Goal: Task Accomplishment & Management: Manage account settings

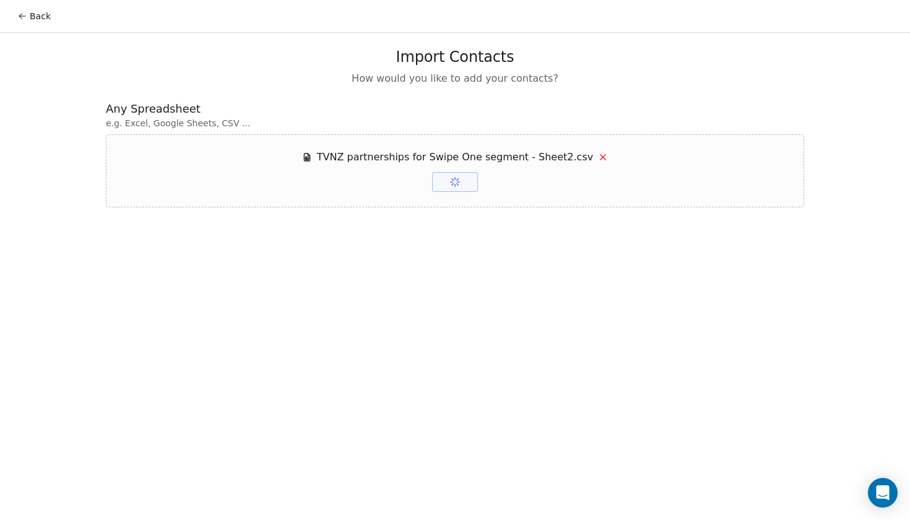
click at [480, 190] on div "TVNZ partnerships for Swipe One segment - Sheet2.csv Upload Upload" at bounding box center [455, 171] width 306 height 42
click at [462, 189] on span at bounding box center [454, 182] width 45 height 20
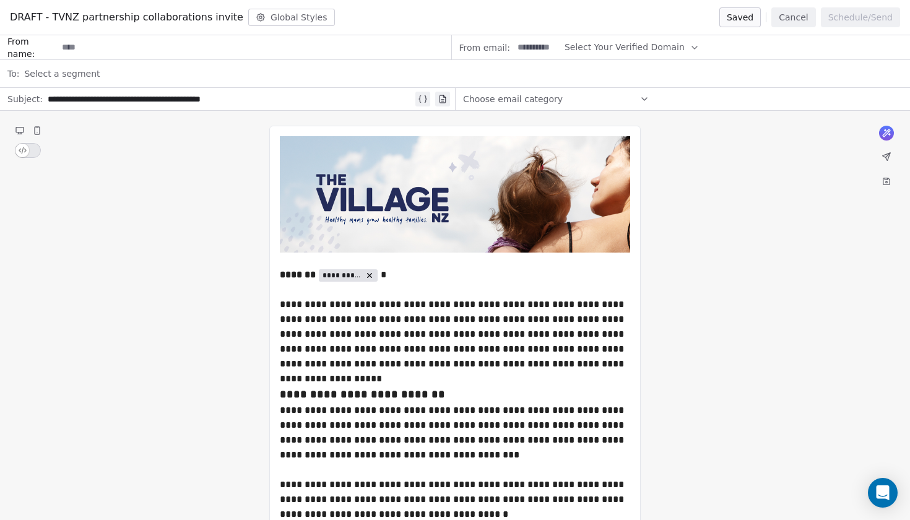
scroll to position [1767, 0]
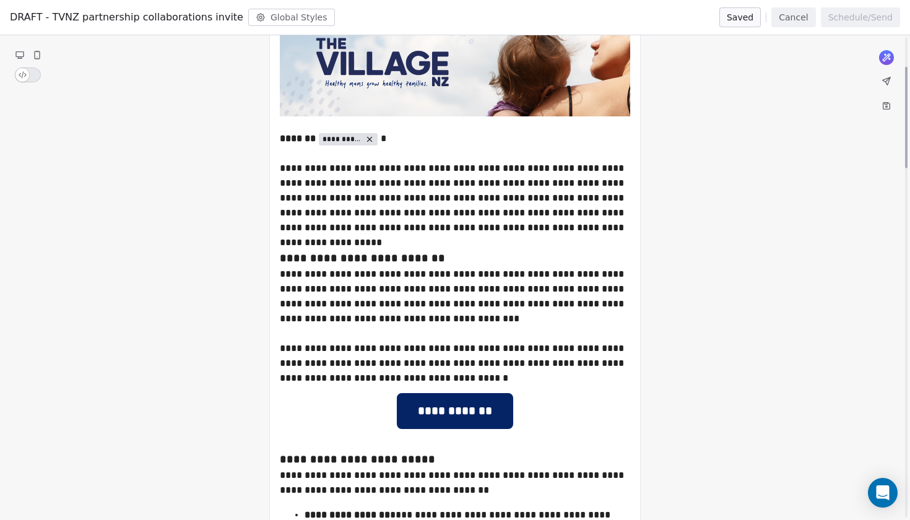
scroll to position [139, 0]
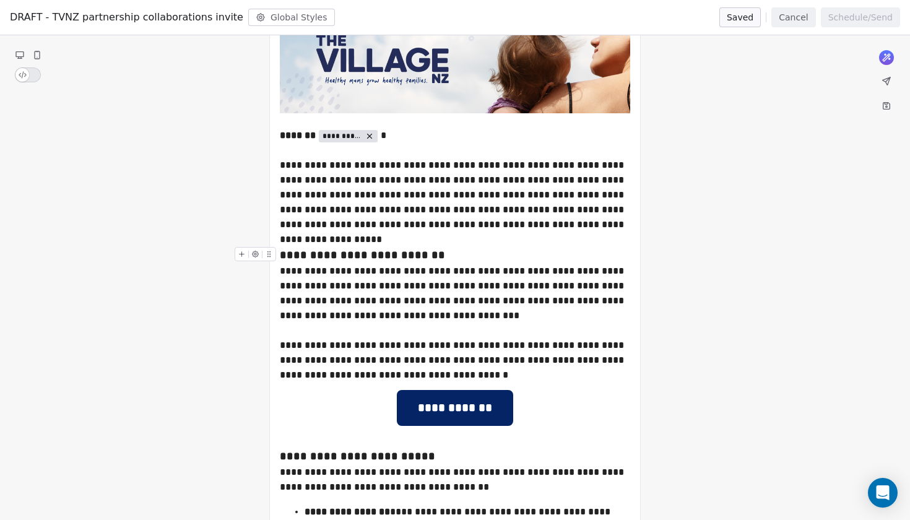
click at [414, 214] on div "**********" at bounding box center [455, 195] width 350 height 74
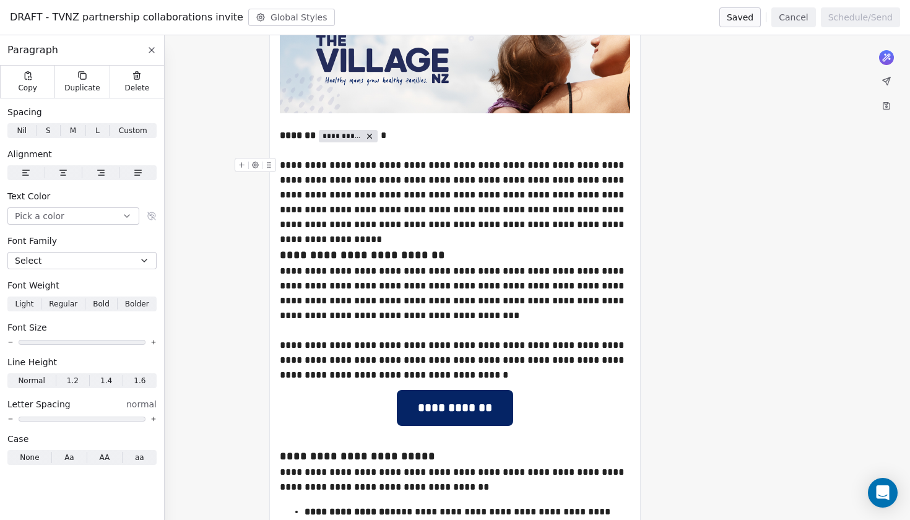
click at [563, 204] on div "**********" at bounding box center [455, 195] width 350 height 74
click at [547, 264] on div "**********" at bounding box center [455, 293] width 350 height 59
click at [475, 298] on div "**********" at bounding box center [455, 293] width 350 height 59
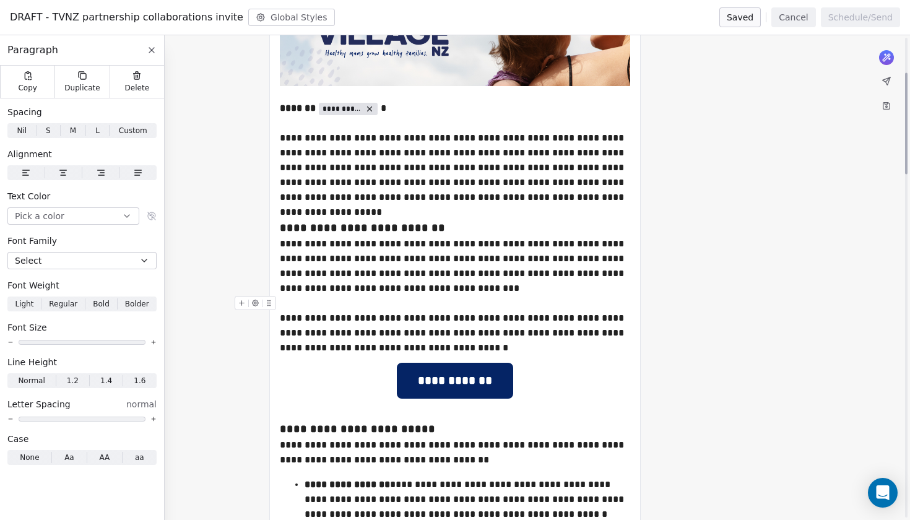
scroll to position [418, 0]
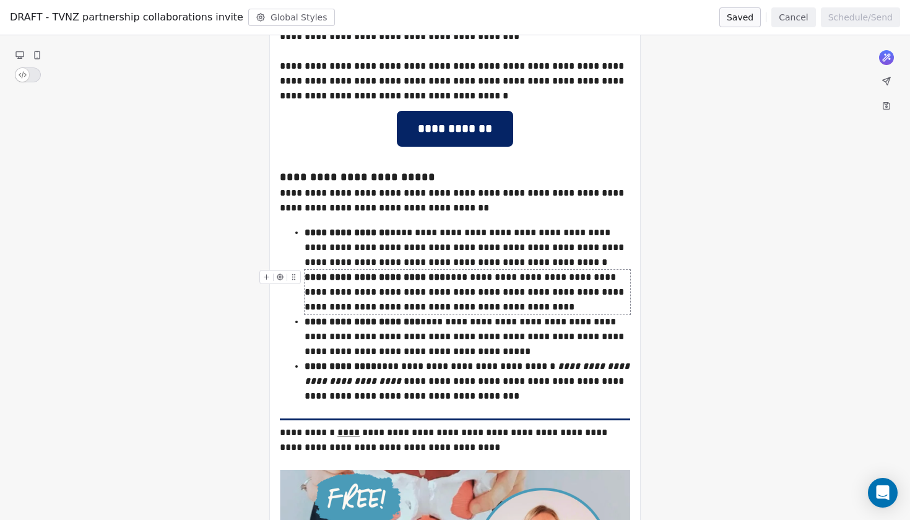
click at [312, 287] on div "**********" at bounding box center [468, 292] width 326 height 45
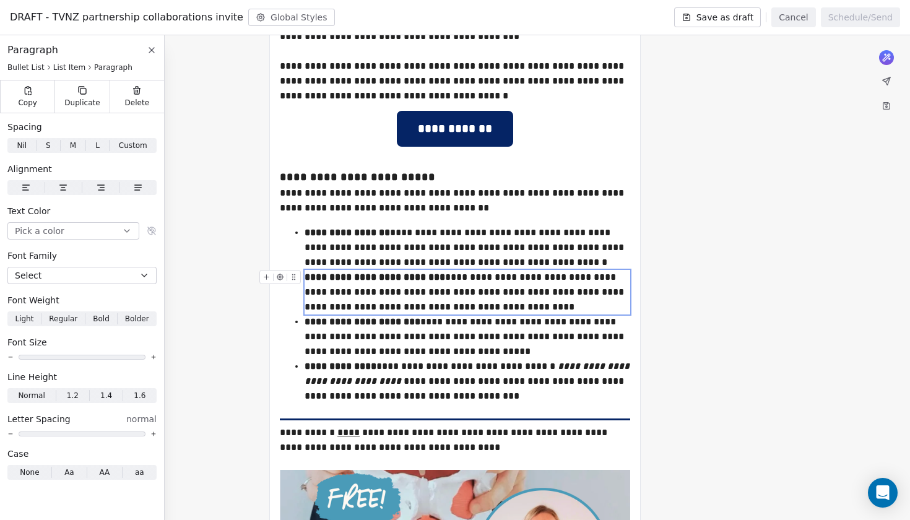
click at [509, 310] on div "**********" at bounding box center [468, 292] width 326 height 45
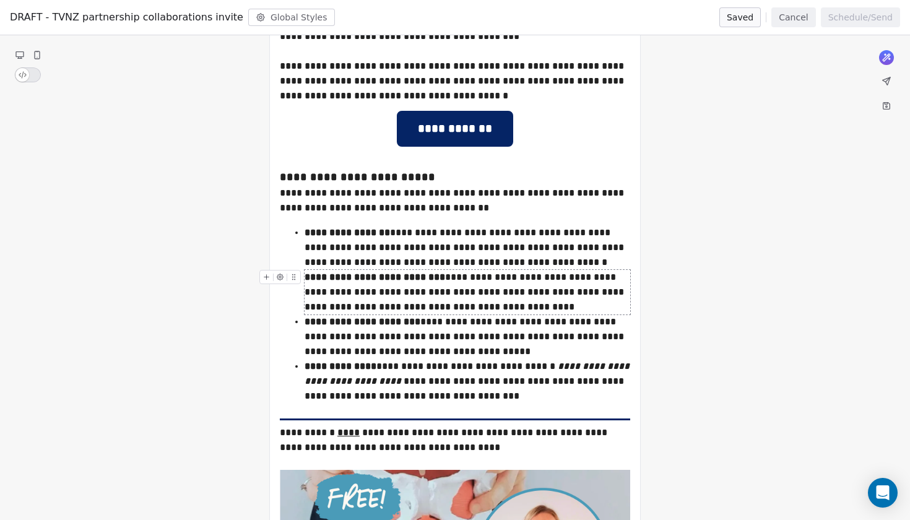
click at [347, 293] on div "**********" at bounding box center [468, 292] width 326 height 45
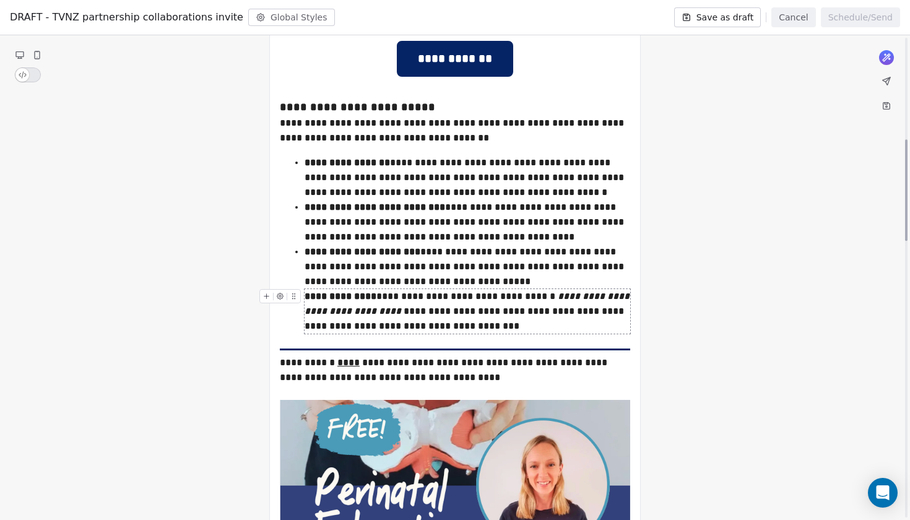
scroll to position [492, 0]
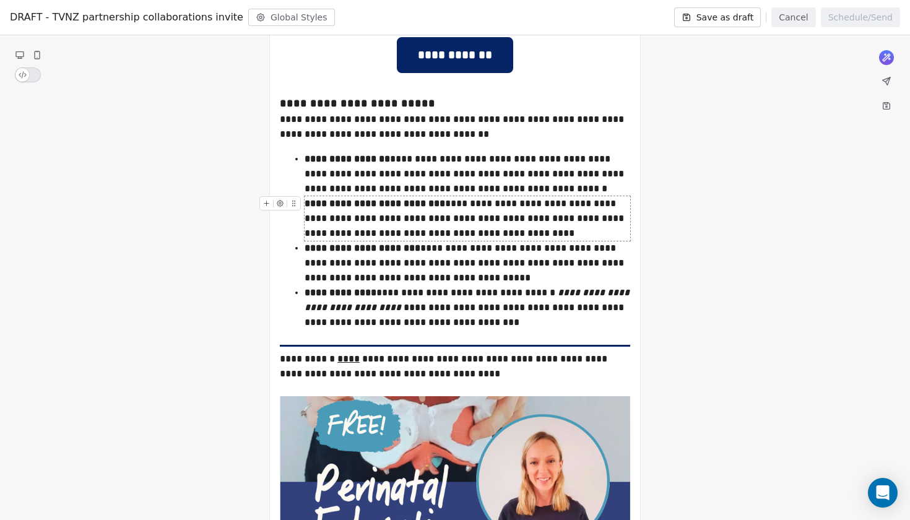
click at [597, 205] on div "**********" at bounding box center [468, 218] width 326 height 45
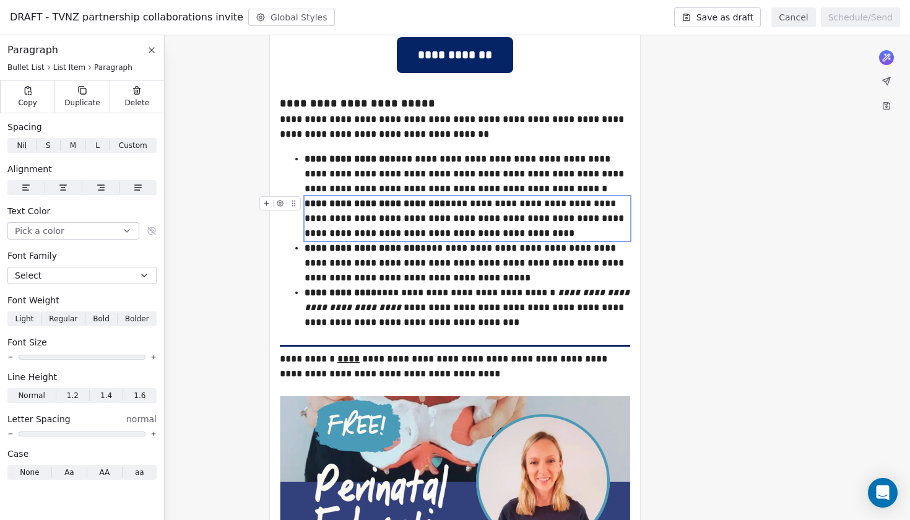
click at [599, 205] on div "**********" at bounding box center [468, 218] width 326 height 45
click at [593, 205] on div "**********" at bounding box center [468, 218] width 326 height 45
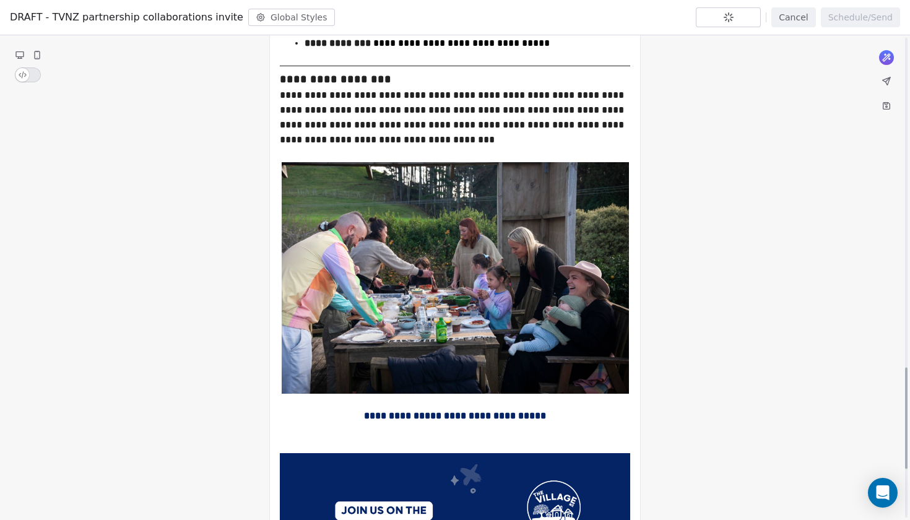
scroll to position [1582, 0]
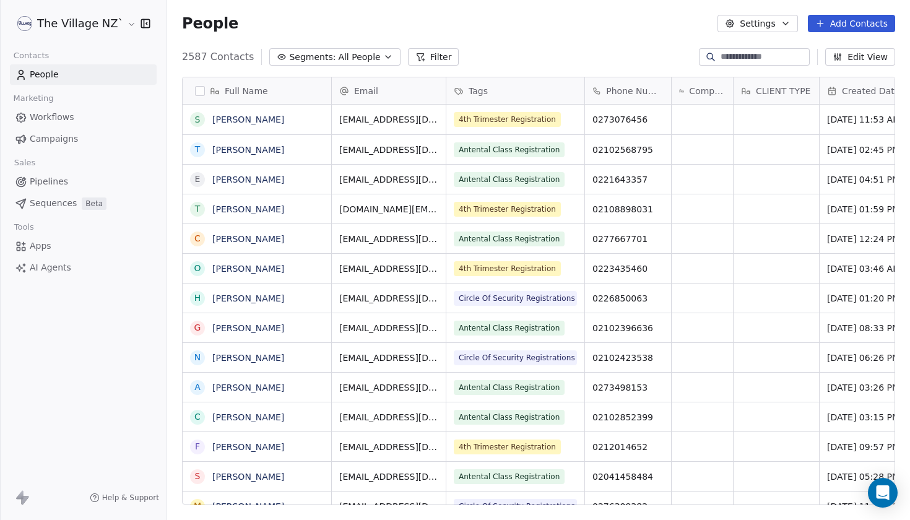
scroll to position [457, 743]
click at [857, 23] on button "Add Contacts" at bounding box center [851, 23] width 87 height 17
click at [840, 69] on span "Import from CSV" at bounding box center [849, 70] width 72 height 13
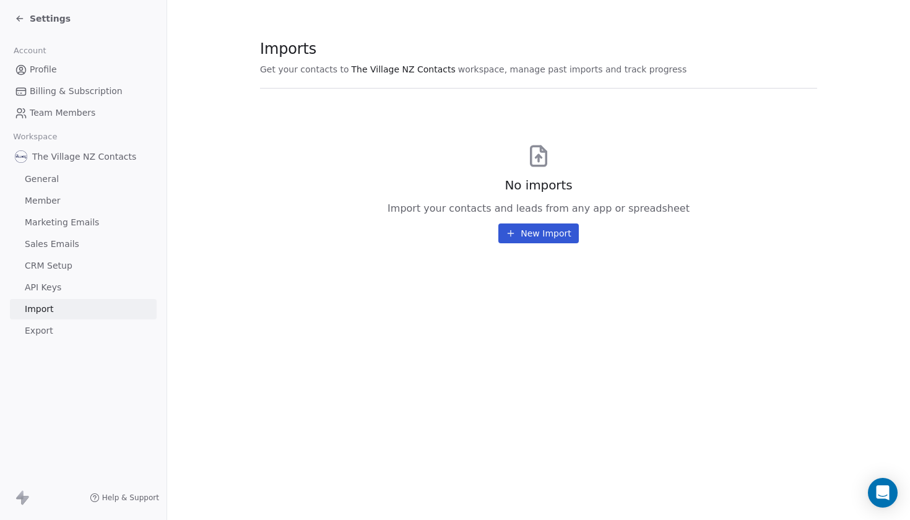
click at [568, 240] on button "New Import" at bounding box center [538, 233] width 80 height 20
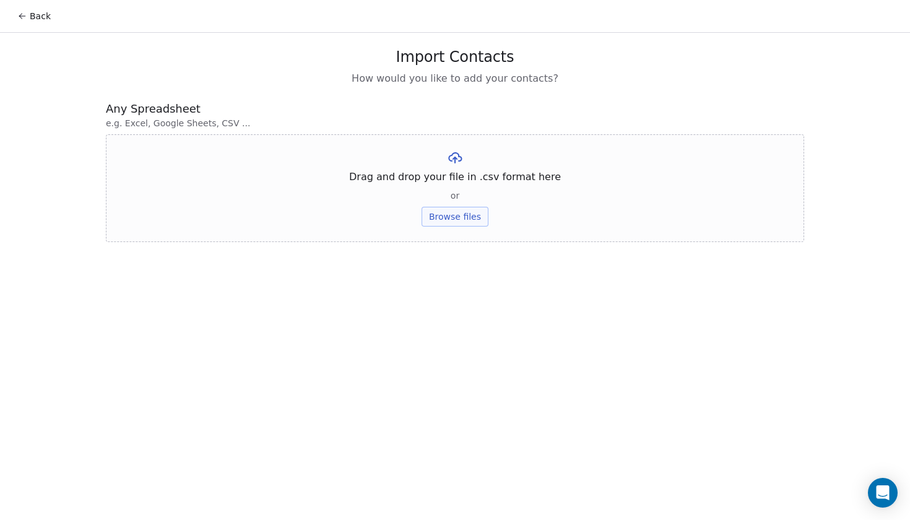
click at [470, 219] on button "Browse files" at bounding box center [455, 217] width 67 height 20
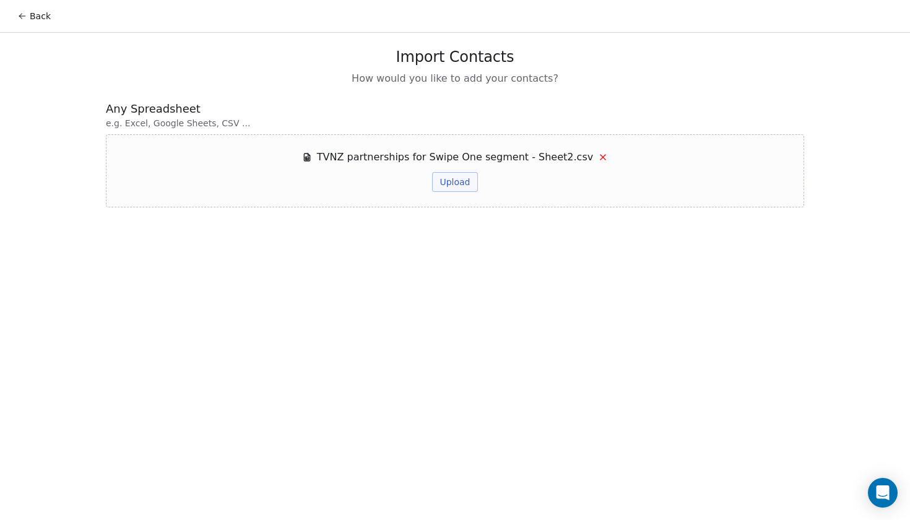
click at [464, 181] on button "Upload" at bounding box center [454, 182] width 45 height 20
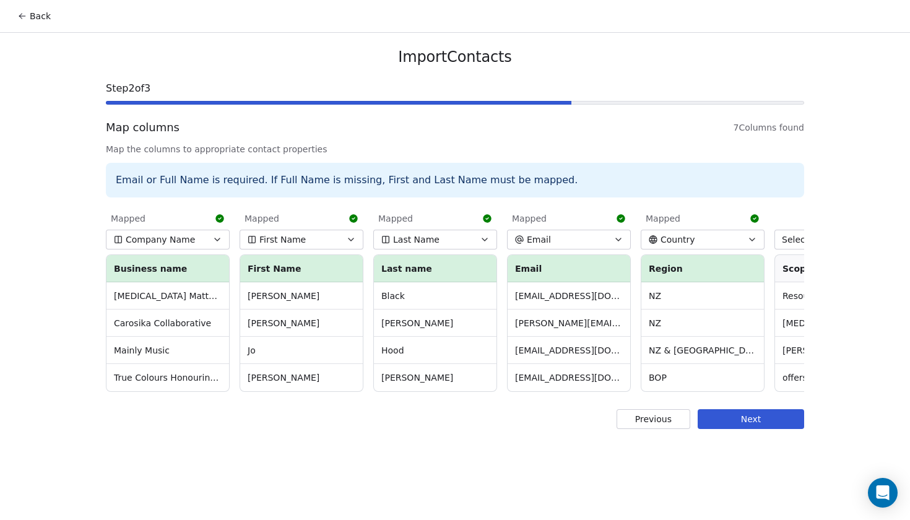
click at [771, 425] on button "Next" at bounding box center [751, 419] width 106 height 20
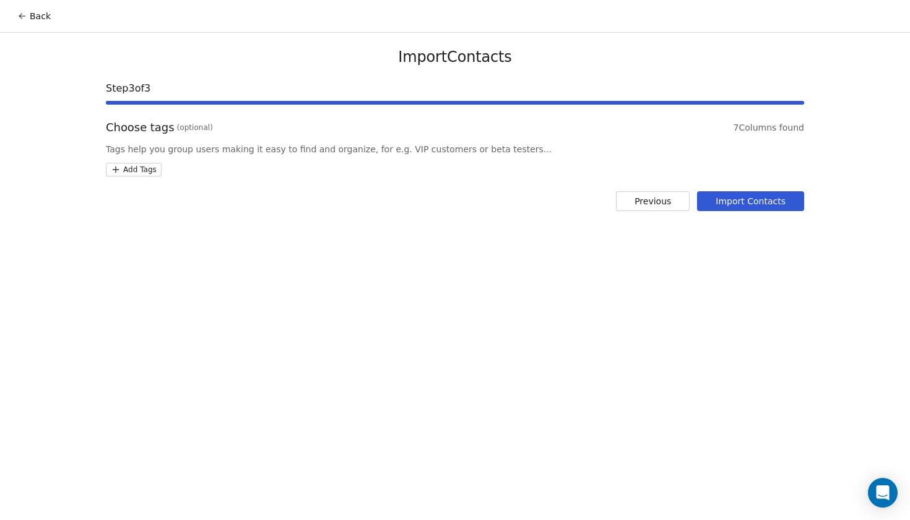
click at [737, 197] on button "Import Contacts" at bounding box center [750, 201] width 107 height 20
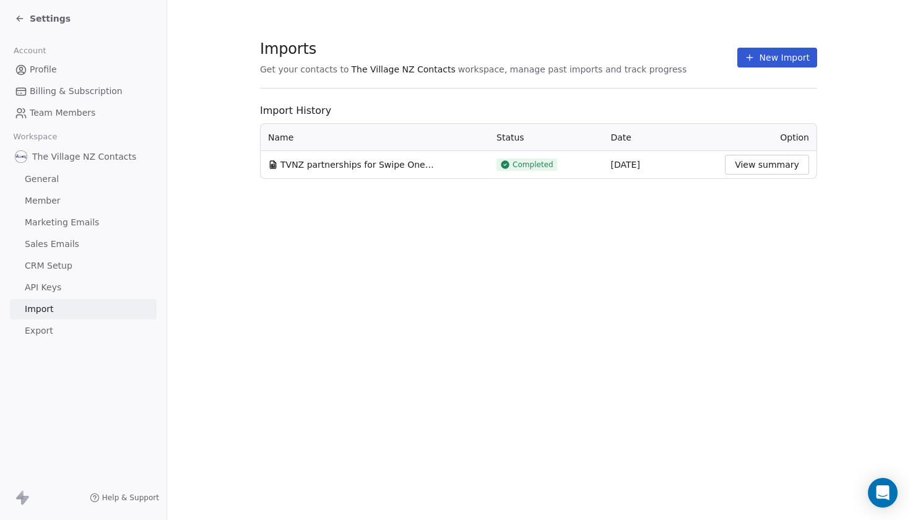
click at [782, 171] on button "View summary" at bounding box center [767, 165] width 84 height 20
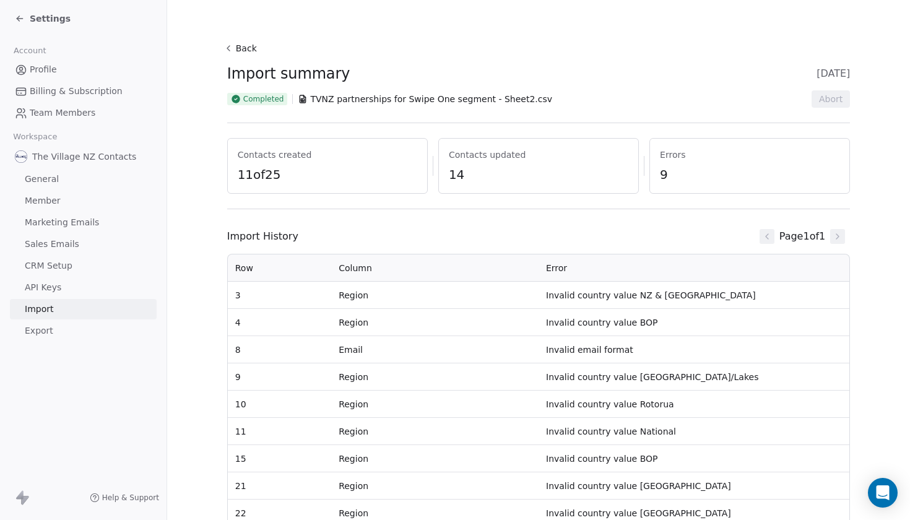
click at [903, 163] on div "Back Import summary 10 Sep 2025 Completed TVNZ partnerships for Swipe One segme…" at bounding box center [538, 260] width 743 height 520
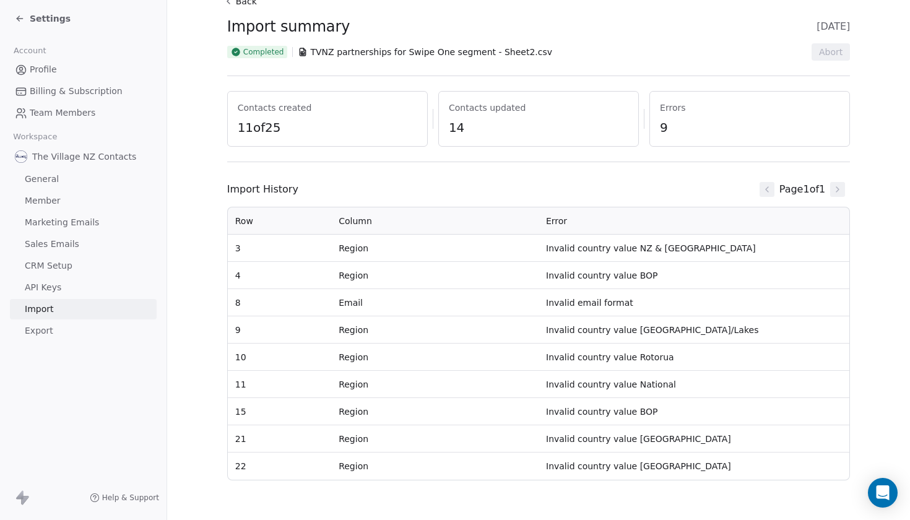
scroll to position [47, 0]
click at [667, 124] on span "9" at bounding box center [750, 127] width 180 height 17
click at [276, 126] on span "11 of 25" at bounding box center [328, 127] width 180 height 17
click at [350, 246] on td "Region" at bounding box center [434, 248] width 207 height 27
click at [343, 245] on td "Region" at bounding box center [434, 248] width 207 height 27
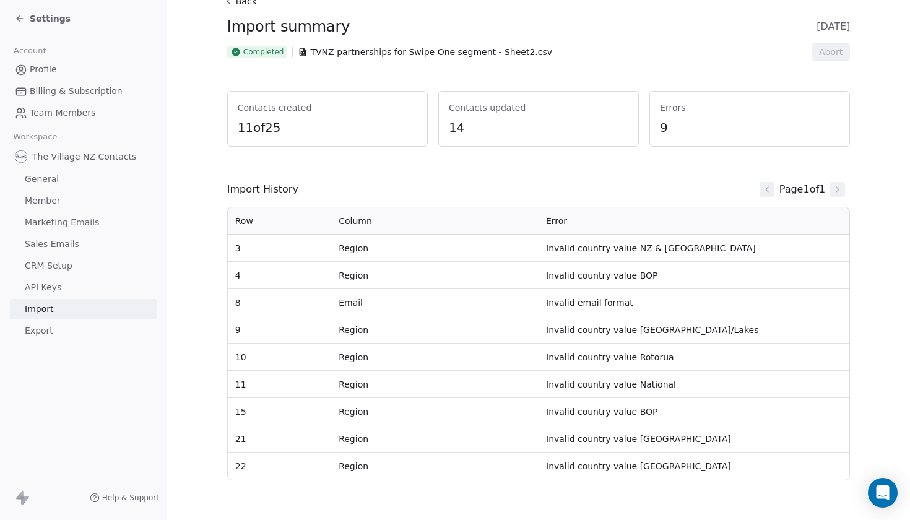
click at [359, 256] on td "Region" at bounding box center [434, 248] width 207 height 27
click at [356, 277] on td "Region" at bounding box center [434, 275] width 207 height 27
click at [845, 311] on td "Invalid email format" at bounding box center [694, 302] width 311 height 27
click at [249, 2] on button "Back" at bounding box center [242, 1] width 40 height 22
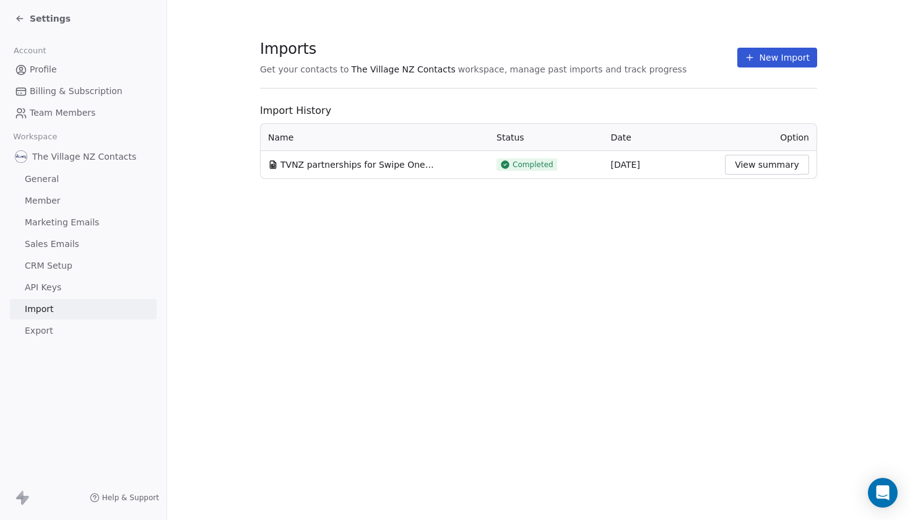
click at [43, 16] on span "Settings" at bounding box center [50, 18] width 41 height 12
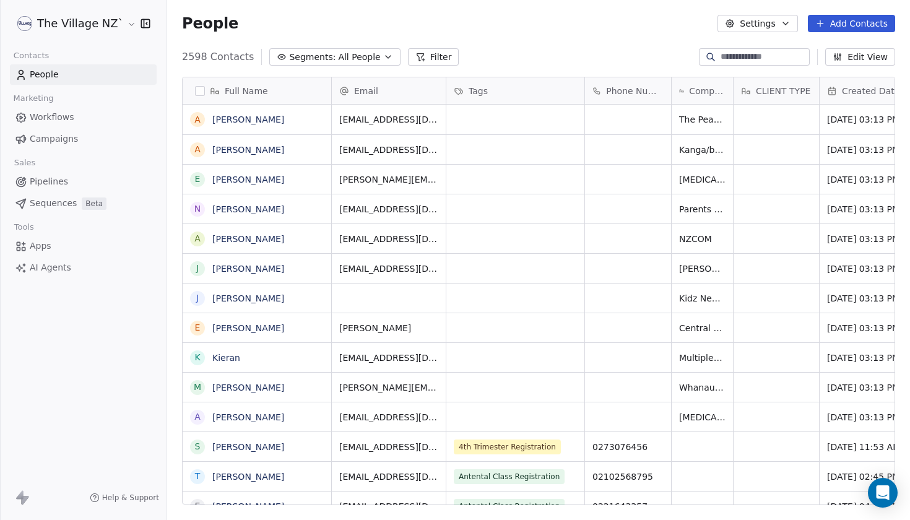
scroll to position [457, 743]
click at [568, 119] on icon "grid" at bounding box center [569, 118] width 10 height 10
click at [535, 119] on div "grid" at bounding box center [515, 120] width 138 height 30
click at [493, 120] on div "grid" at bounding box center [515, 120] width 138 height 30
click at [195, 119] on button "grid" at bounding box center [198, 120] width 10 height 10
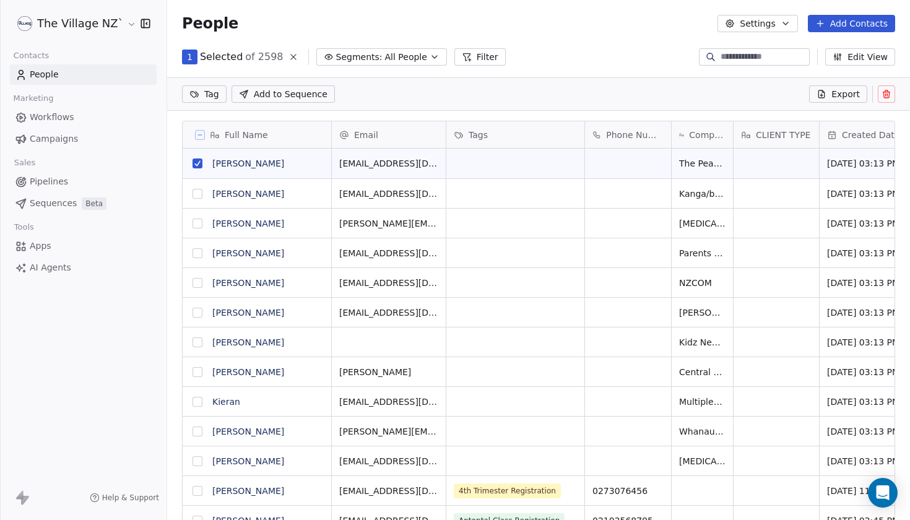
scroll to position [414, 743]
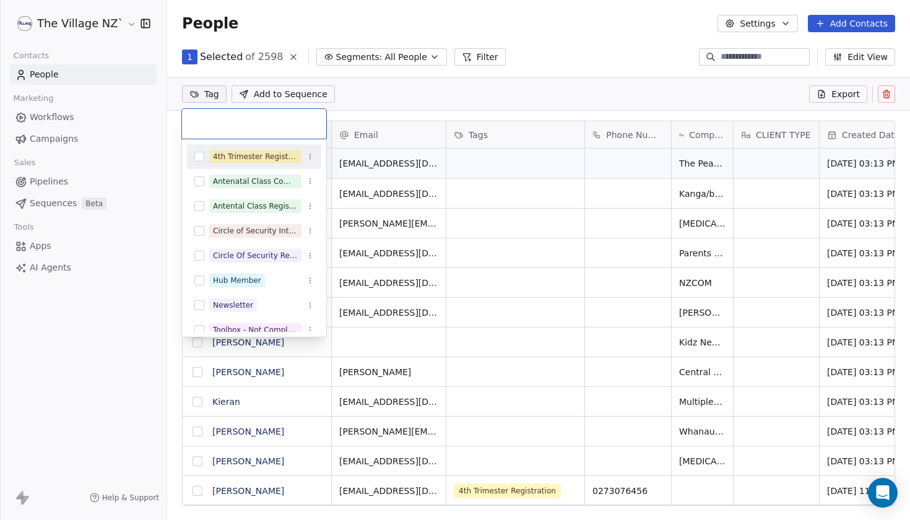
click at [209, 102] on html "The Village NZ` Contacts People Marketing Workflows Campaigns Sales Pipelines S…" at bounding box center [455, 260] width 910 height 520
click at [425, 77] on html "The Village NZ` Contacts People Marketing Workflows Campaigns Sales Pipelines S…" at bounding box center [455, 260] width 910 height 520
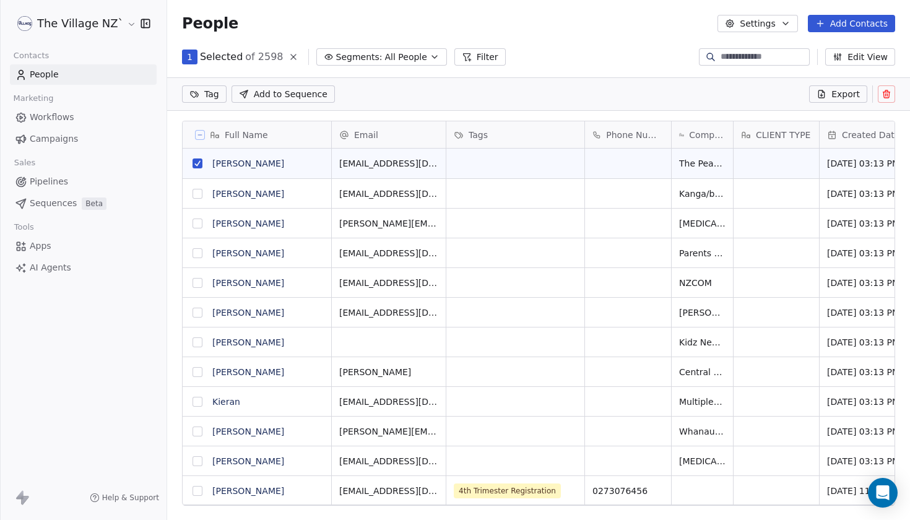
click at [201, 194] on button "grid" at bounding box center [198, 194] width 10 height 10
click at [196, 225] on button "grid" at bounding box center [198, 224] width 10 height 10
click at [196, 253] on button "grid" at bounding box center [198, 253] width 10 height 10
click at [197, 283] on button "grid" at bounding box center [198, 283] width 10 height 10
click at [197, 316] on button "grid" at bounding box center [198, 313] width 10 height 10
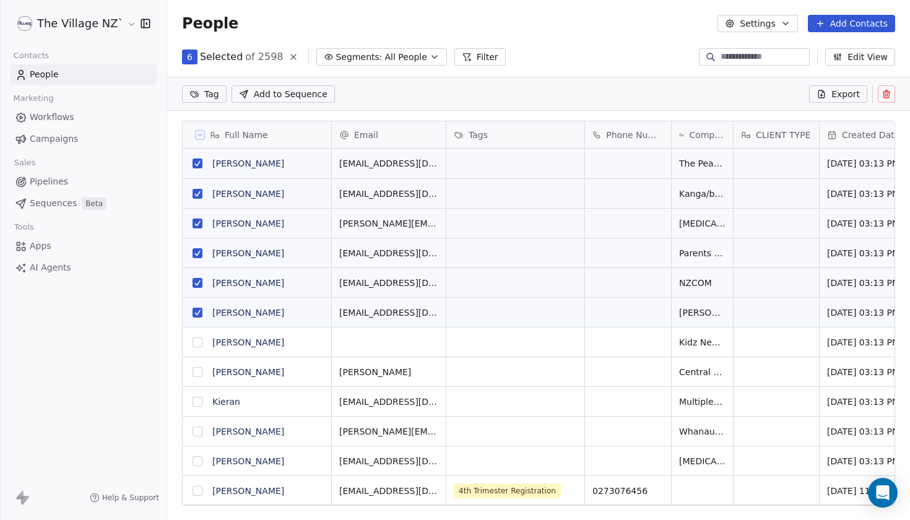
click at [195, 342] on button "grid" at bounding box center [198, 342] width 10 height 10
click at [195, 375] on button "grid" at bounding box center [198, 372] width 10 height 10
click at [196, 428] on button "grid" at bounding box center [198, 432] width 10 height 10
click at [195, 428] on button "grid" at bounding box center [198, 432] width 10 height 10
click at [197, 399] on button "grid" at bounding box center [198, 402] width 10 height 10
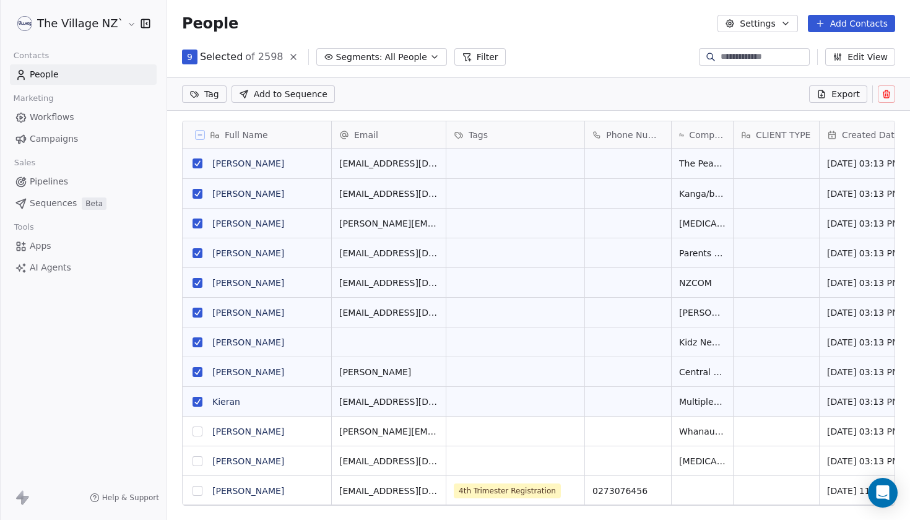
click at [196, 433] on button "grid" at bounding box center [198, 432] width 10 height 10
click at [196, 463] on button "grid" at bounding box center [198, 461] width 10 height 10
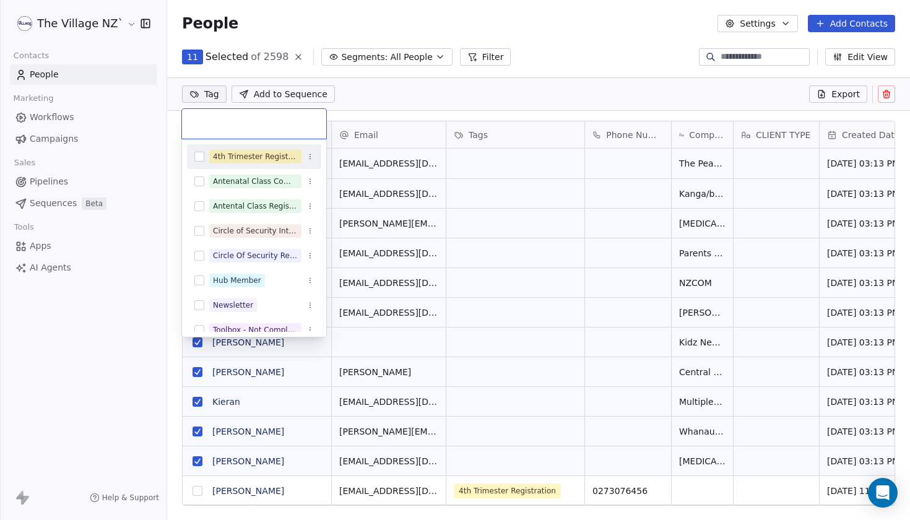
click at [206, 98] on html "The Village NZ` Contacts People Marketing Workflows Campaigns Sales Pipelines S…" at bounding box center [455, 260] width 910 height 520
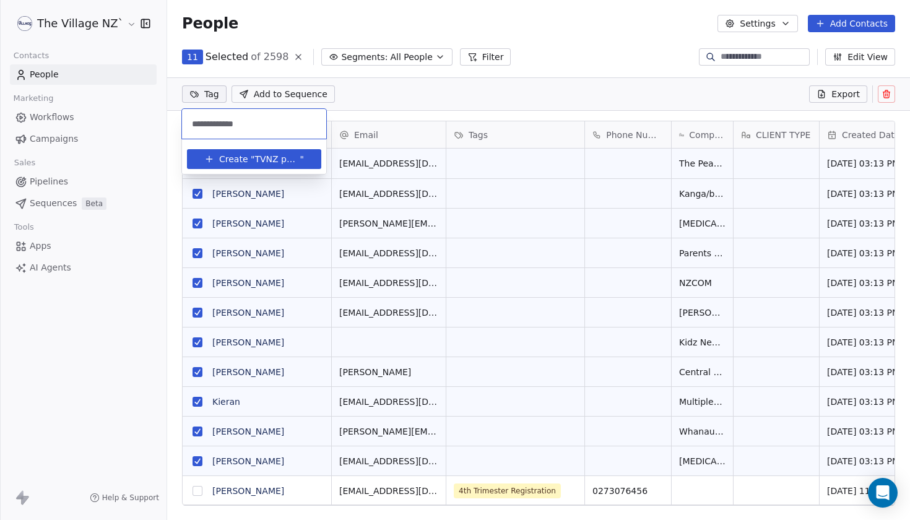
type input "**********"
click at [285, 157] on span "TVNZ partners" at bounding box center [276, 159] width 45 height 13
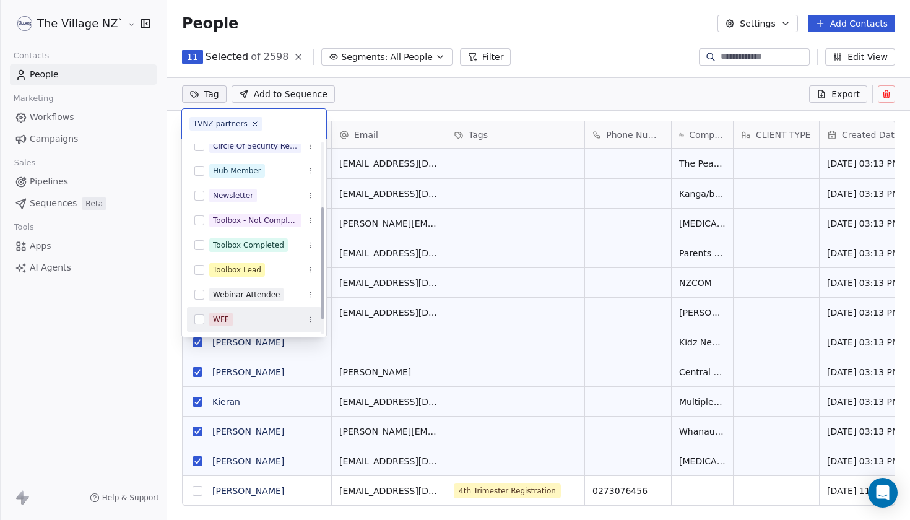
scroll to position [134, 0]
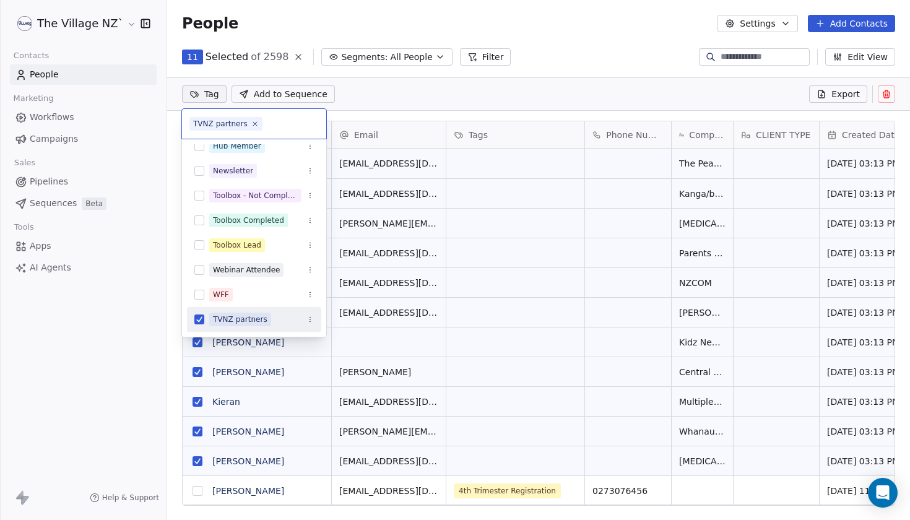
click at [200, 324] on button "Suggestions" at bounding box center [199, 319] width 10 height 10
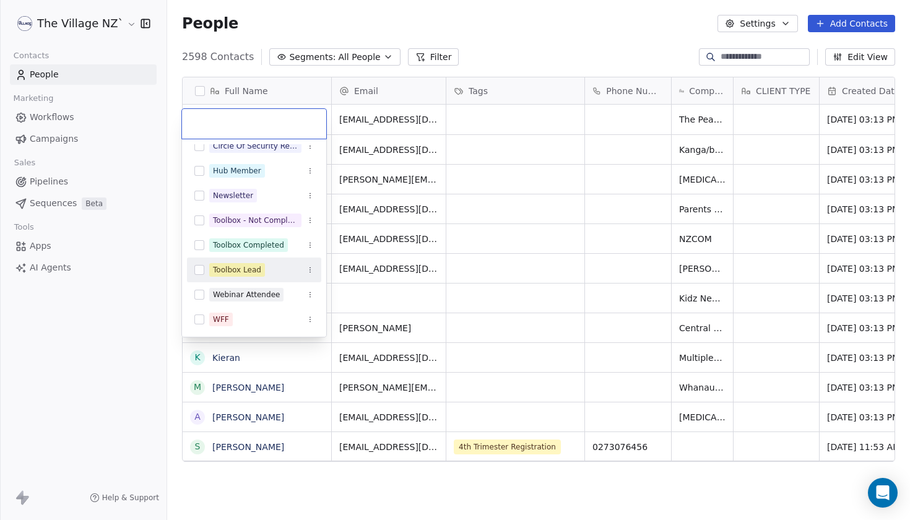
click at [532, 92] on html "The Village NZ` Contacts People Marketing Workflows Campaigns Sales Pipelines S…" at bounding box center [455, 260] width 910 height 520
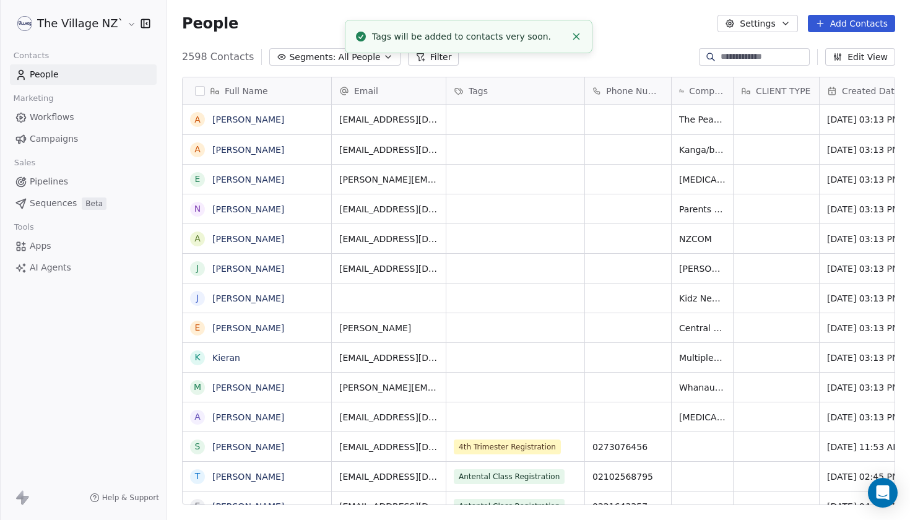
scroll to position [15, 0]
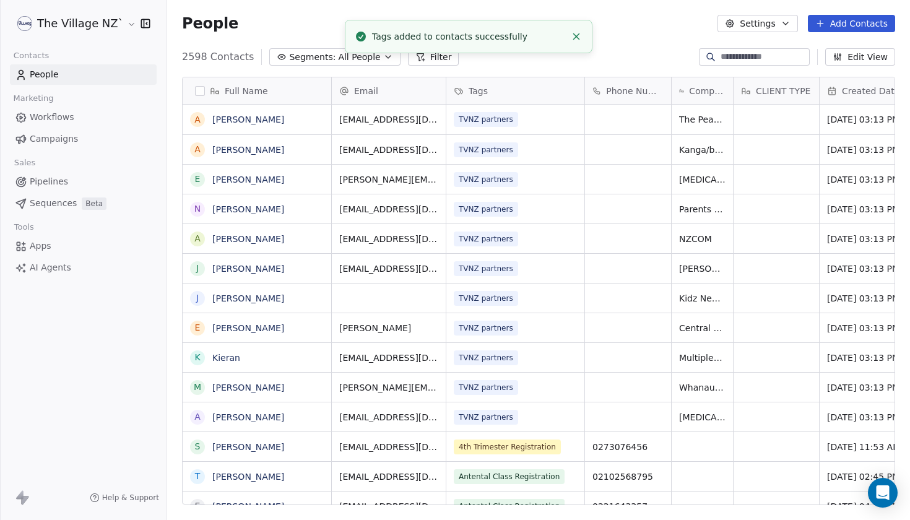
click at [584, 72] on div "Full Name A Alice Lilly A Aiddie Carnihan E Emily Burmester N Nicole Read A Ali…" at bounding box center [538, 295] width 743 height 457
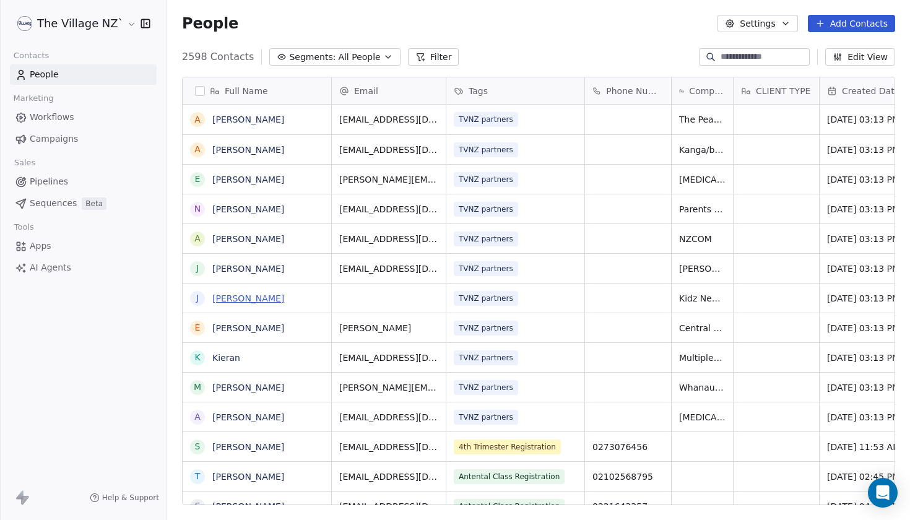
click at [218, 296] on link "Jim" at bounding box center [248, 298] width 72 height 10
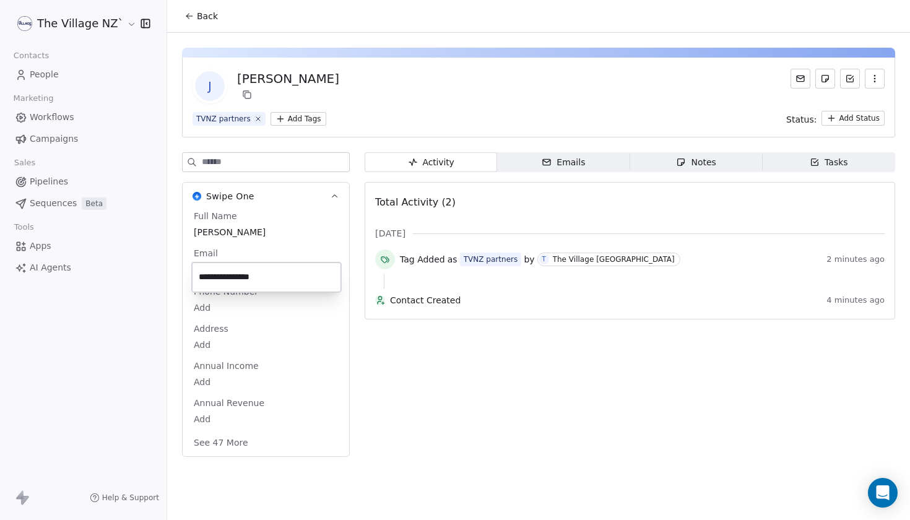
type input "**********"
click at [415, 430] on html "**********" at bounding box center [455, 260] width 910 height 520
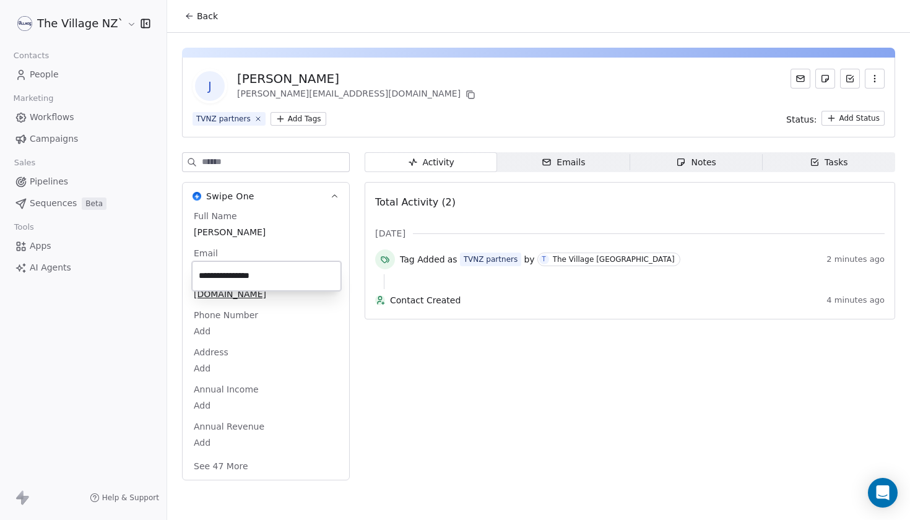
click at [441, 361] on html "**********" at bounding box center [455, 260] width 910 height 520
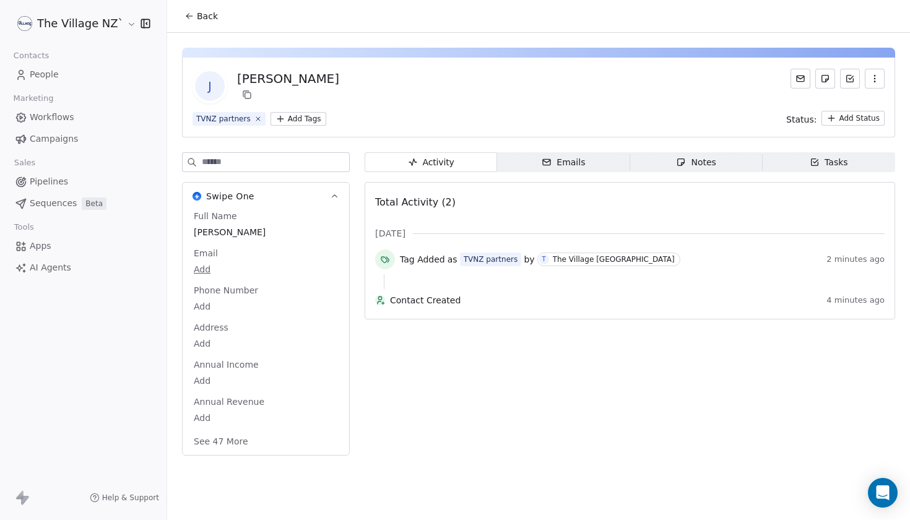
click at [199, 19] on span "Back" at bounding box center [207, 16] width 21 height 12
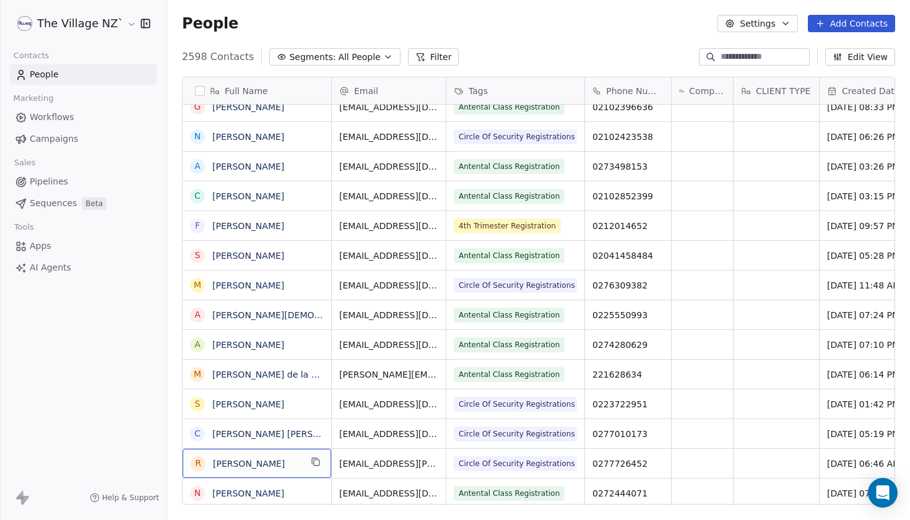
click at [730, 55] on input at bounding box center [764, 57] width 87 height 12
type input "***"
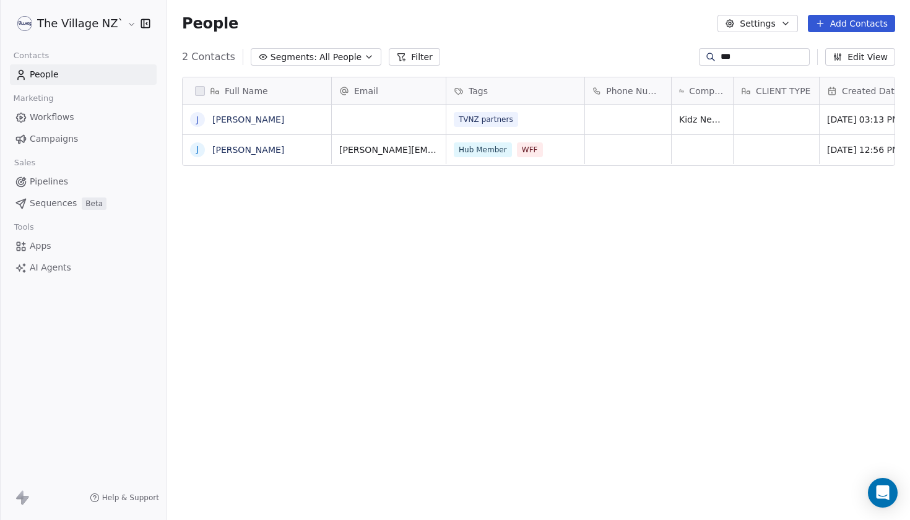
scroll to position [457, 743]
click at [201, 153] on button "grid" at bounding box center [198, 150] width 10 height 10
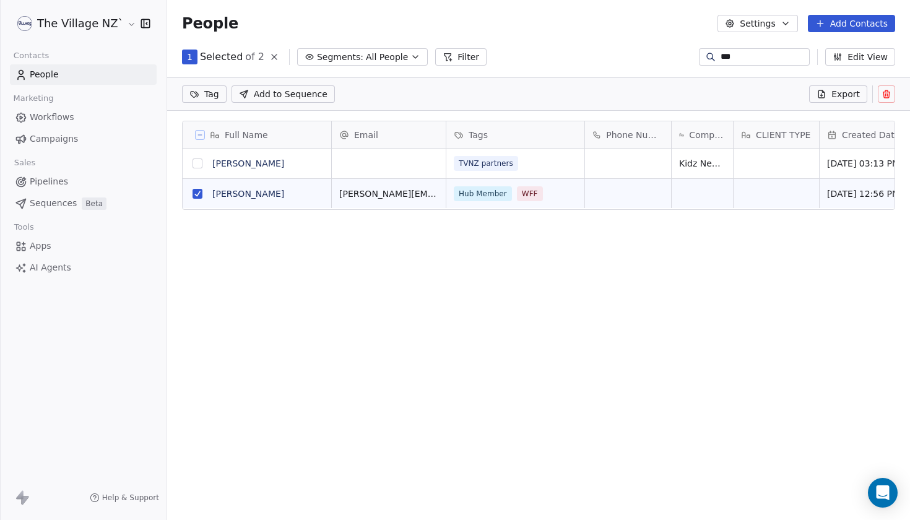
scroll to position [414, 743]
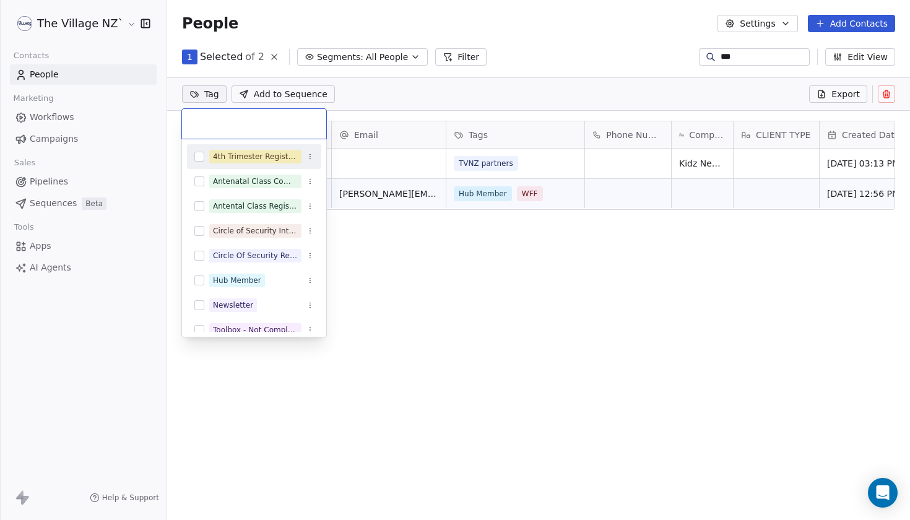
click at [217, 100] on html "The Village NZ` Contacts People Marketing Workflows Campaigns Sales Pipelines S…" at bounding box center [455, 260] width 910 height 520
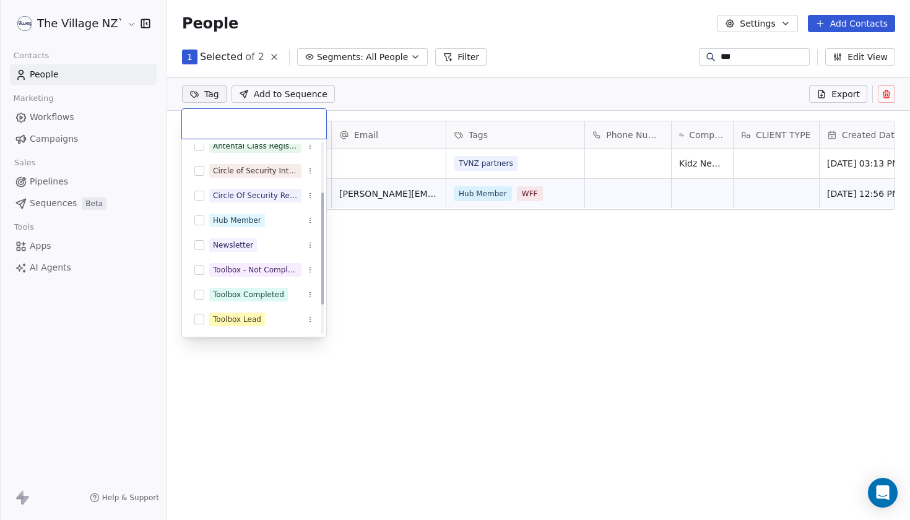
scroll to position [85, 0]
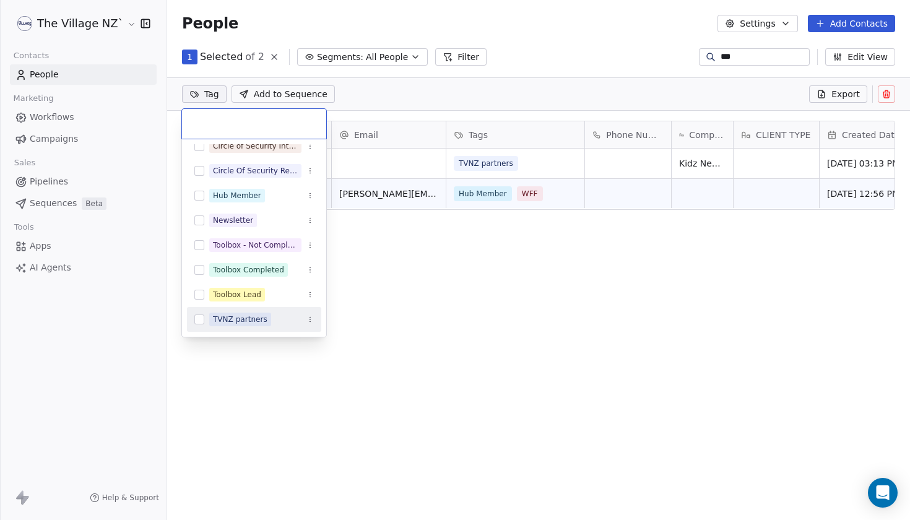
click at [236, 315] on div "TVNZ partners" at bounding box center [240, 319] width 54 height 11
click at [455, 341] on html "The Village NZ` Contacts People Marketing Workflows Campaigns Sales Pipelines S…" at bounding box center [455, 260] width 910 height 520
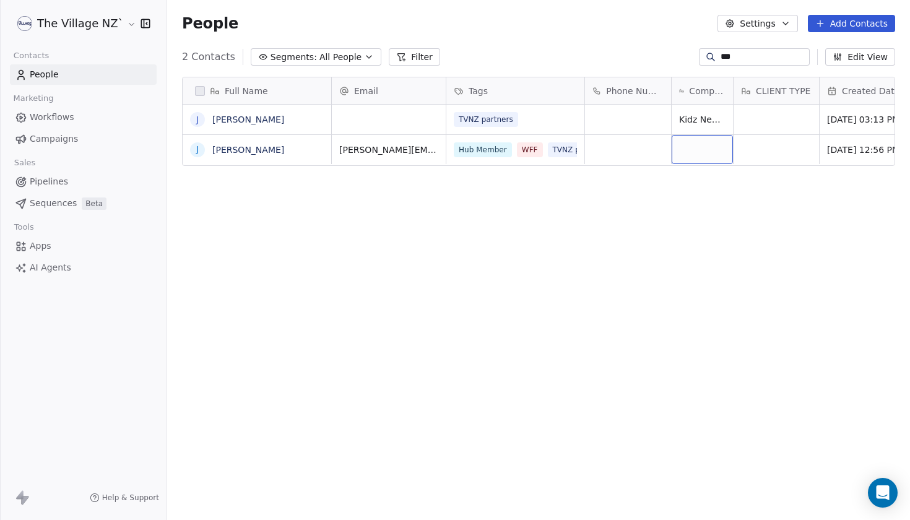
click at [690, 157] on div "grid" at bounding box center [702, 149] width 61 height 29
click at [201, 152] on button "grid" at bounding box center [198, 150] width 10 height 10
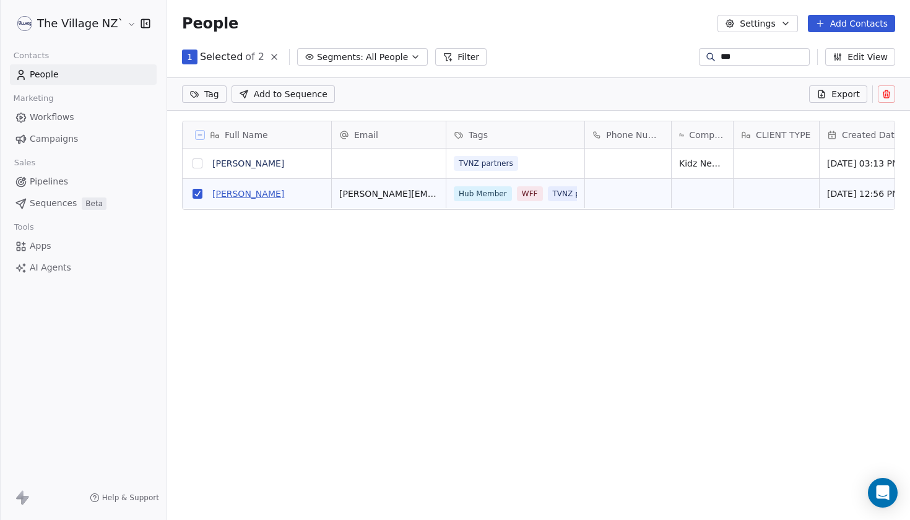
click at [227, 193] on link "Jim Smith" at bounding box center [248, 194] width 72 height 10
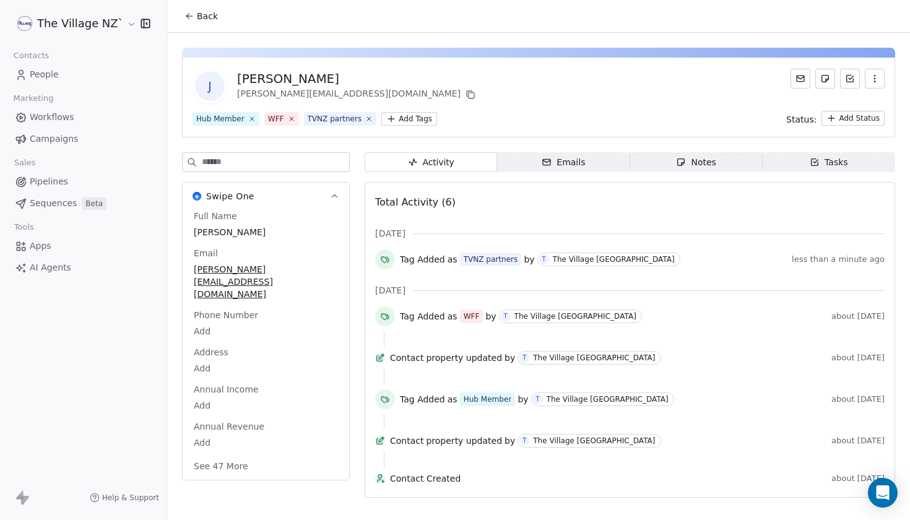
click at [201, 16] on span "Back" at bounding box center [207, 16] width 21 height 12
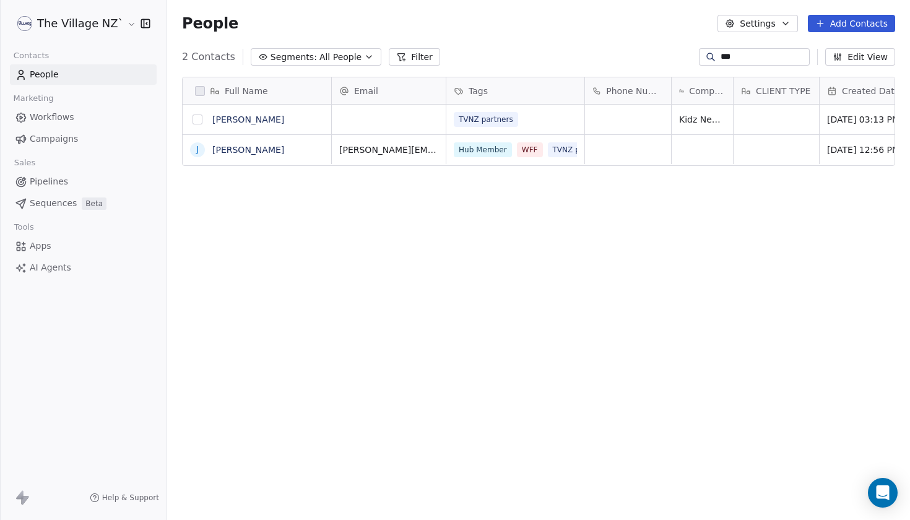
click at [196, 119] on button "grid" at bounding box center [198, 120] width 10 height 10
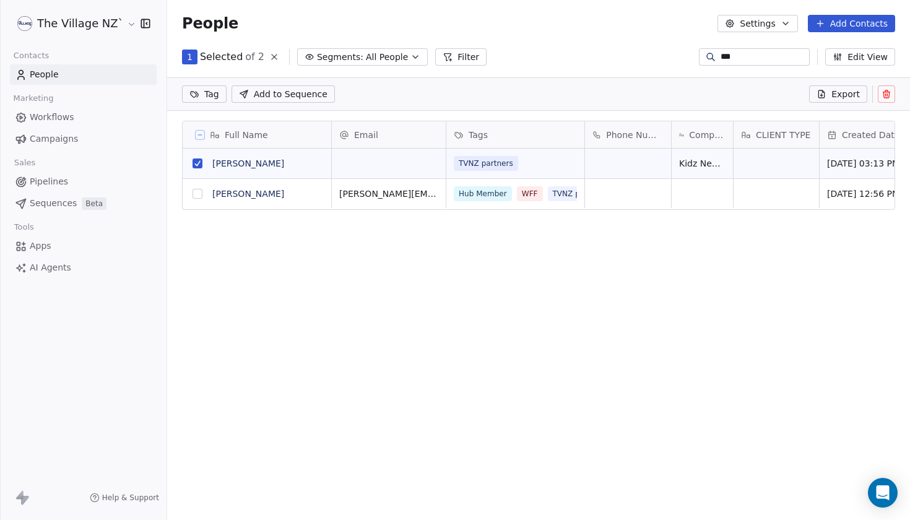
click at [891, 93] on icon at bounding box center [887, 94] width 10 height 10
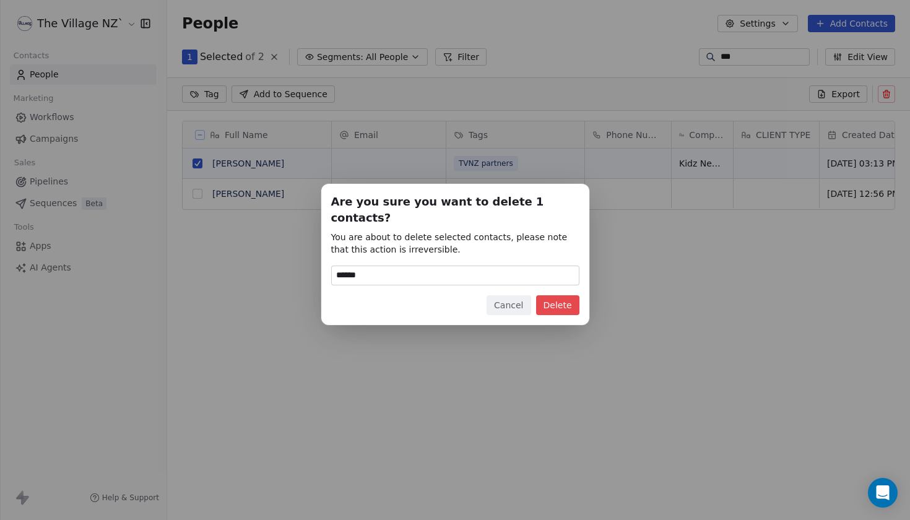
type input "******"
click at [549, 295] on button "Delete" at bounding box center [557, 305] width 43 height 20
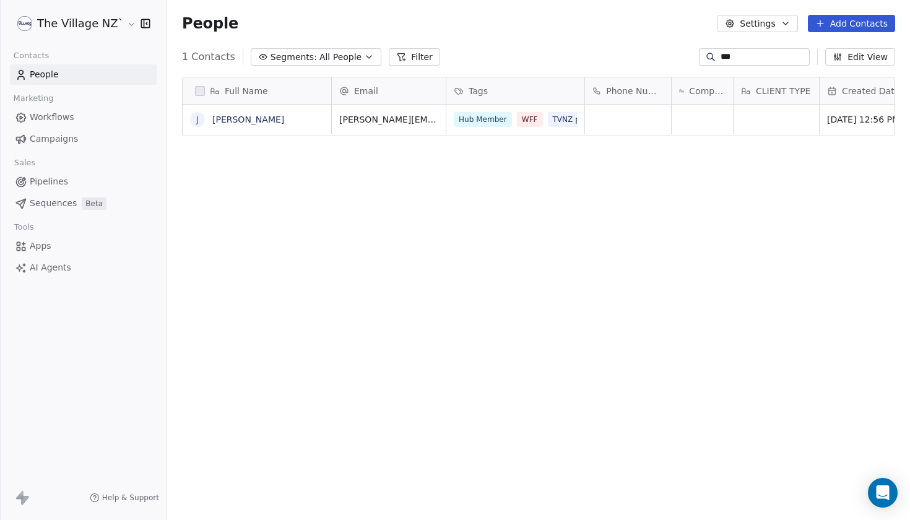
click at [48, 76] on span "People" at bounding box center [44, 74] width 29 height 13
click at [38, 84] on link "People" at bounding box center [83, 74] width 147 height 20
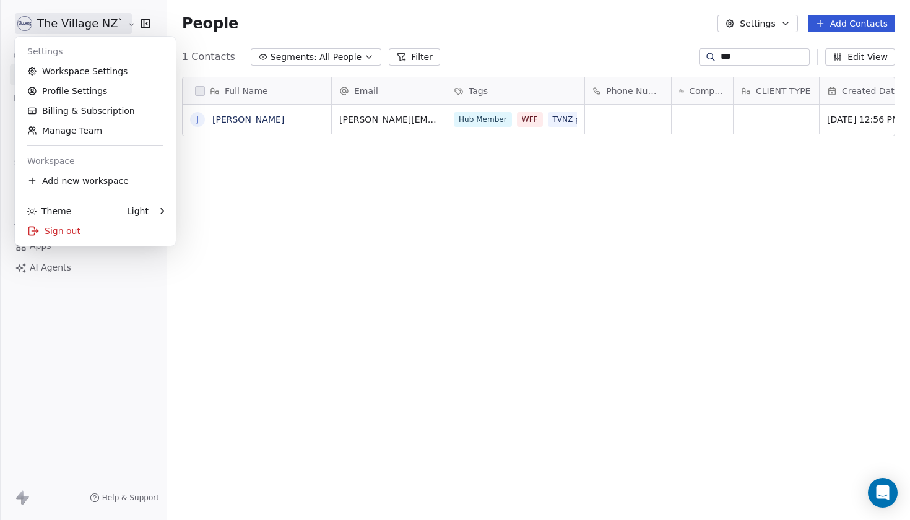
click at [95, 28] on html "The Village NZ` Contacts People Marketing Workflows Campaigns Sales Pipelines S…" at bounding box center [455, 260] width 910 height 520
click at [280, 8] on html "The Village NZ` Contacts People Marketing Workflows Campaigns Sales Pipelines S…" at bounding box center [455, 260] width 910 height 520
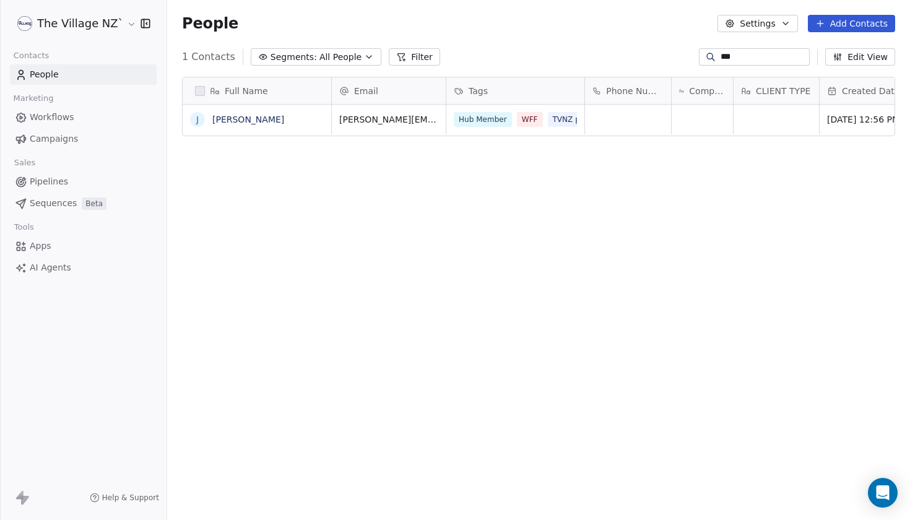
scroll to position [457, 743]
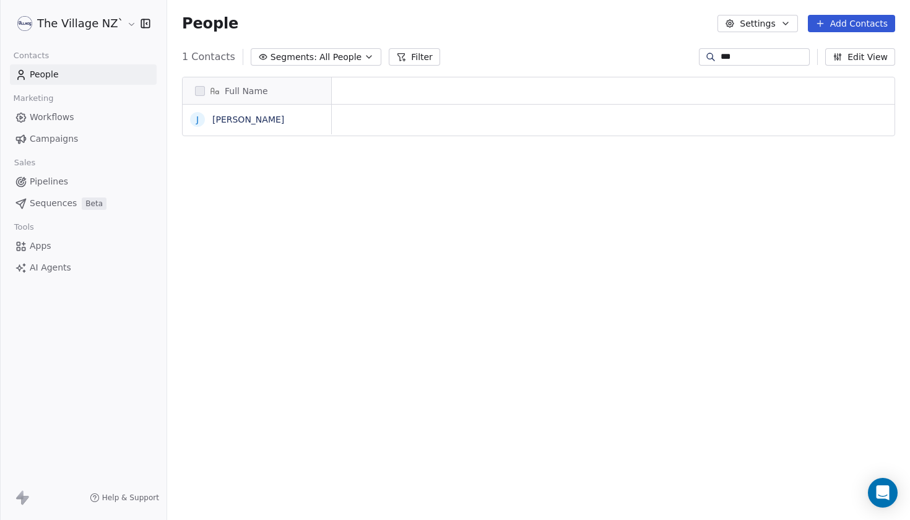
scroll to position [1, 1]
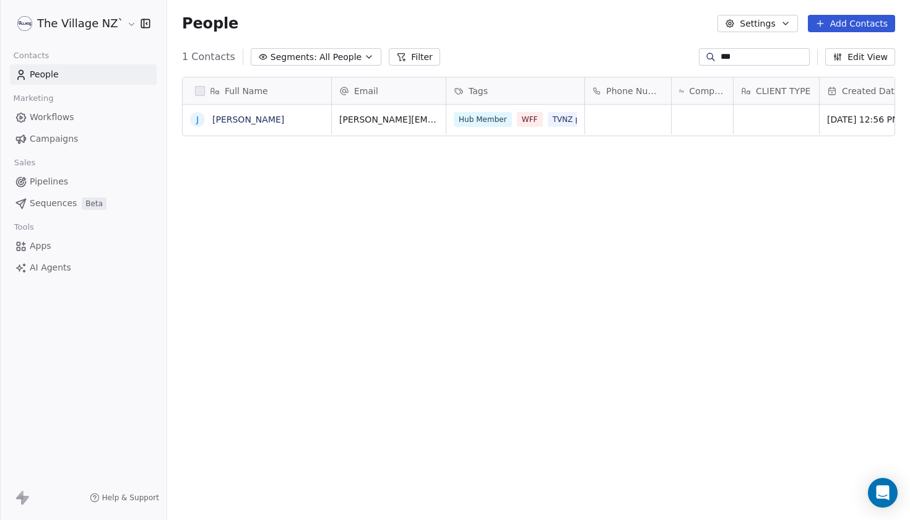
click at [537, 179] on div "Full Name J Jim Smith Email Tags Phone Number Company Name CLIENT TYPE Created …" at bounding box center [538, 295] width 743 height 457
click at [721, 61] on input "***" at bounding box center [764, 57] width 87 height 12
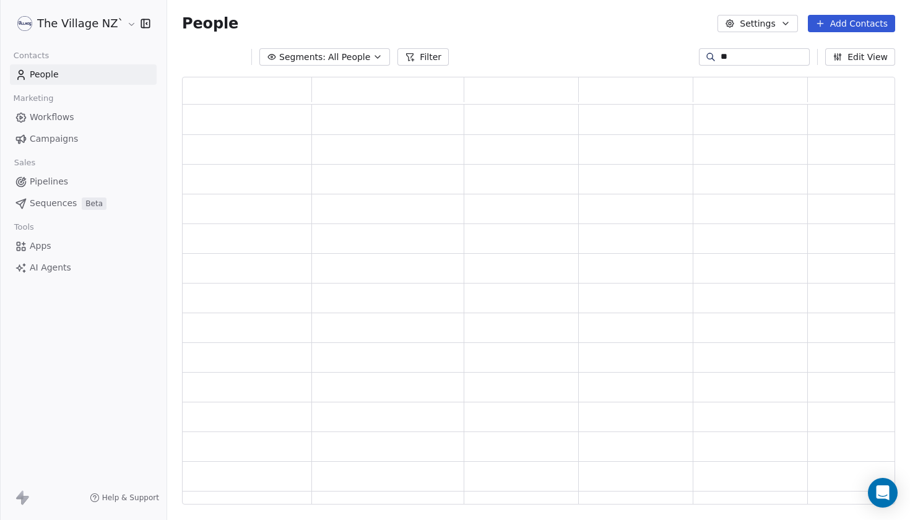
scroll to position [428, 713]
type input "*"
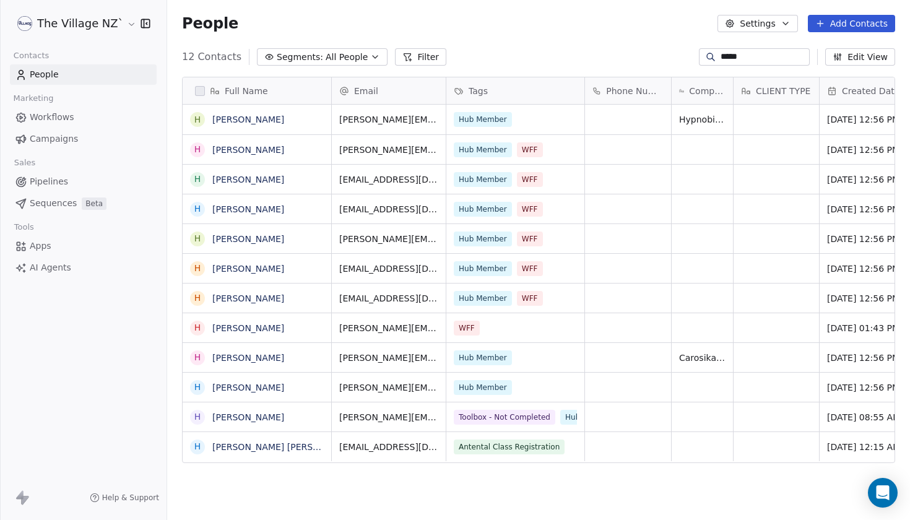
scroll to position [457, 743]
click at [199, 357] on button "grid" at bounding box center [198, 358] width 10 height 10
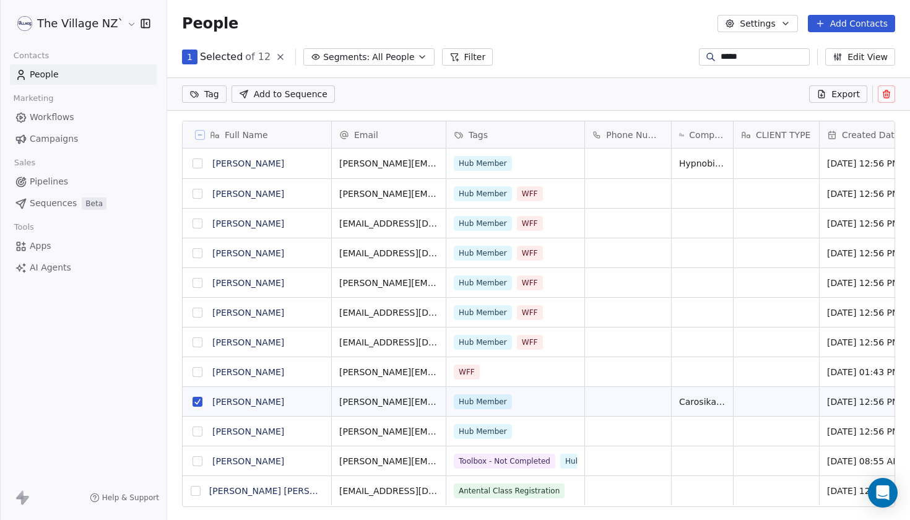
scroll to position [414, 743]
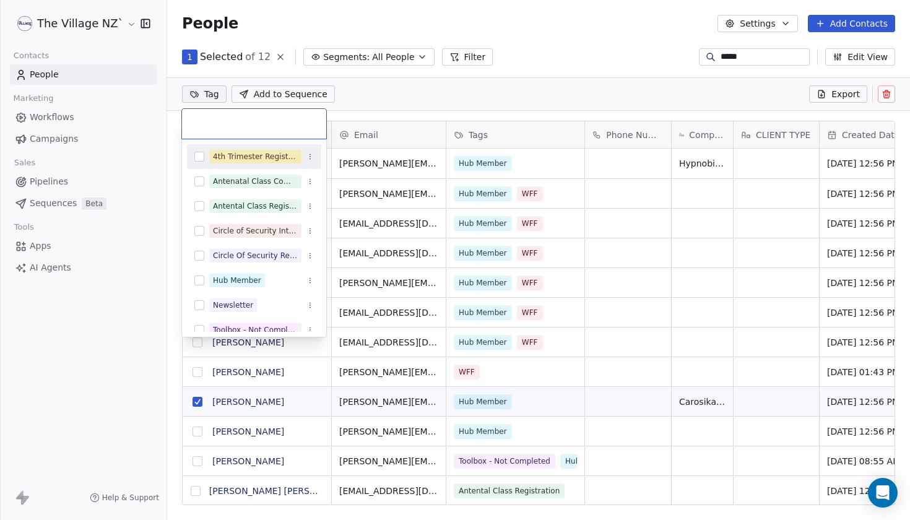
click at [212, 98] on html "The Village NZ` Contacts People Marketing Workflows Campaigns Sales Pipelines S…" at bounding box center [455, 260] width 910 height 520
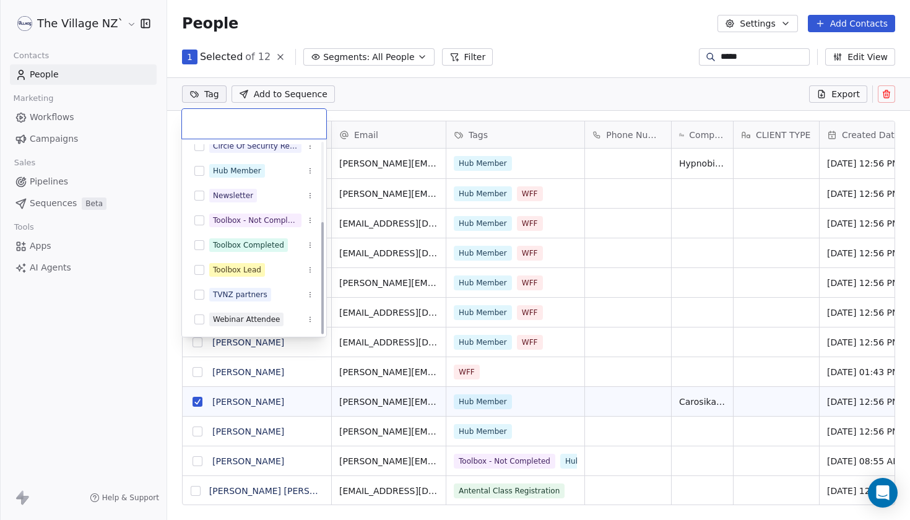
scroll to position [134, 0]
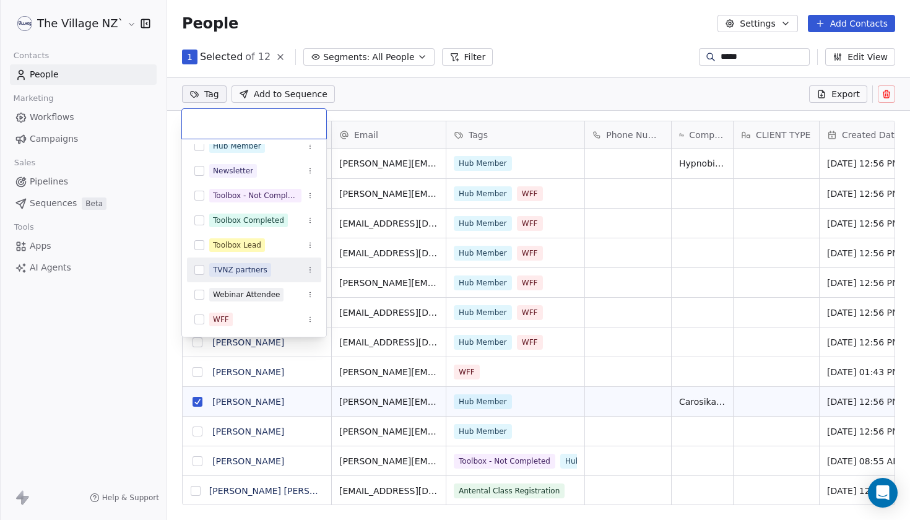
click at [201, 270] on button "Suggestions" at bounding box center [199, 270] width 10 height 10
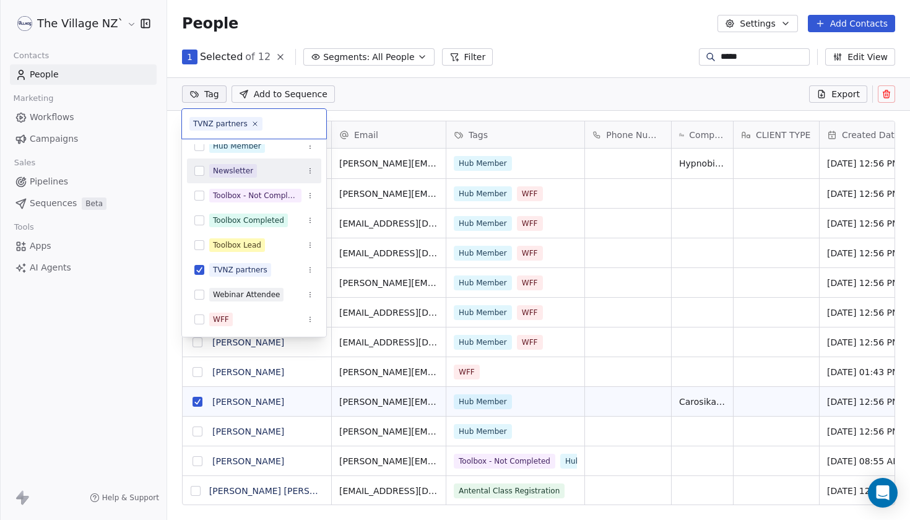
click at [497, 93] on html "The Village NZ` Contacts People Marketing Workflows Campaigns Sales Pipelines S…" at bounding box center [455, 260] width 910 height 520
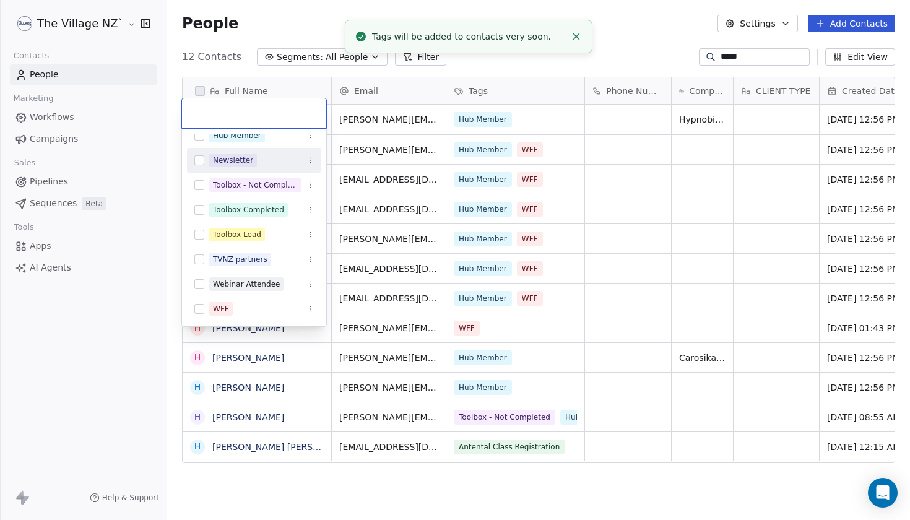
scroll to position [8, 0]
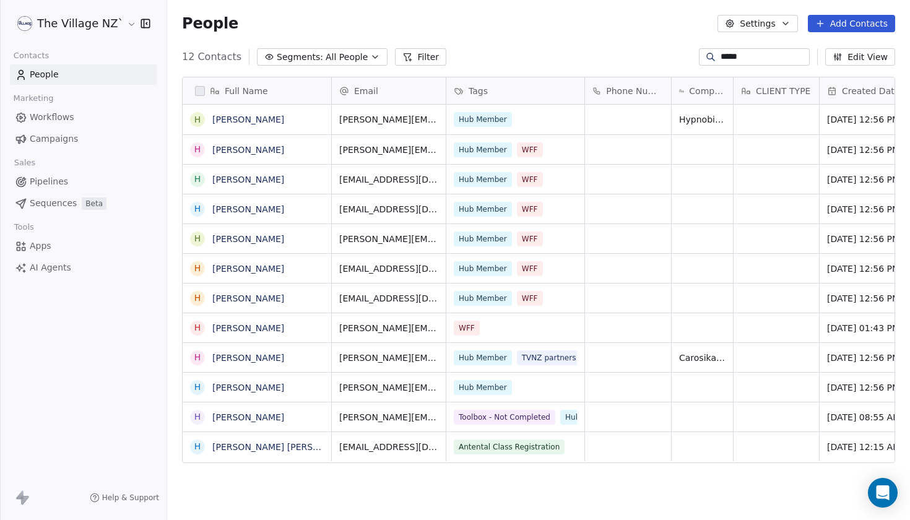
click at [721, 56] on input "*****" at bounding box center [764, 57] width 87 height 12
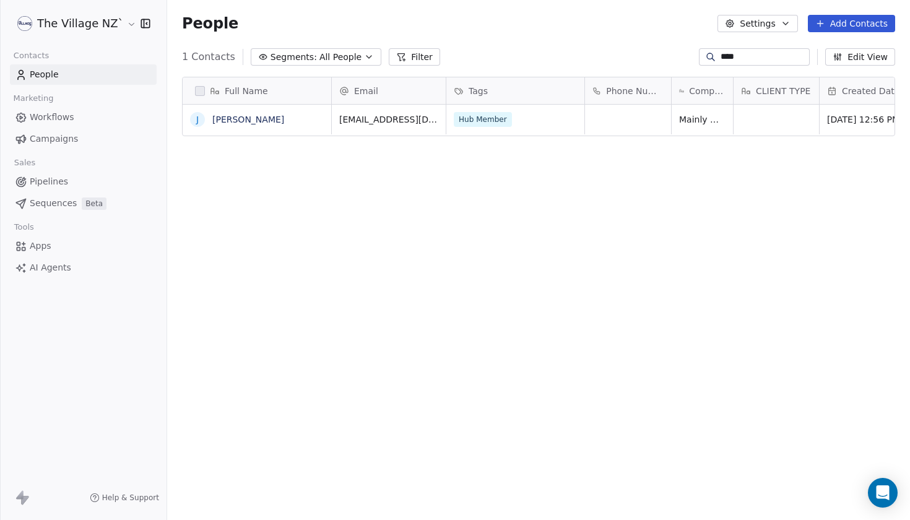
scroll to position [457, 743]
click at [197, 121] on button "grid" at bounding box center [198, 120] width 10 height 10
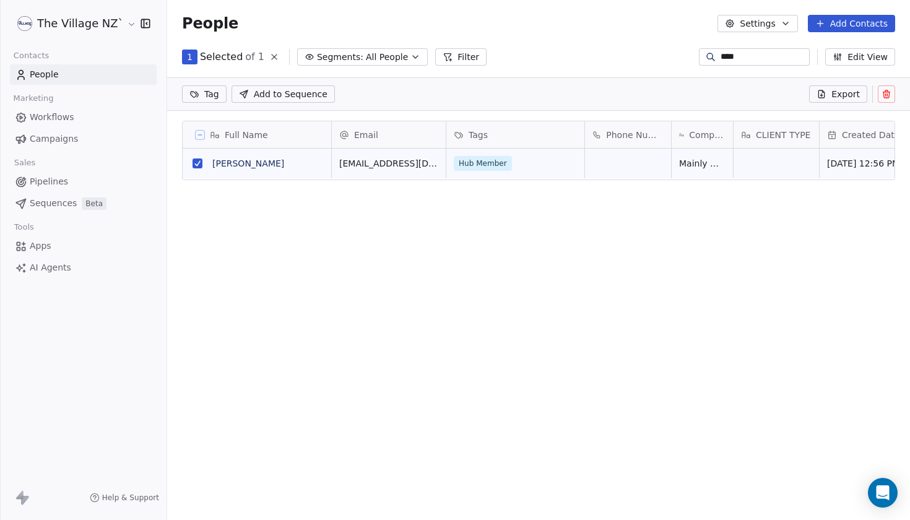
scroll to position [0, 0]
click at [213, 99] on html "The Village NZ` Contacts People Marketing Workflows Campaigns Sales Pipelines S…" at bounding box center [455, 260] width 910 height 520
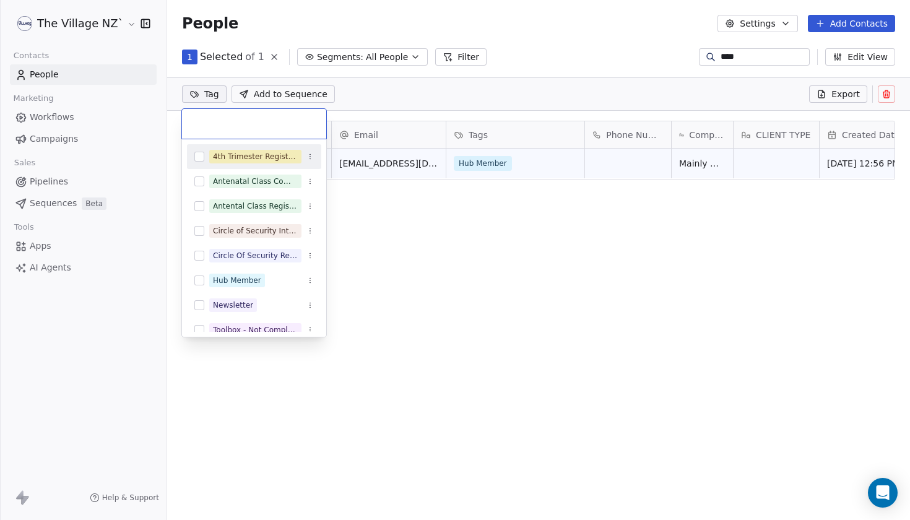
scroll to position [134, 0]
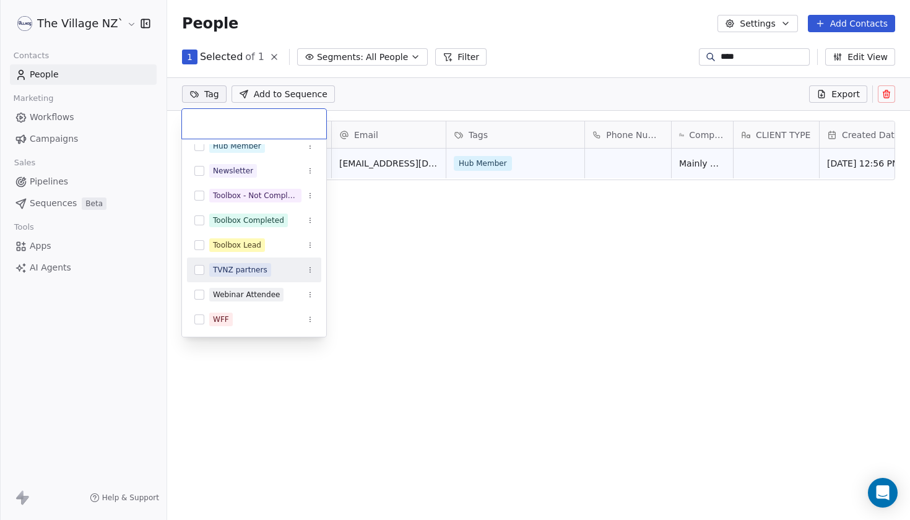
click at [201, 274] on button "Suggestions" at bounding box center [199, 270] width 10 height 10
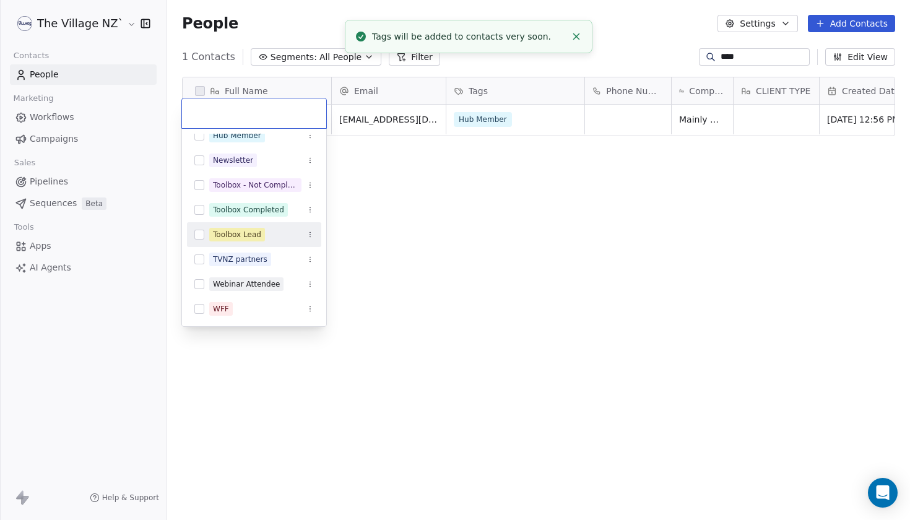
scroll to position [457, 743]
click at [402, 287] on html "The Village NZ` Contacts People Marketing Workflows Campaigns Sales Pipelines S…" at bounding box center [455, 260] width 910 height 520
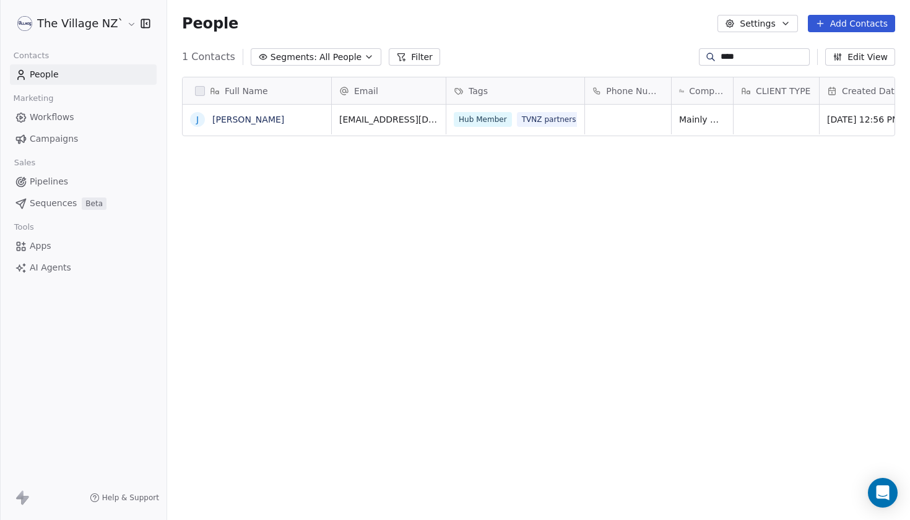
click at [721, 59] on input "****" at bounding box center [764, 57] width 87 height 12
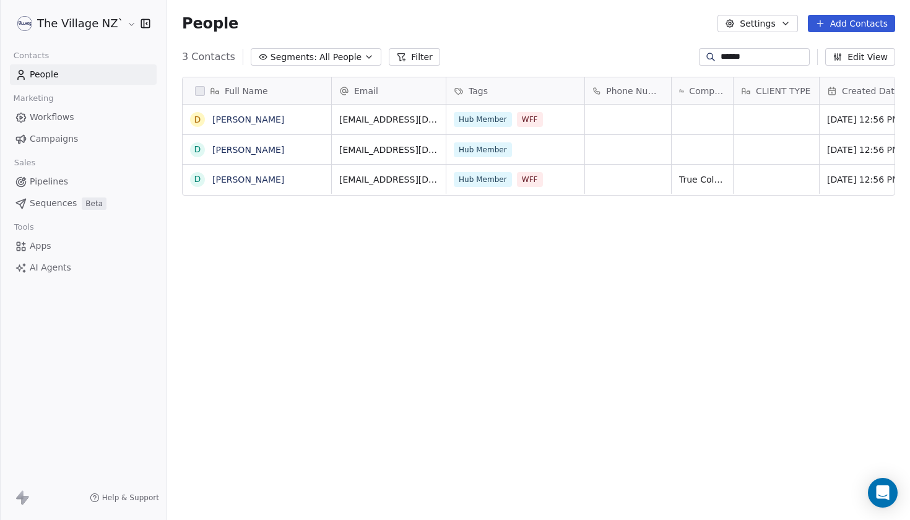
scroll to position [457, 743]
click at [197, 181] on button "grid" at bounding box center [198, 180] width 10 height 10
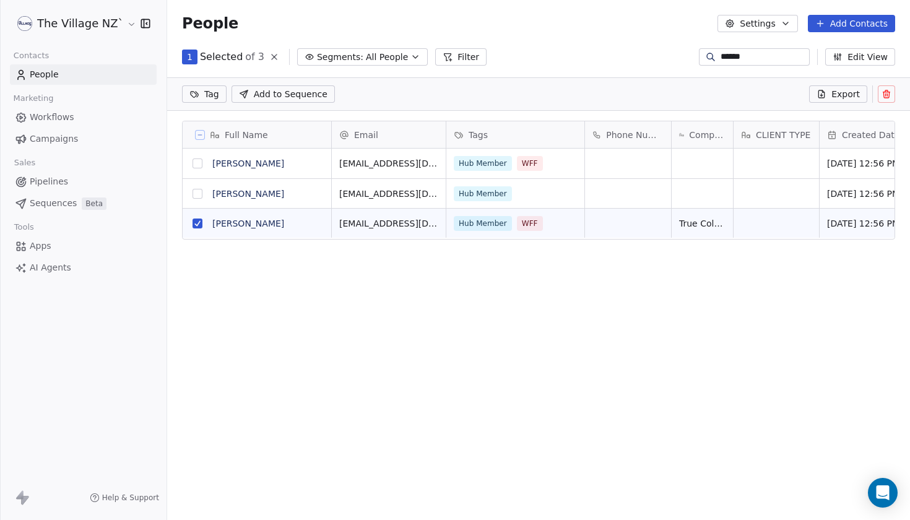
scroll to position [0, 0]
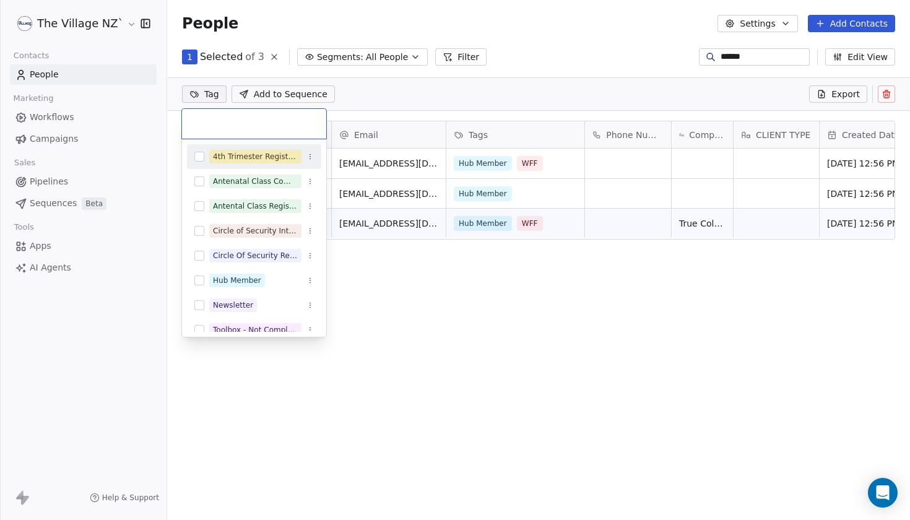
click at [210, 98] on html "The Village NZ` Contacts People Marketing Workflows Campaigns Sales Pipelines S…" at bounding box center [455, 260] width 910 height 520
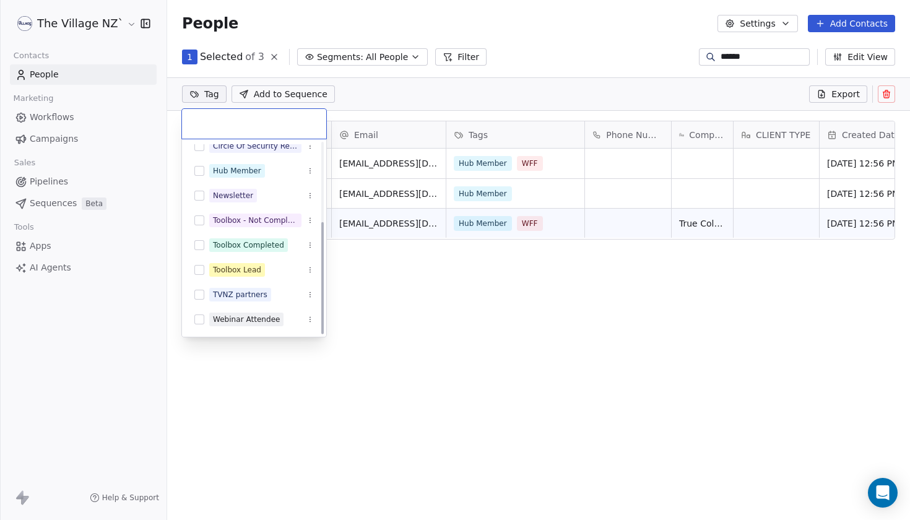
scroll to position [134, 0]
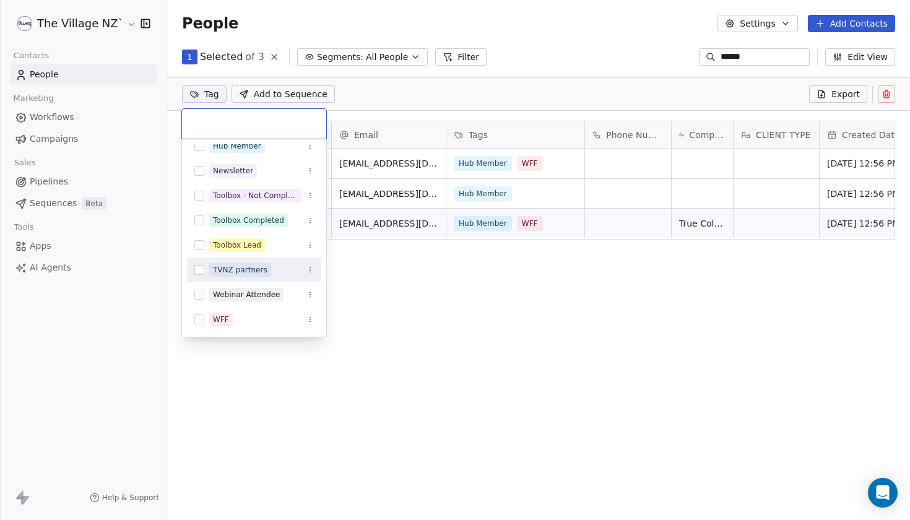
click at [235, 272] on div "TVNZ partners" at bounding box center [240, 269] width 54 height 11
drag, startPoint x: 376, startPoint y: 97, endPoint x: 464, endPoint y: 82, distance: 88.4
click at [381, 96] on html "The Village NZ` Contacts People Marketing Workflows Campaigns Sales Pipelines S…" at bounding box center [455, 260] width 910 height 520
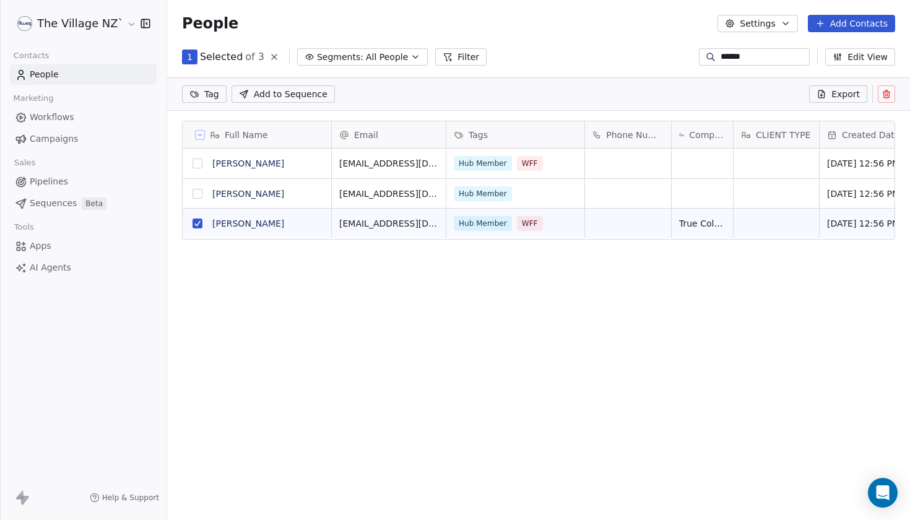
click at [721, 57] on input "******" at bounding box center [764, 57] width 87 height 12
click at [388, 275] on div "Full Name D Debbie Garside D Debbie Turbitt D Debbie Turbitt Email Tags Phone N…" at bounding box center [538, 318] width 743 height 414
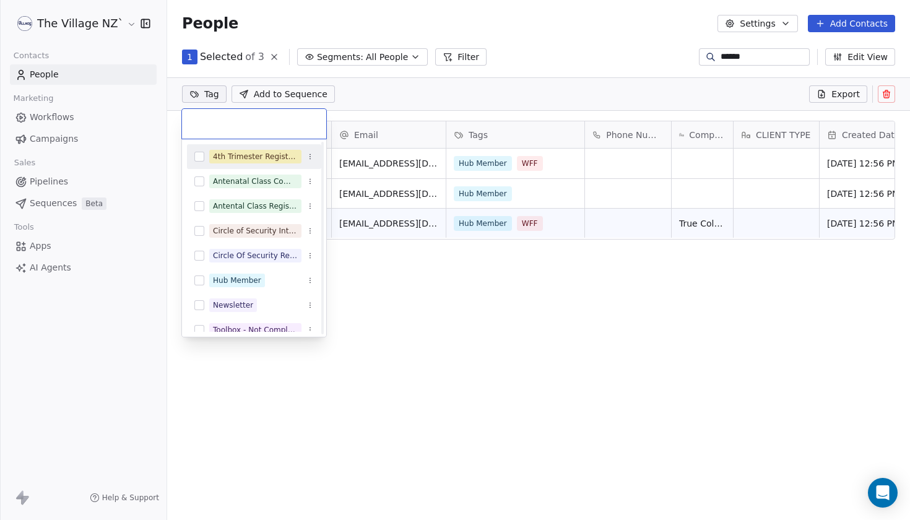
click at [217, 92] on html "The Village NZ` Contacts People Marketing Workflows Campaigns Sales Pipelines S…" at bounding box center [455, 260] width 910 height 520
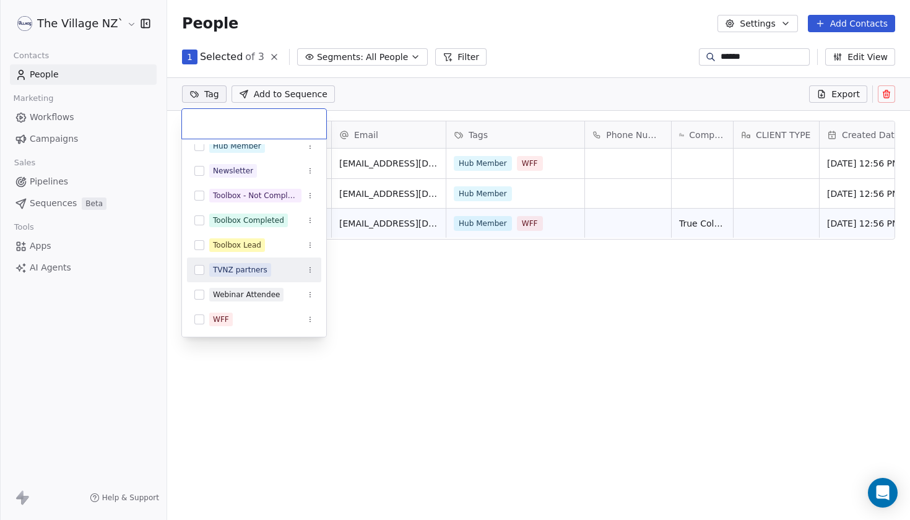
click at [195, 269] on button "Suggestions" at bounding box center [199, 270] width 10 height 10
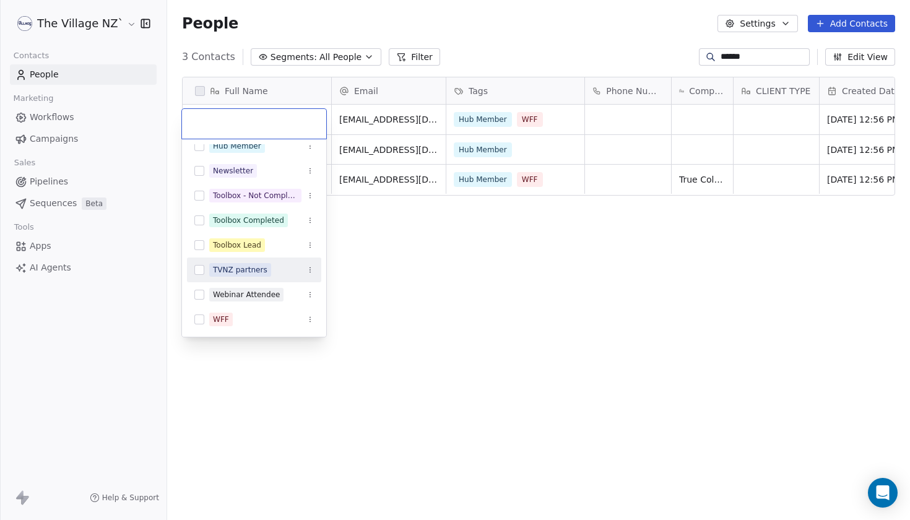
click at [379, 295] on html "The Village NZ` Contacts People Marketing Workflows Campaigns Sales Pipelines S…" at bounding box center [455, 260] width 910 height 520
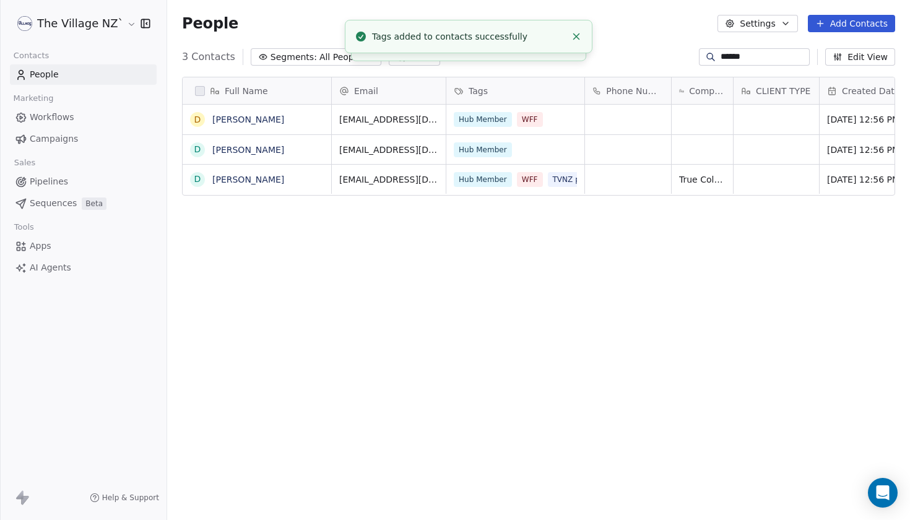
click at [721, 57] on input "******" at bounding box center [764, 57] width 87 height 12
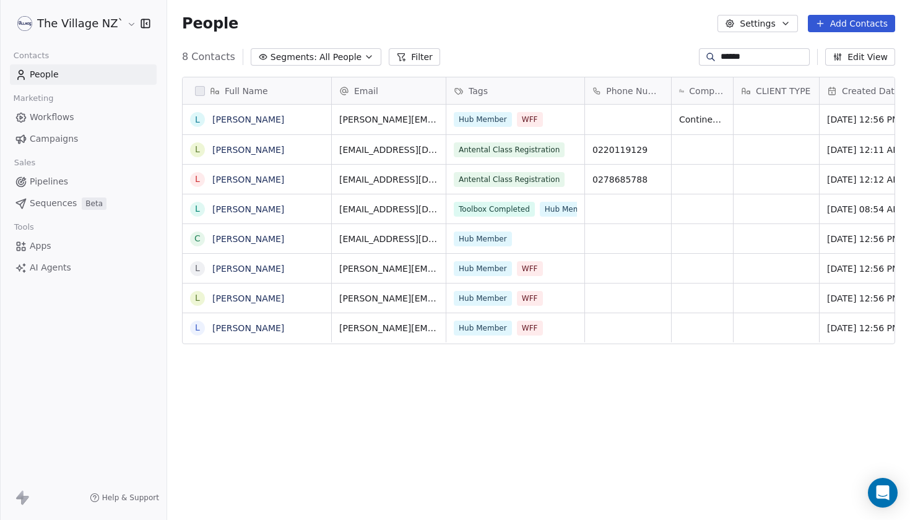
scroll to position [457, 743]
click at [197, 122] on button "grid" at bounding box center [198, 120] width 10 height 10
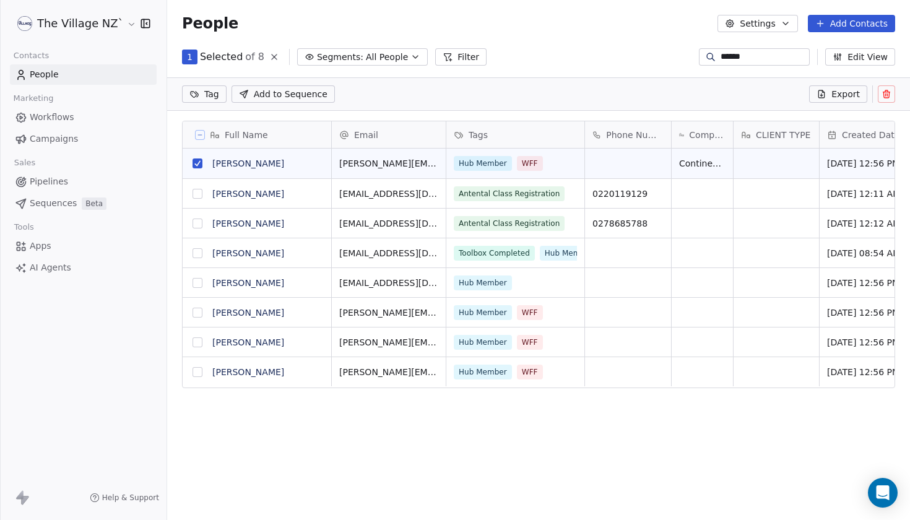
scroll to position [0, 0]
click at [210, 103] on div "Tag Add to Sequence Export" at bounding box center [538, 93] width 743 height 33
click at [210, 97] on html "The Village NZ` Contacts People Marketing Workflows Campaigns Sales Pipelines S…" at bounding box center [455, 260] width 910 height 520
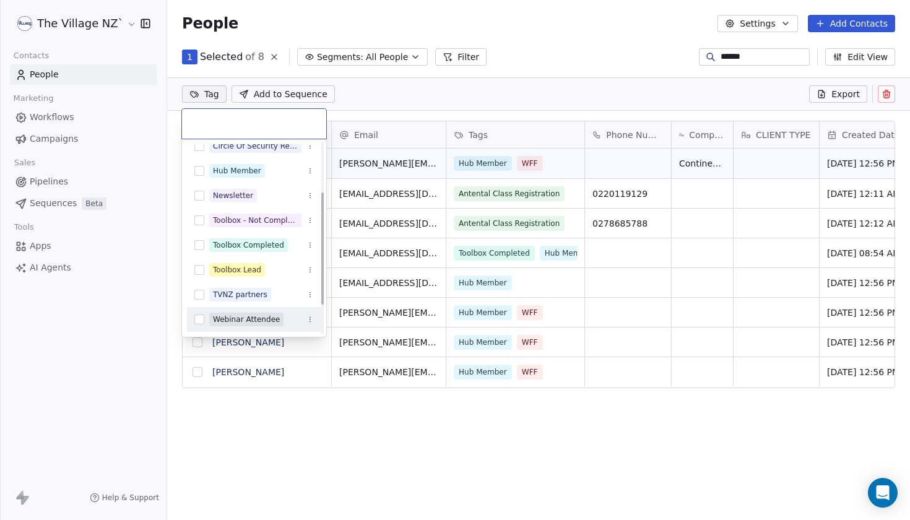
scroll to position [134, 0]
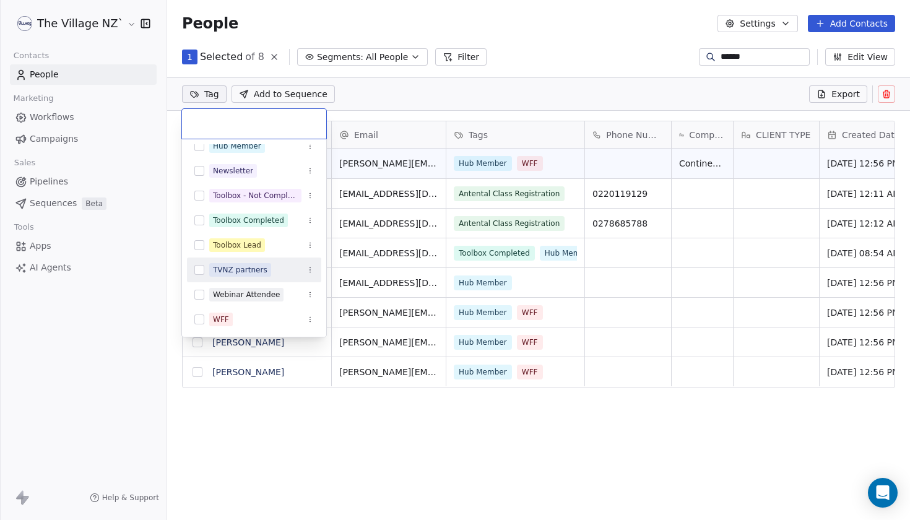
click at [196, 273] on button "Suggestions" at bounding box center [199, 270] width 10 height 10
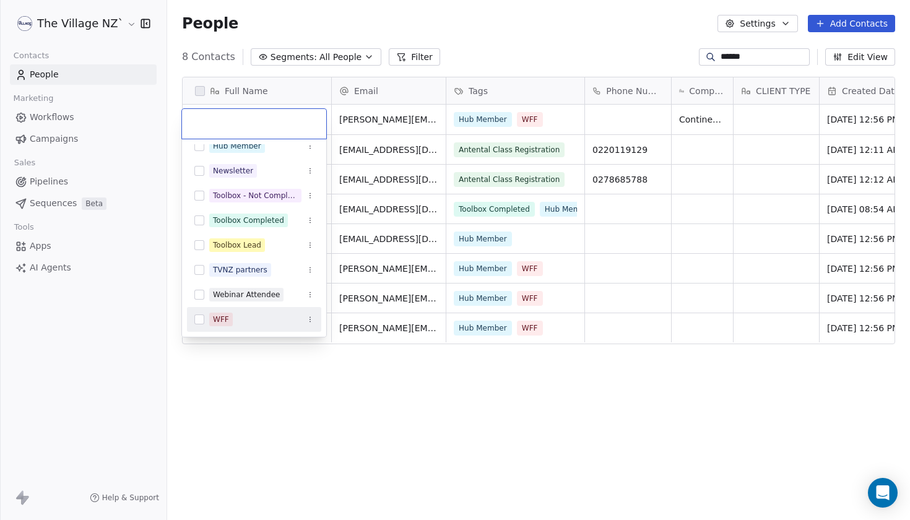
click at [329, 450] on html "The Village NZ` Contacts People Marketing Workflows Campaigns Sales Pipelines S…" at bounding box center [455, 260] width 910 height 520
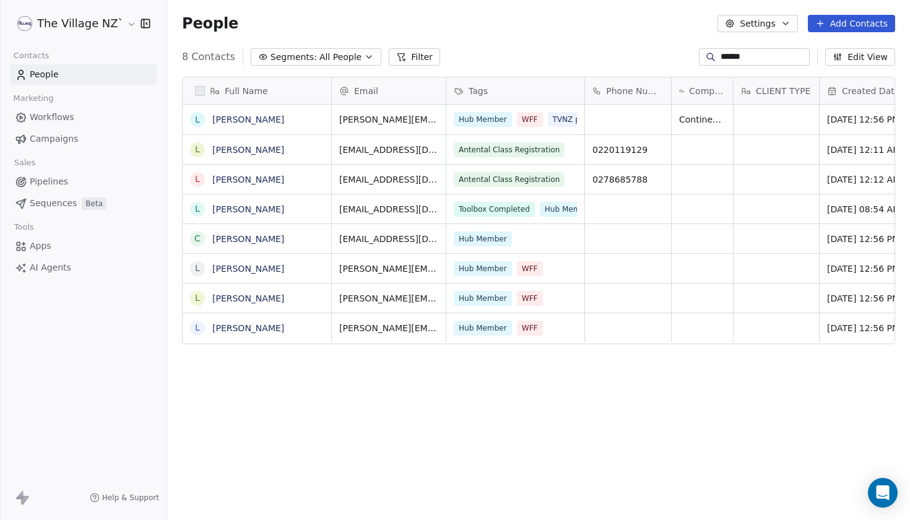
click at [721, 56] on input "******" at bounding box center [764, 57] width 87 height 12
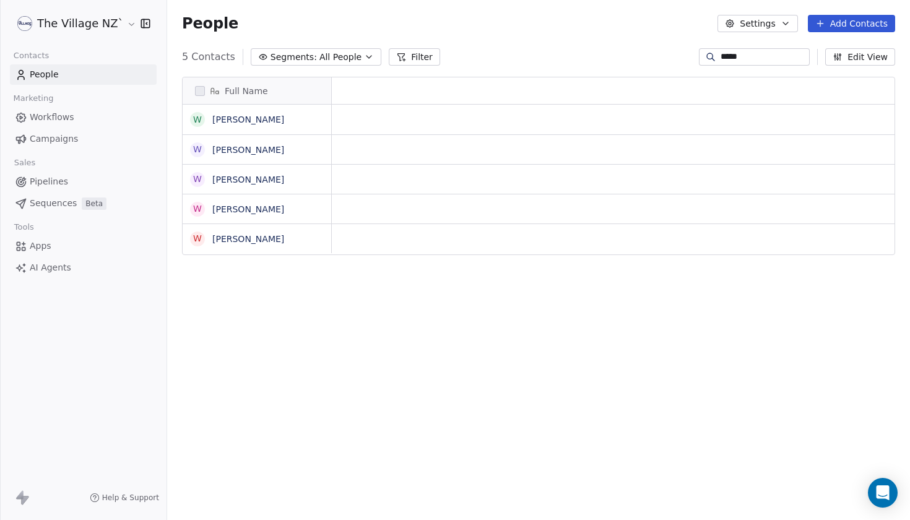
scroll to position [457, 743]
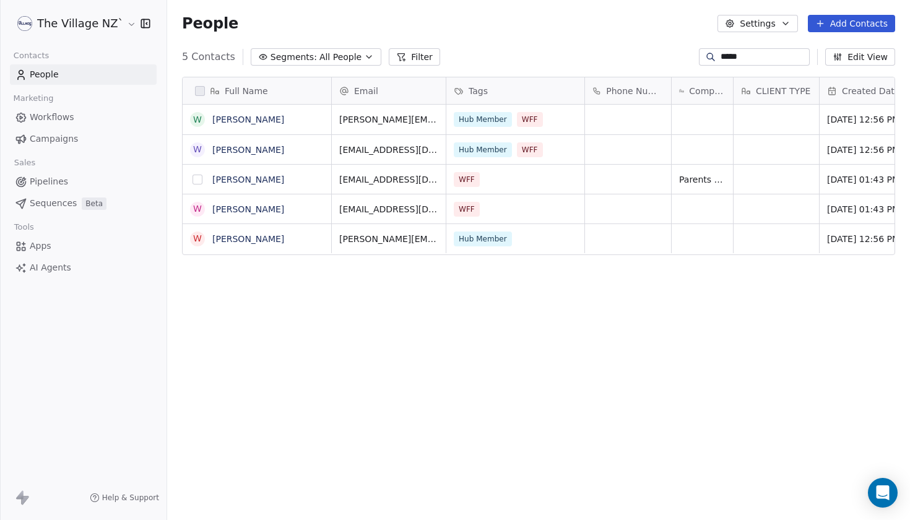
click at [196, 178] on button "grid" at bounding box center [198, 180] width 10 height 10
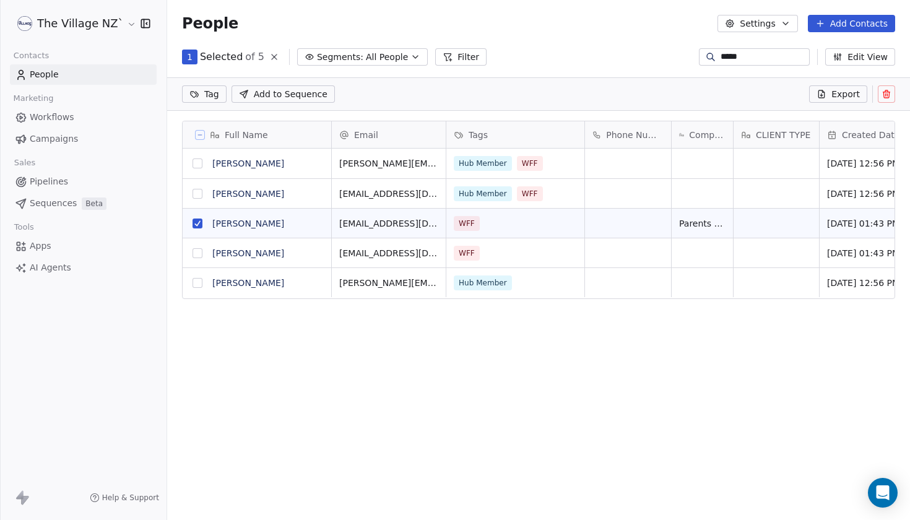
scroll to position [0, 0]
click at [211, 99] on html "The Village NZ` Contacts People Marketing Workflows Campaigns Sales Pipelines S…" at bounding box center [455, 260] width 910 height 520
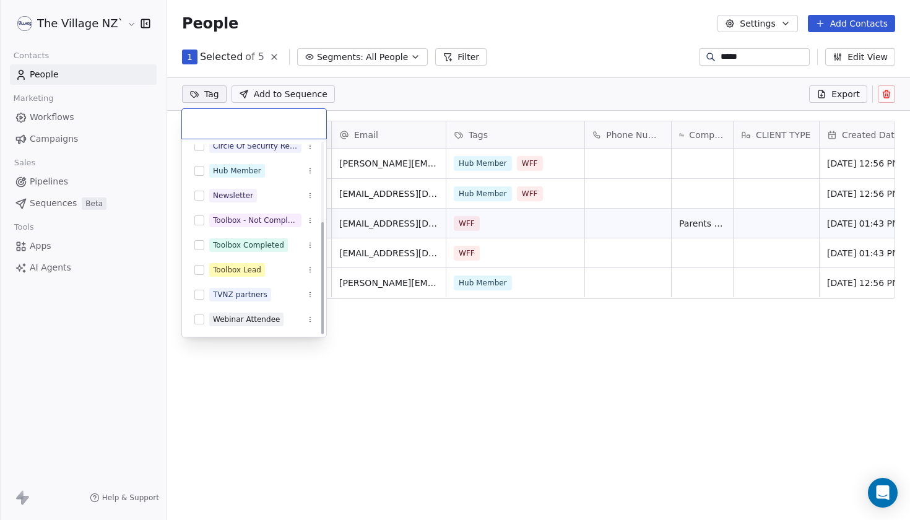
scroll to position [134, 0]
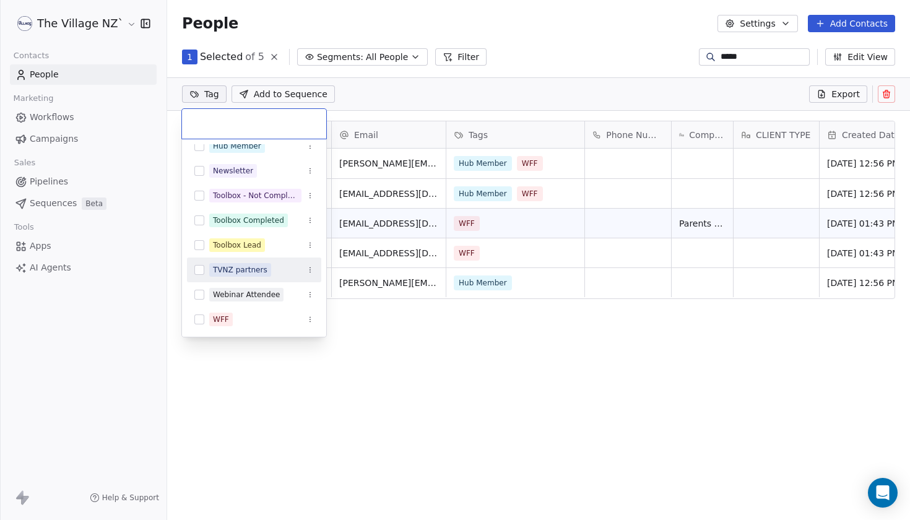
click at [195, 267] on button "Suggestions" at bounding box center [199, 270] width 10 height 10
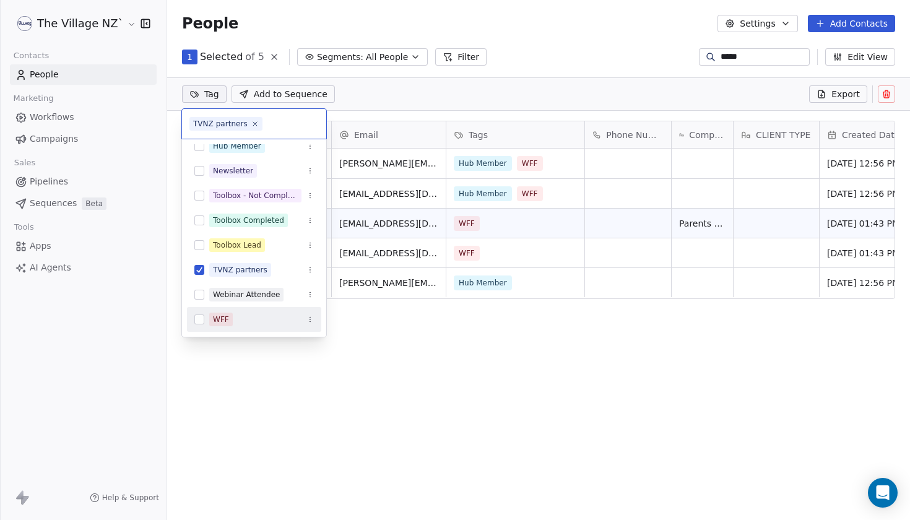
click at [342, 360] on html "The Village NZ` Contacts People Marketing Workflows Campaigns Sales Pipelines S…" at bounding box center [455, 260] width 910 height 520
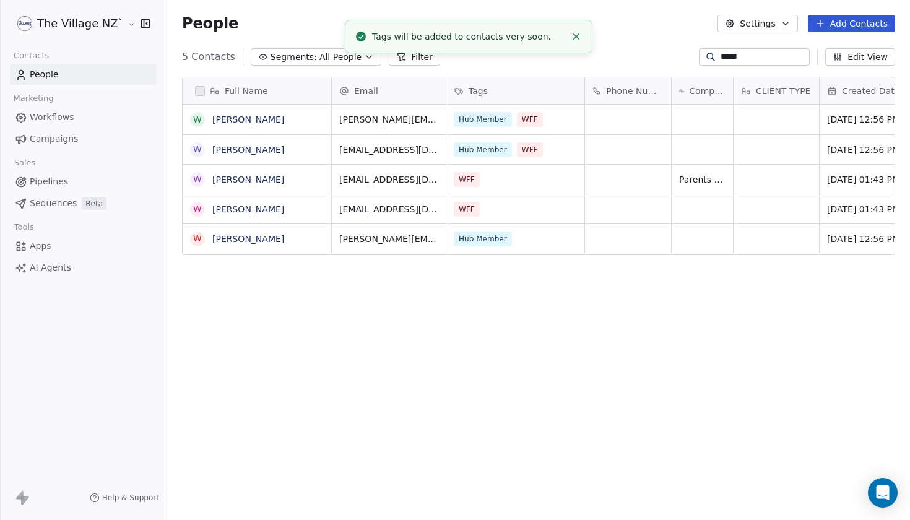
scroll to position [8, 0]
click at [721, 58] on input "*****" at bounding box center [764, 57] width 87 height 12
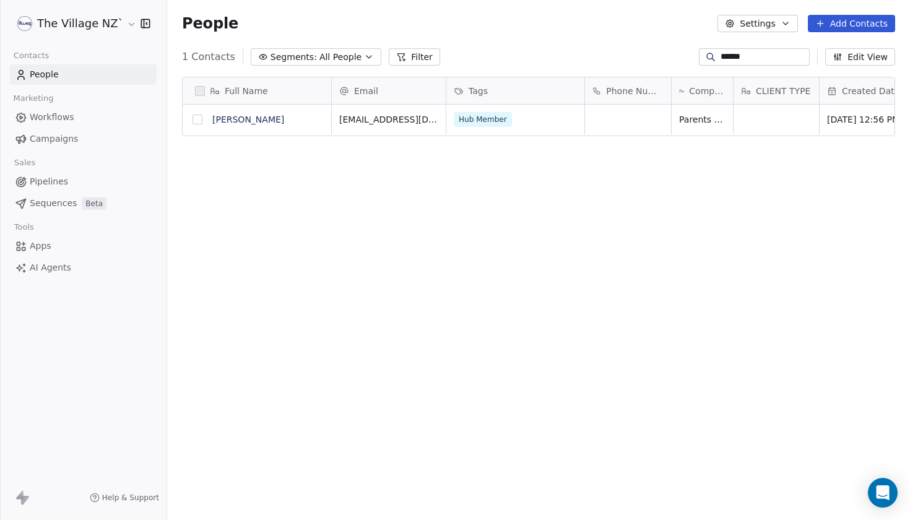
click at [198, 120] on button "grid" at bounding box center [198, 120] width 10 height 10
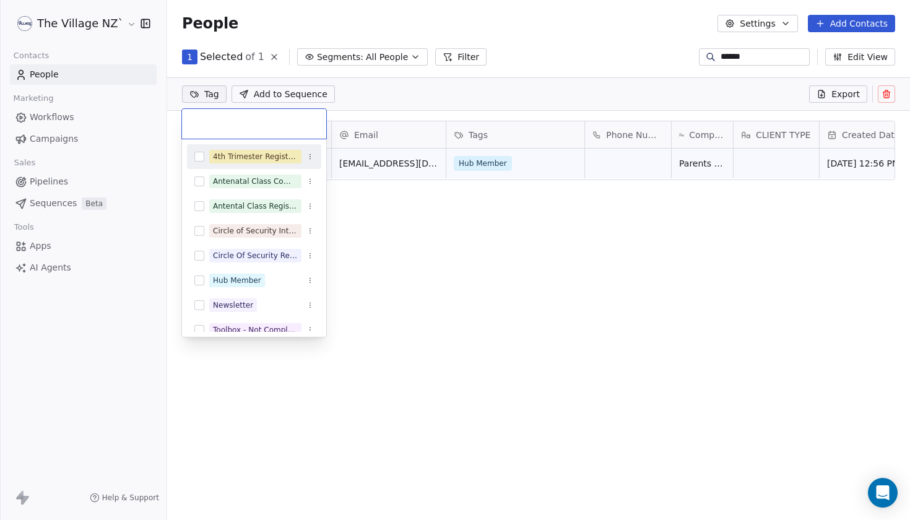
click at [216, 93] on html "The Village NZ` Contacts People Marketing Workflows Campaigns Sales Pipelines S…" at bounding box center [455, 260] width 910 height 520
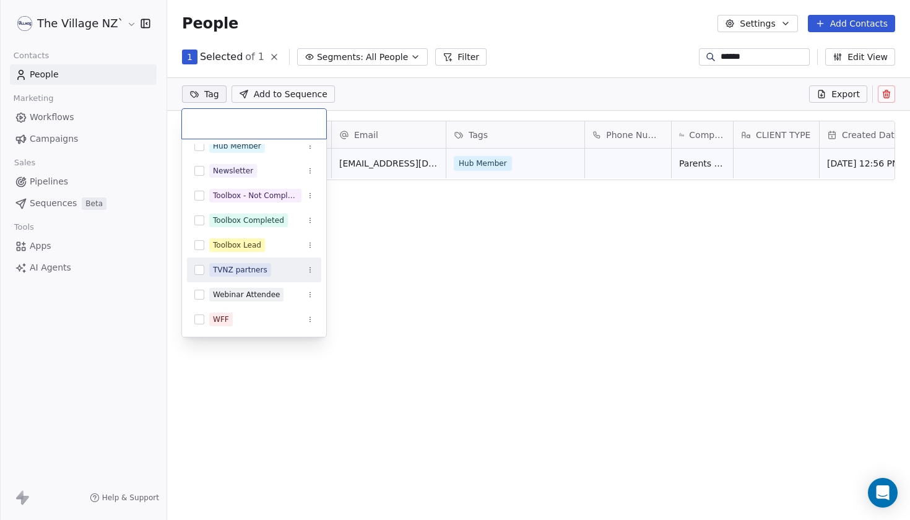
click at [200, 268] on button "Suggestions" at bounding box center [199, 270] width 10 height 10
click at [503, 249] on html "The Village NZ` Contacts People Marketing Workflows Campaigns Sales Pipelines S…" at bounding box center [455, 260] width 910 height 520
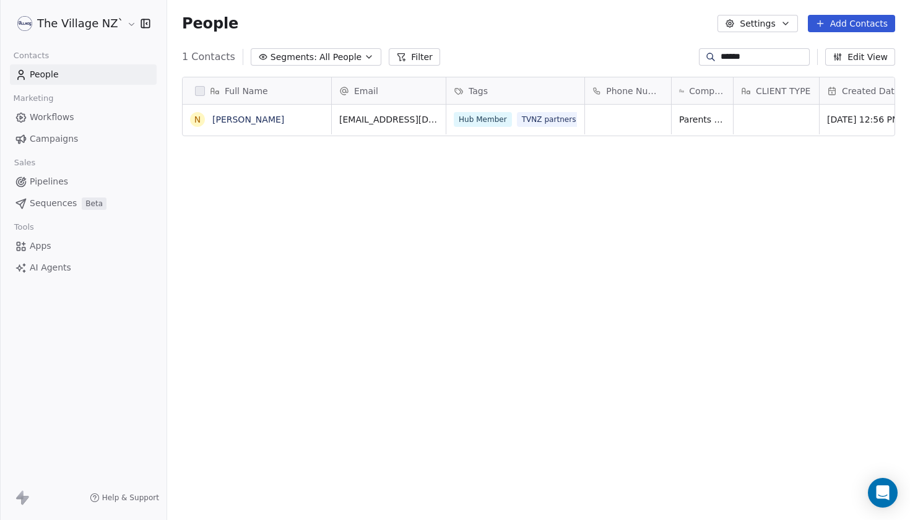
click at [721, 59] on input "******" at bounding box center [764, 57] width 87 height 12
click at [197, 116] on button "grid" at bounding box center [198, 120] width 10 height 10
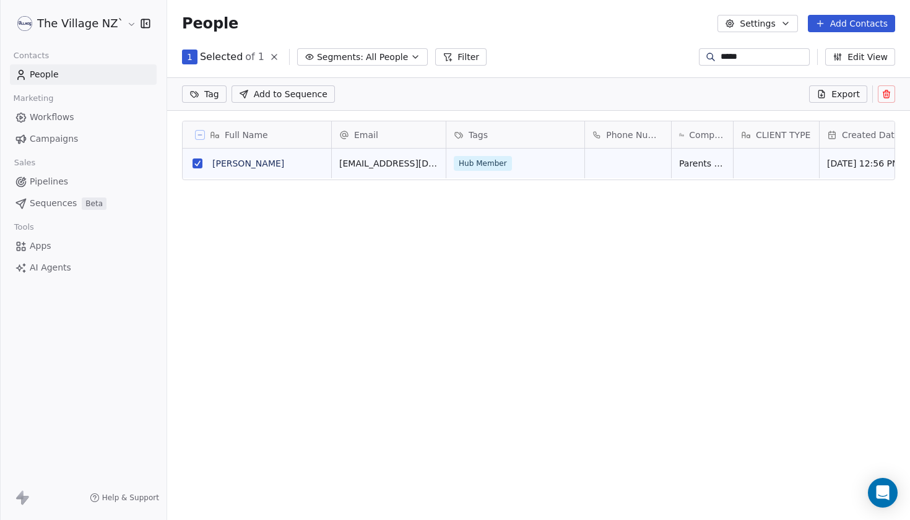
click at [207, 98] on html "The Village NZ` Contacts People Marketing Workflows Campaigns Sales Pipelines S…" at bounding box center [455, 260] width 910 height 520
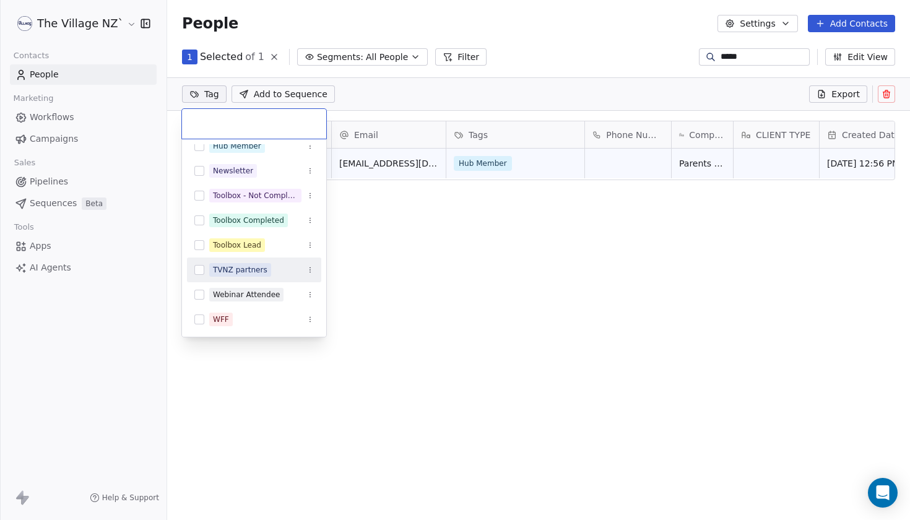
click at [197, 272] on button "Suggestions" at bounding box center [199, 270] width 10 height 10
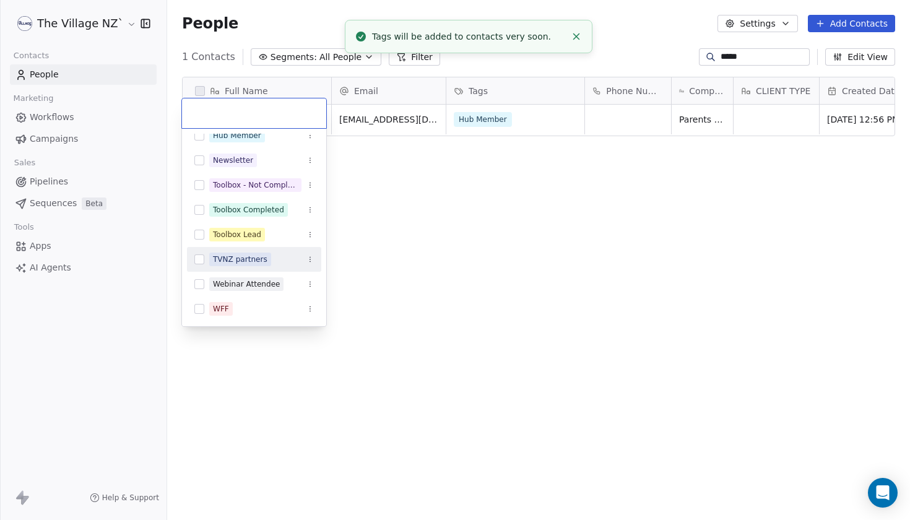
scroll to position [1, 1]
click at [381, 280] on html "The Village NZ` Contacts People Marketing Workflows Campaigns Sales Pipelines S…" at bounding box center [455, 260] width 910 height 520
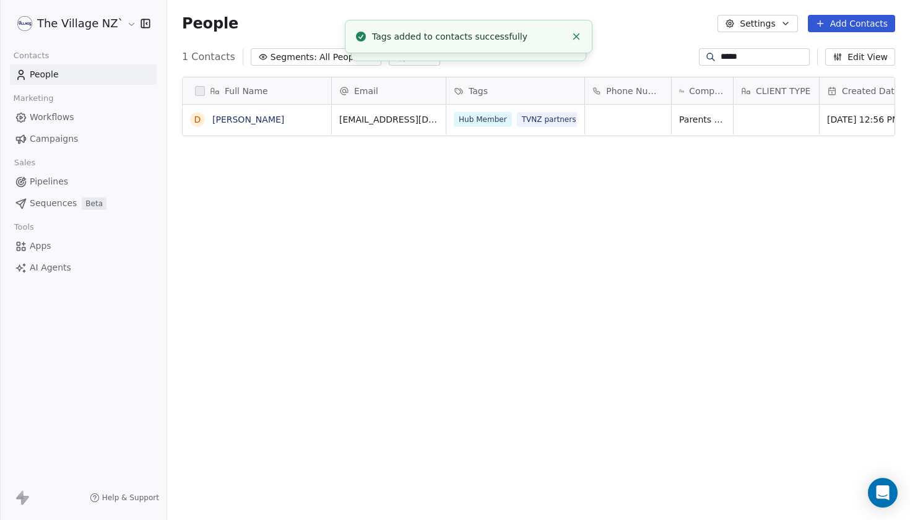
click at [721, 61] on input "*****" at bounding box center [764, 57] width 87 height 12
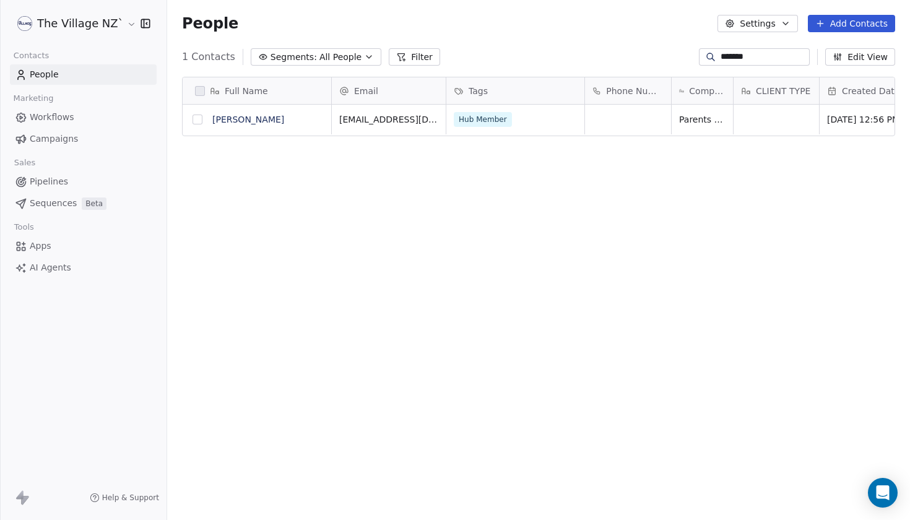
click at [199, 121] on button "grid" at bounding box center [198, 120] width 10 height 10
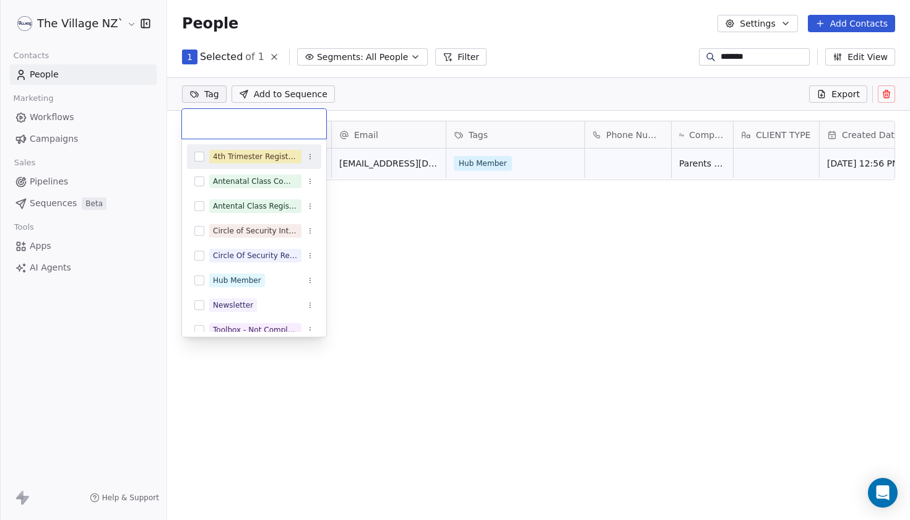
click at [207, 97] on html "The Village NZ` Contacts People Marketing Workflows Campaigns Sales Pipelines S…" at bounding box center [455, 260] width 910 height 520
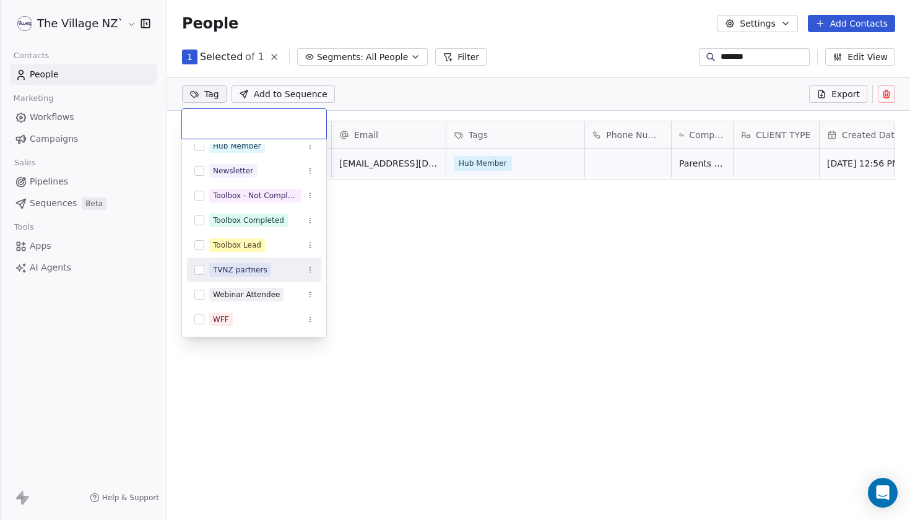
click at [199, 273] on button "Suggestions" at bounding box center [199, 270] width 10 height 10
click at [387, 279] on html "The Village NZ` Contacts People Marketing Workflows Campaigns Sales Pipelines S…" at bounding box center [455, 260] width 910 height 520
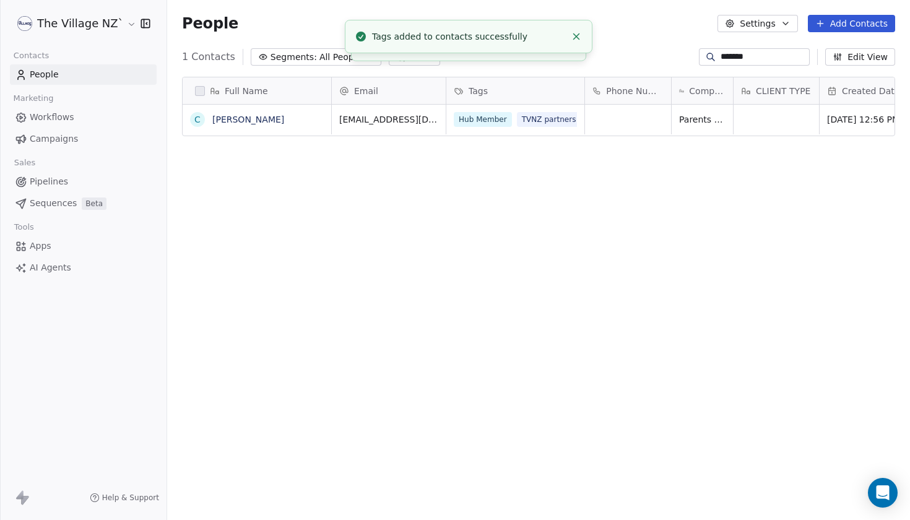
click at [721, 56] on input "*******" at bounding box center [764, 57] width 87 height 12
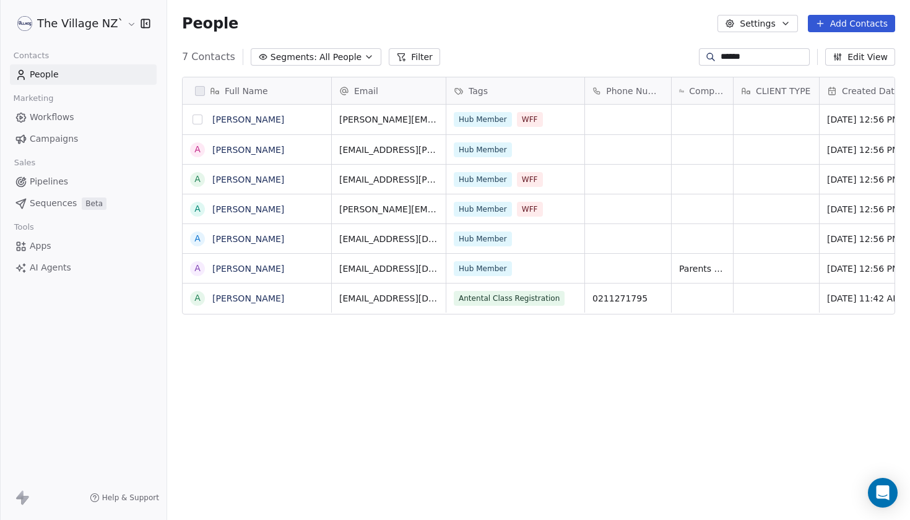
click at [198, 119] on button "grid" at bounding box center [198, 120] width 10 height 10
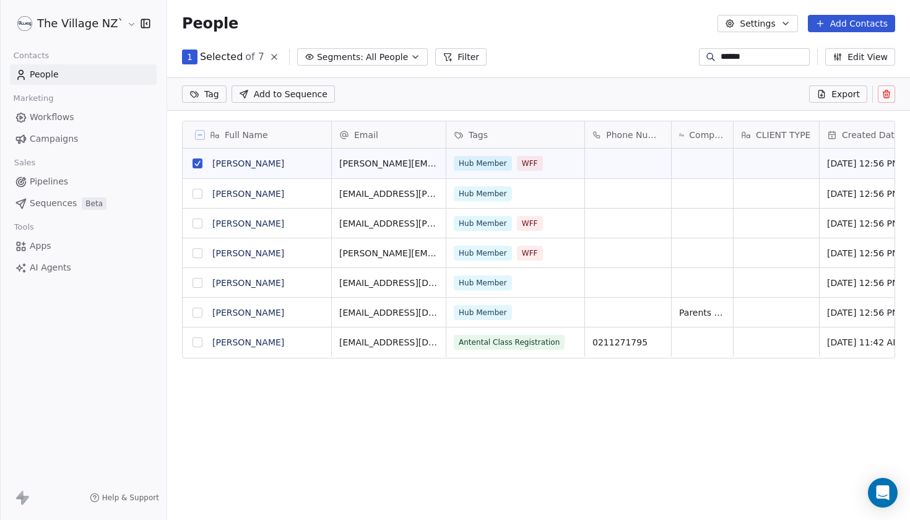
click at [210, 98] on html "The Village NZ` Contacts People Marketing Workflows Campaigns Sales Pipelines S…" at bounding box center [455, 260] width 910 height 520
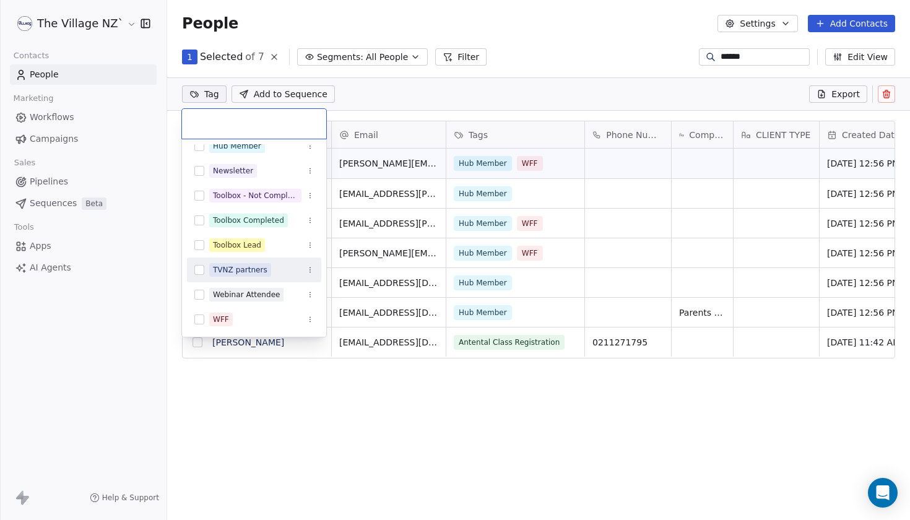
click at [199, 268] on button "Suggestions" at bounding box center [199, 270] width 10 height 10
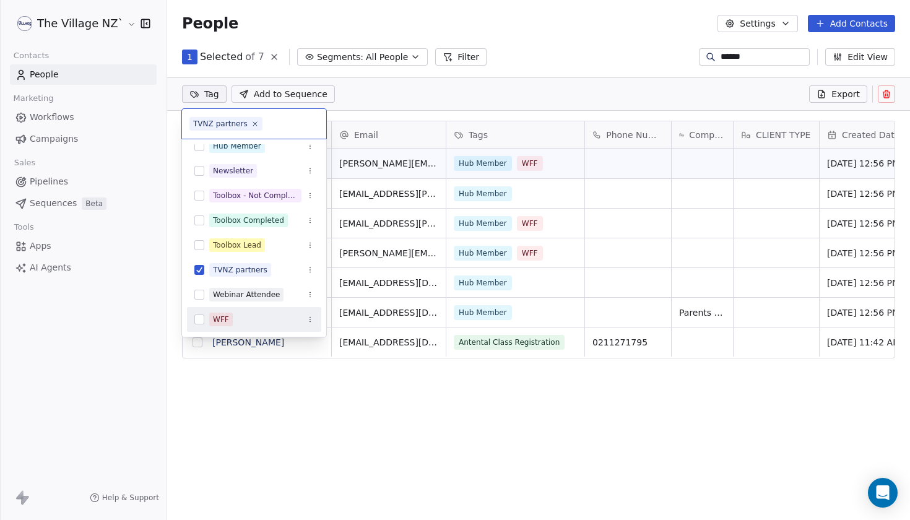
click at [334, 409] on html "The Village NZ` Contacts People Marketing Workflows Campaigns Sales Pipelines S…" at bounding box center [455, 260] width 910 height 520
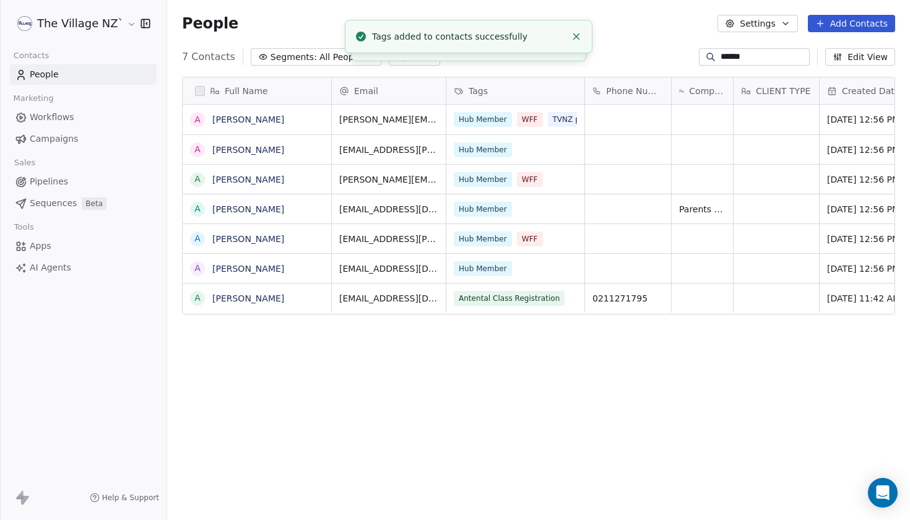
click at [721, 59] on input "******" at bounding box center [764, 57] width 87 height 12
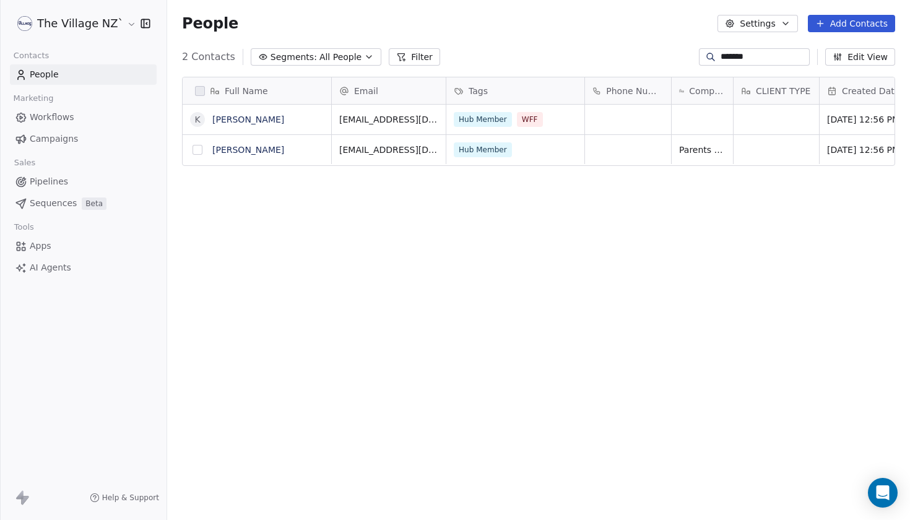
click at [199, 150] on button "grid" at bounding box center [198, 150] width 10 height 10
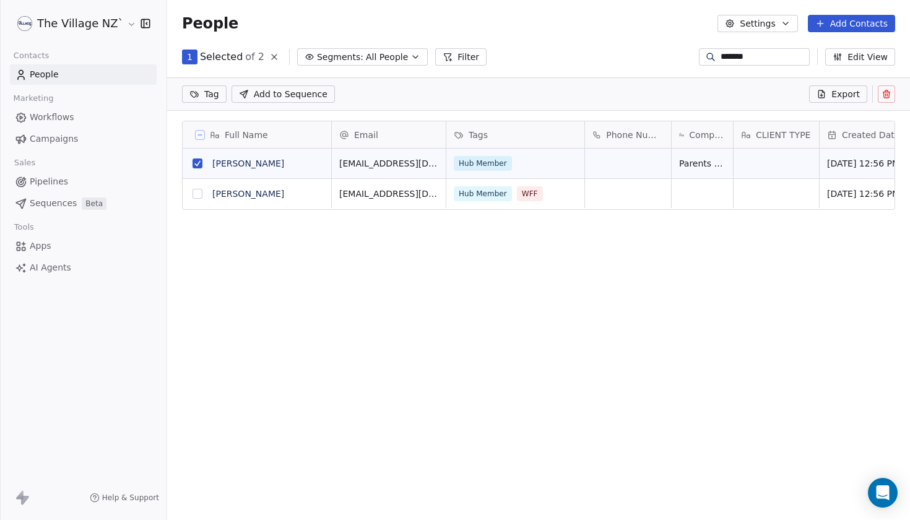
click at [210, 96] on html "The Village NZ` Contacts People Marketing Workflows Campaigns Sales Pipelines S…" at bounding box center [455, 260] width 910 height 520
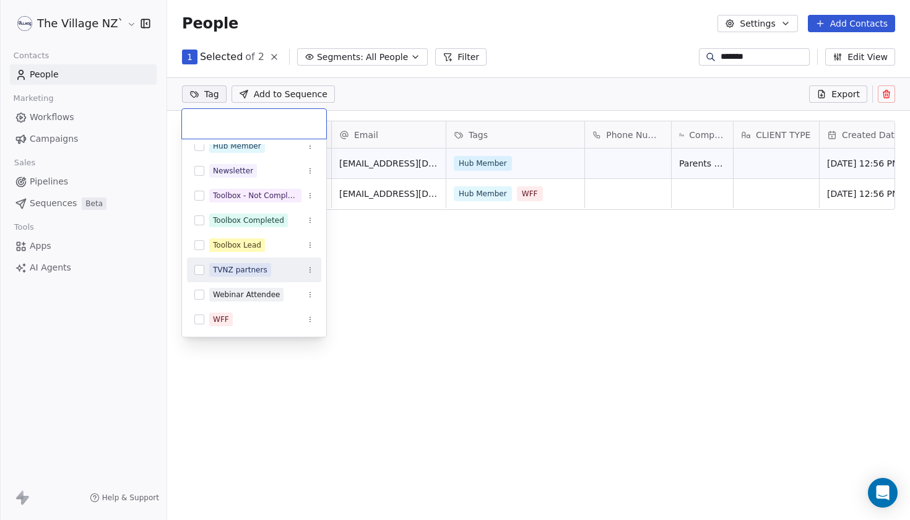
click at [199, 272] on button "Suggestions" at bounding box center [199, 270] width 10 height 10
click at [438, 316] on html "The Village NZ` Contacts People Marketing Workflows Campaigns Sales Pipelines S…" at bounding box center [455, 260] width 910 height 520
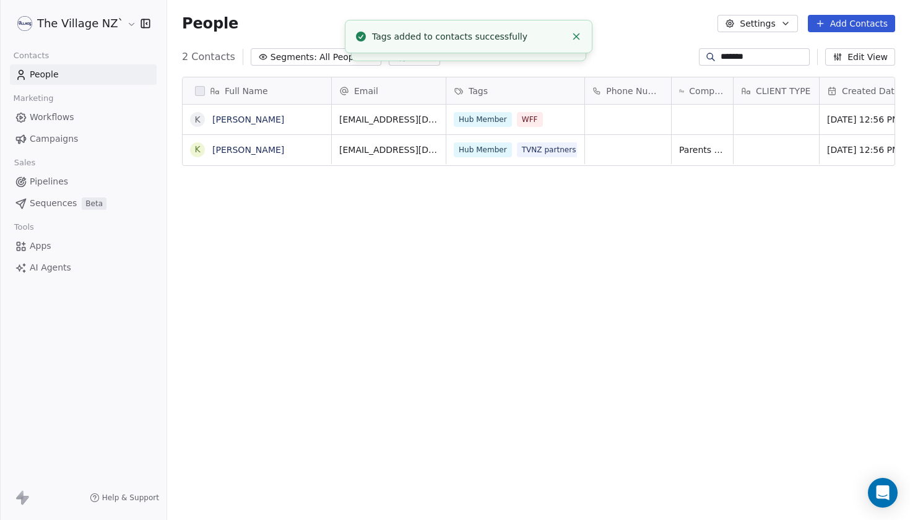
click at [721, 60] on input "*******" at bounding box center [764, 57] width 87 height 12
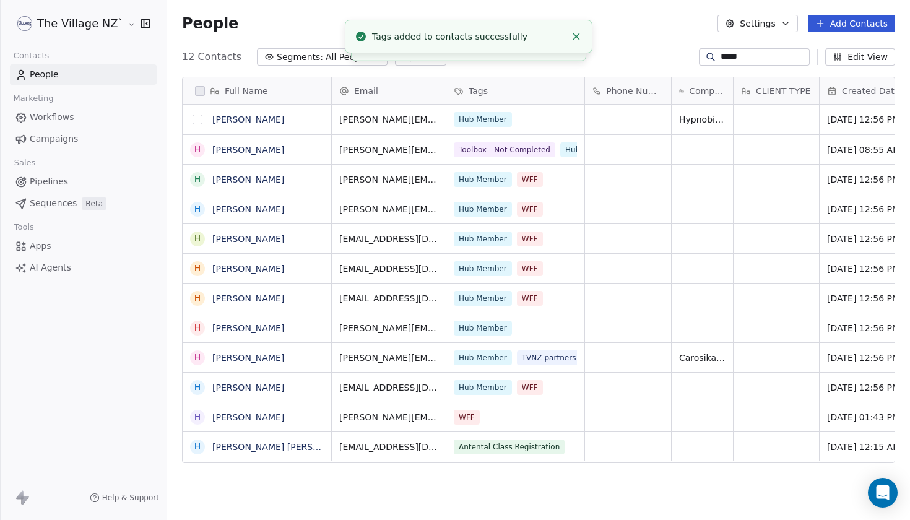
click at [198, 121] on button "grid" at bounding box center [198, 120] width 10 height 10
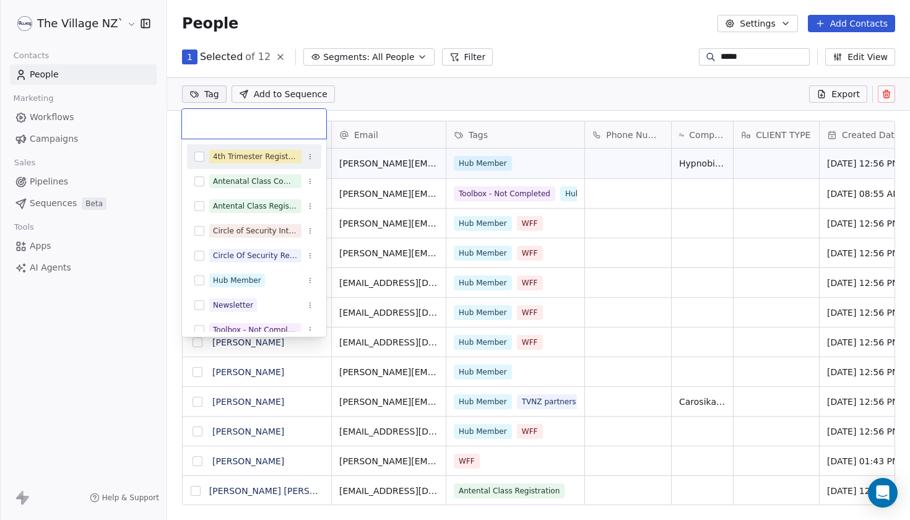
click at [209, 96] on html "The Village NZ` Contacts People Marketing Workflows Campaigns Sales Pipelines S…" at bounding box center [455, 260] width 910 height 520
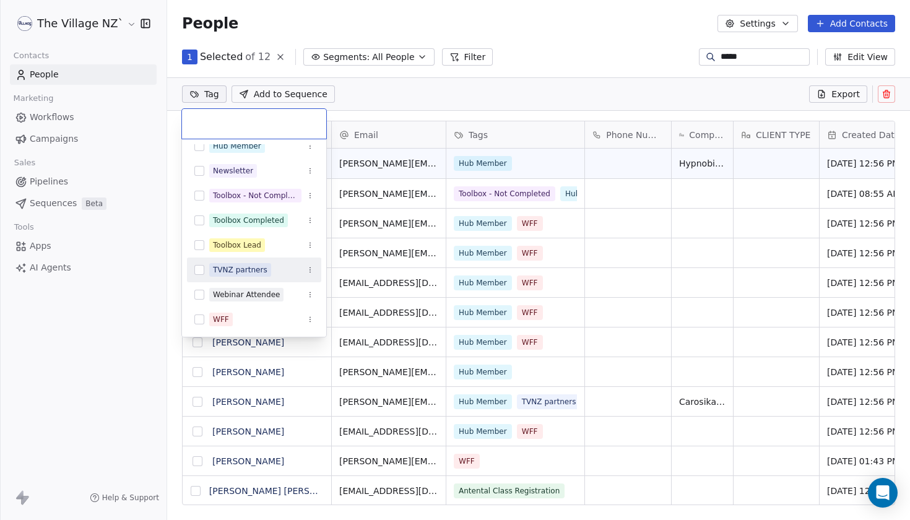
click at [197, 271] on button "Suggestions" at bounding box center [199, 270] width 10 height 10
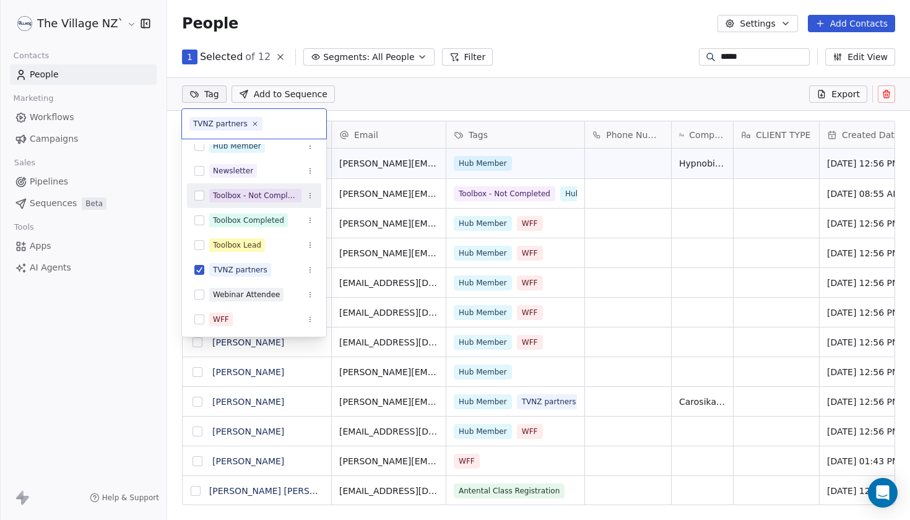
click at [483, 93] on html "The Village NZ` Contacts People Marketing Workflows Campaigns Sales Pipelines S…" at bounding box center [455, 260] width 910 height 520
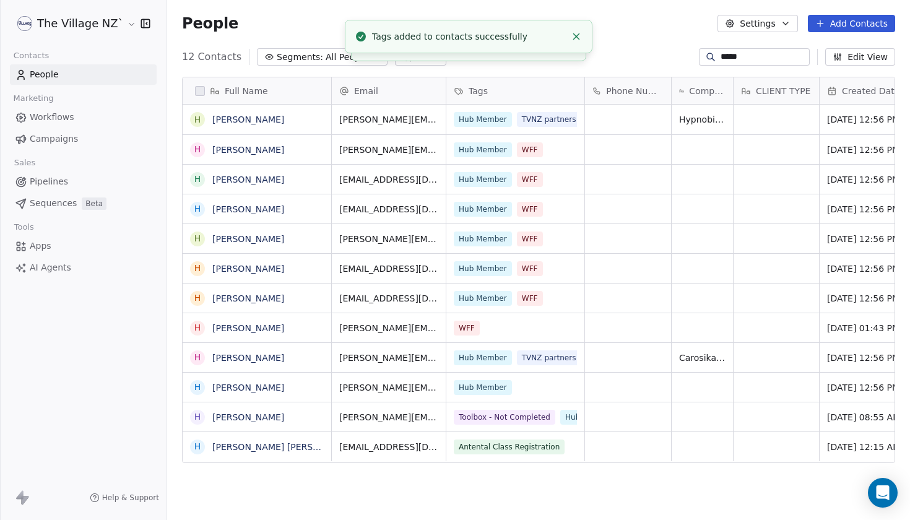
click at [721, 56] on input "*****" at bounding box center [764, 57] width 87 height 12
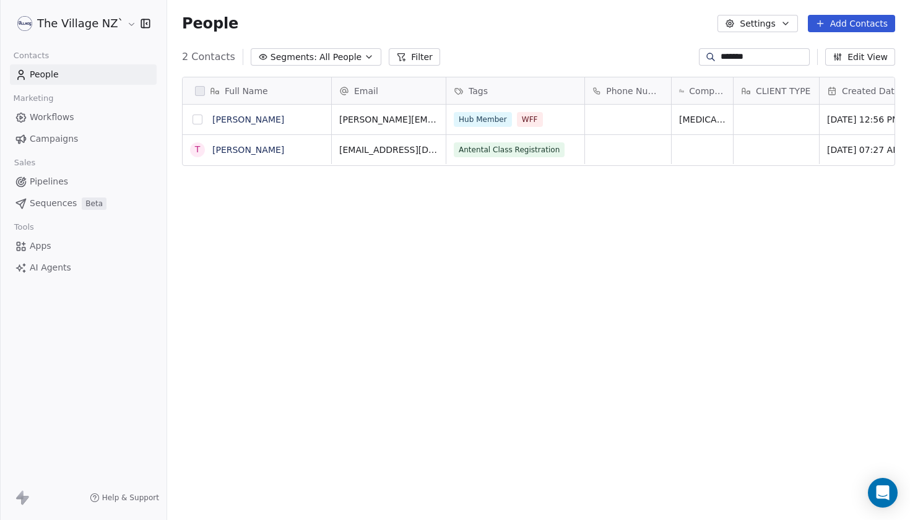
click at [195, 118] on button "grid" at bounding box center [198, 120] width 10 height 10
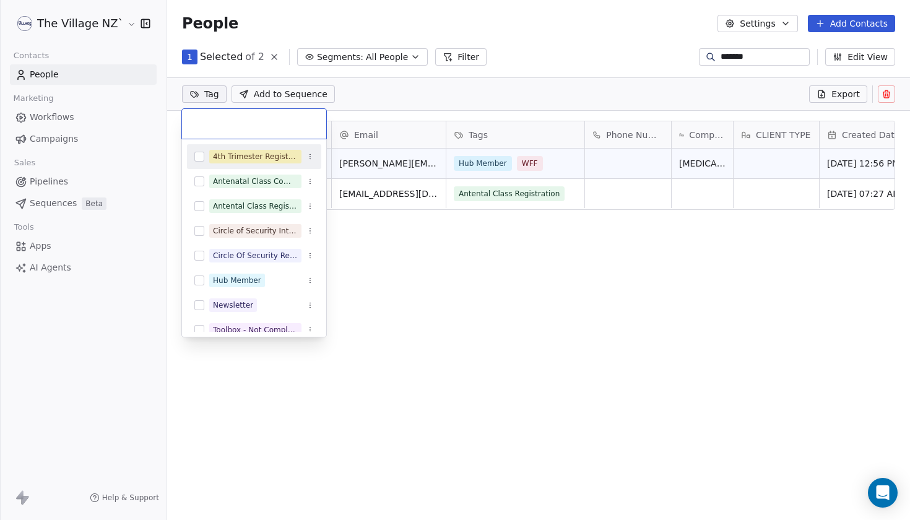
click at [210, 93] on html "The Village NZ` Contacts People Marketing Workflows Campaigns Sales Pipelines S…" at bounding box center [455, 260] width 910 height 520
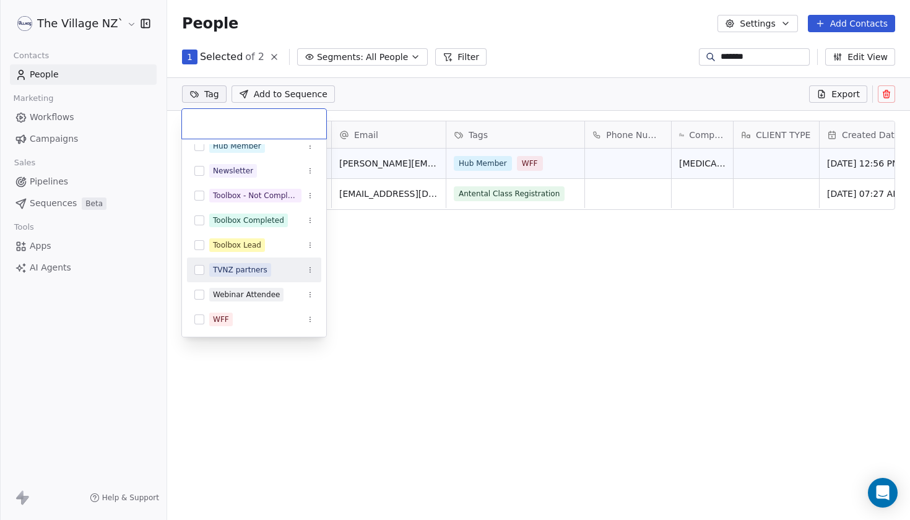
click at [201, 271] on button "Suggestions" at bounding box center [199, 270] width 10 height 10
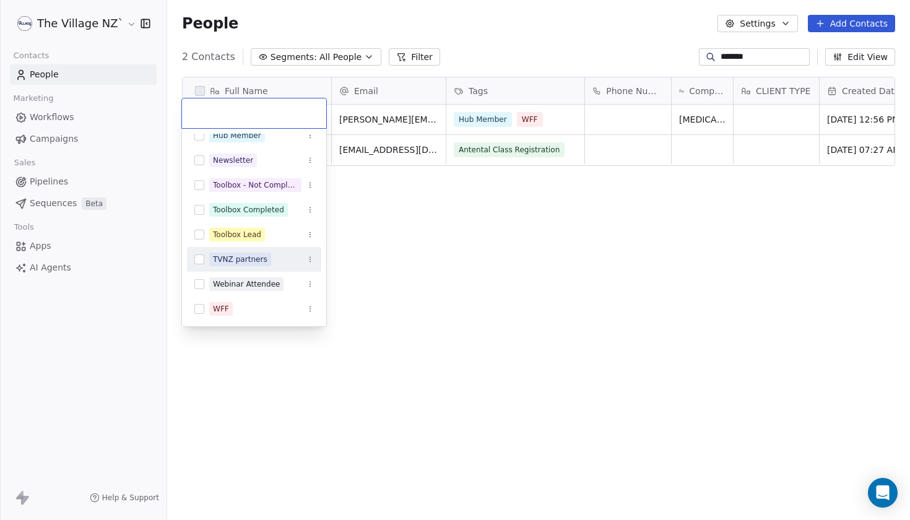
click at [459, 311] on html "The Village NZ` Contacts People Marketing Workflows Campaigns Sales Pipelines S…" at bounding box center [455, 260] width 910 height 520
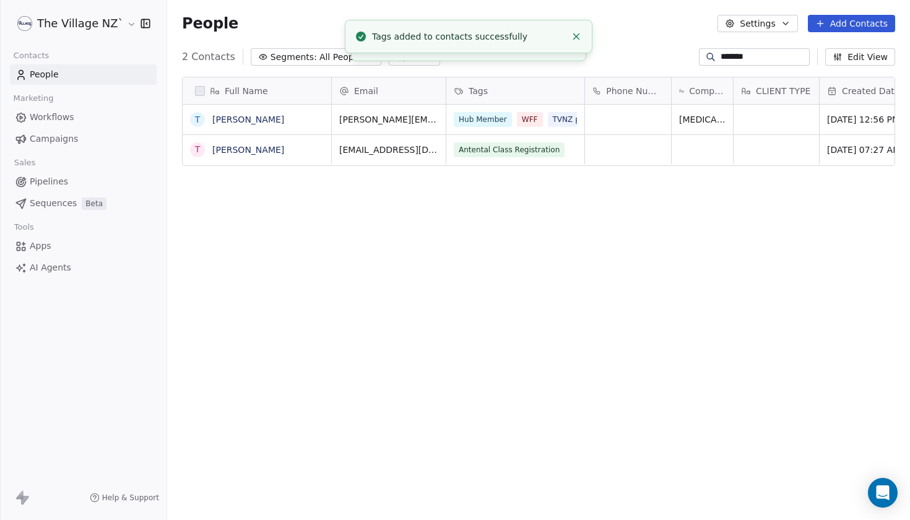
click at [721, 56] on input "*******" at bounding box center [764, 57] width 87 height 12
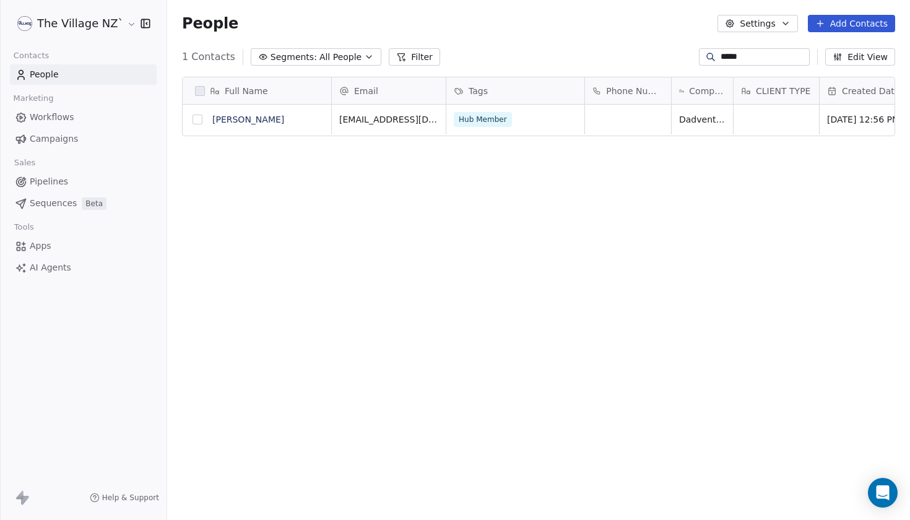
click at [196, 119] on button "grid" at bounding box center [198, 120] width 10 height 10
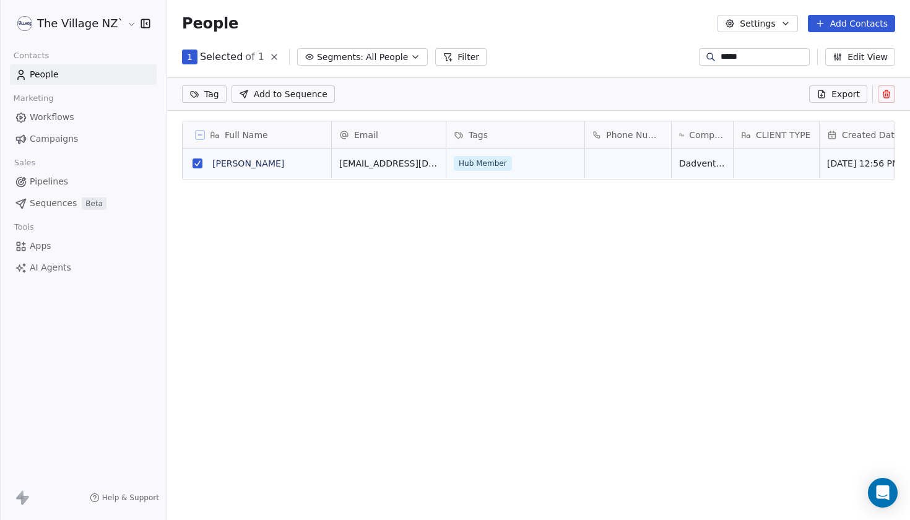
click at [209, 92] on html "The Village NZ` Contacts People Marketing Workflows Campaigns Sales Pipelines S…" at bounding box center [455, 260] width 910 height 520
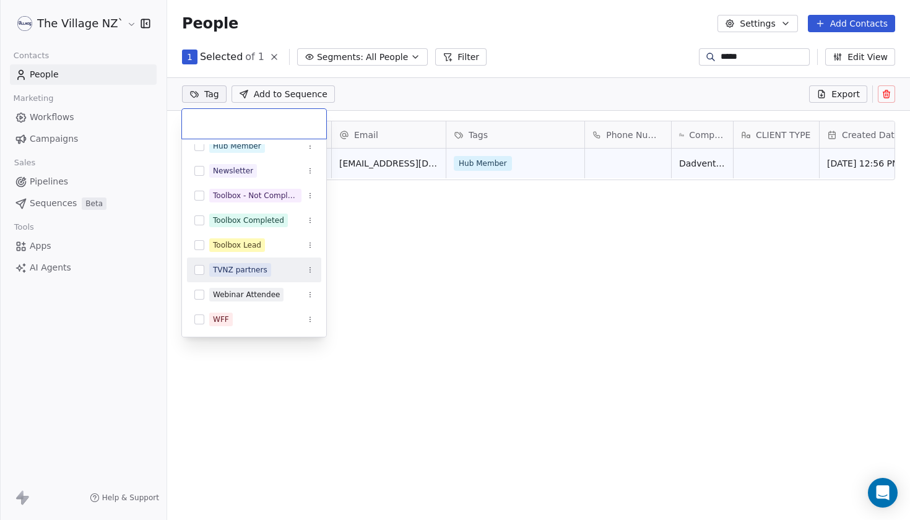
click at [200, 271] on button "Suggestions" at bounding box center [199, 270] width 10 height 10
click at [466, 264] on html "The Village NZ` Contacts People Marketing Workflows Campaigns Sales Pipelines S…" at bounding box center [455, 260] width 910 height 520
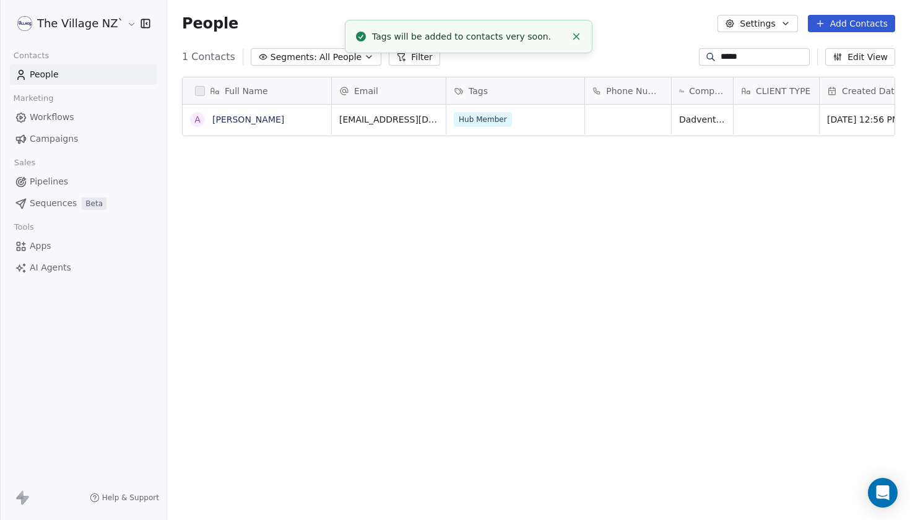
click at [721, 57] on input "*****" at bounding box center [764, 57] width 87 height 12
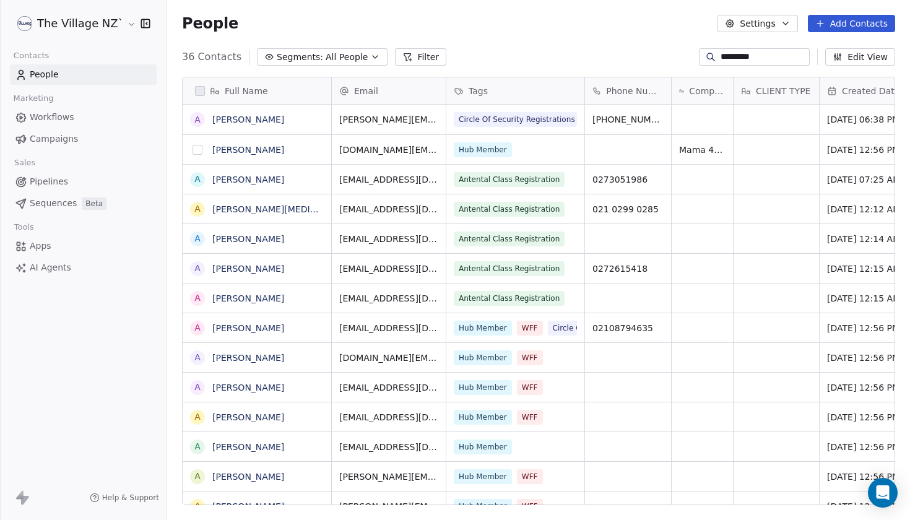
click at [196, 152] on button "grid" at bounding box center [198, 150] width 10 height 10
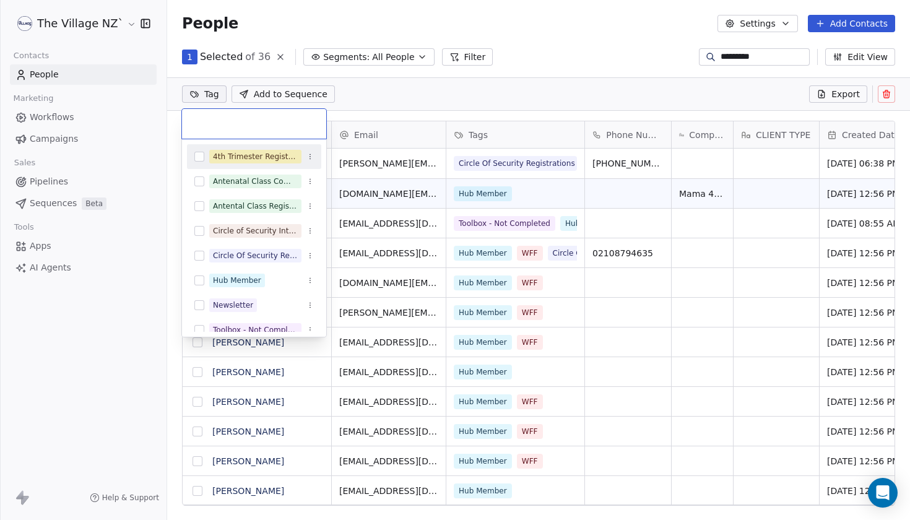
click at [206, 96] on html "The Village NZ` Contacts People Marketing Workflows Campaigns Sales Pipelines S…" at bounding box center [455, 260] width 910 height 520
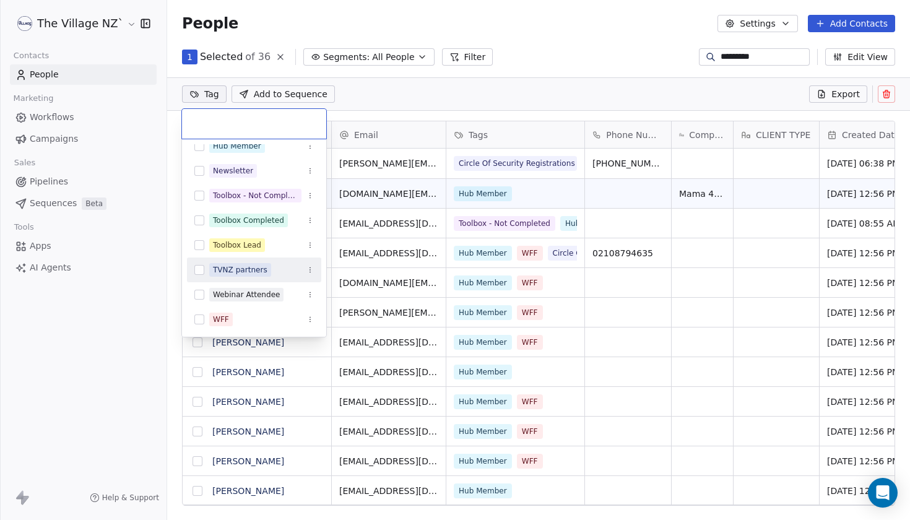
click at [201, 270] on button "Suggestions" at bounding box center [199, 270] width 10 height 10
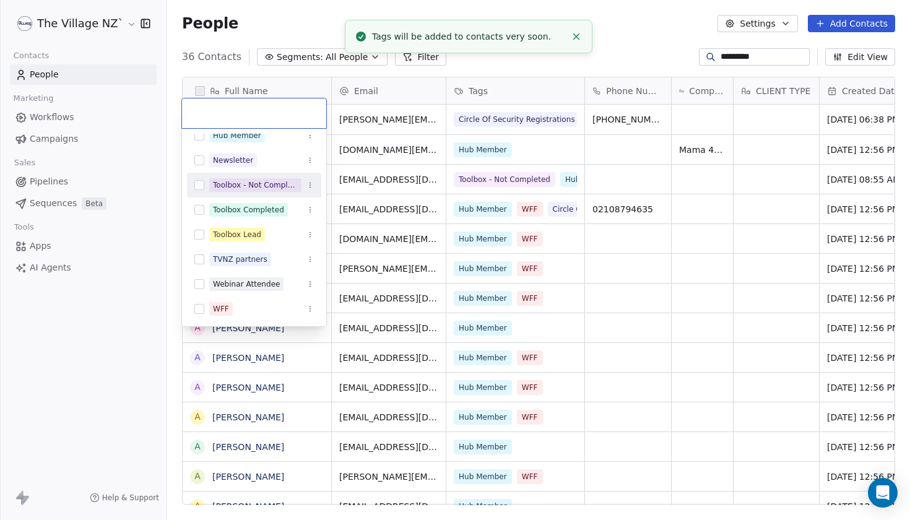
click at [531, 73] on html "The Village NZ` Contacts People Marketing Workflows Campaigns Sales Pipelines S…" at bounding box center [455, 260] width 910 height 520
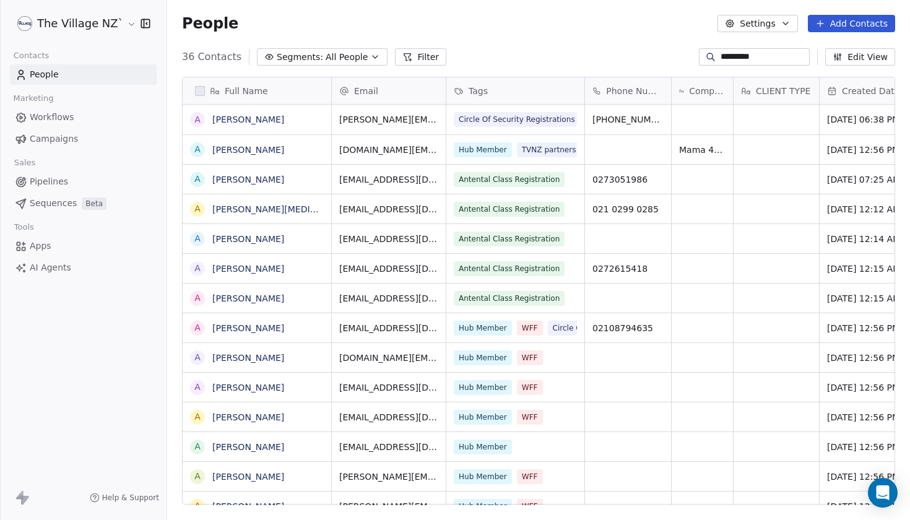
drag, startPoint x: 769, startPoint y: 56, endPoint x: 656, endPoint y: 64, distance: 114.2
click at [656, 64] on div "36 Contacts Segments: All People Filter ********* Edit View" at bounding box center [538, 57] width 743 height 20
type input "*"
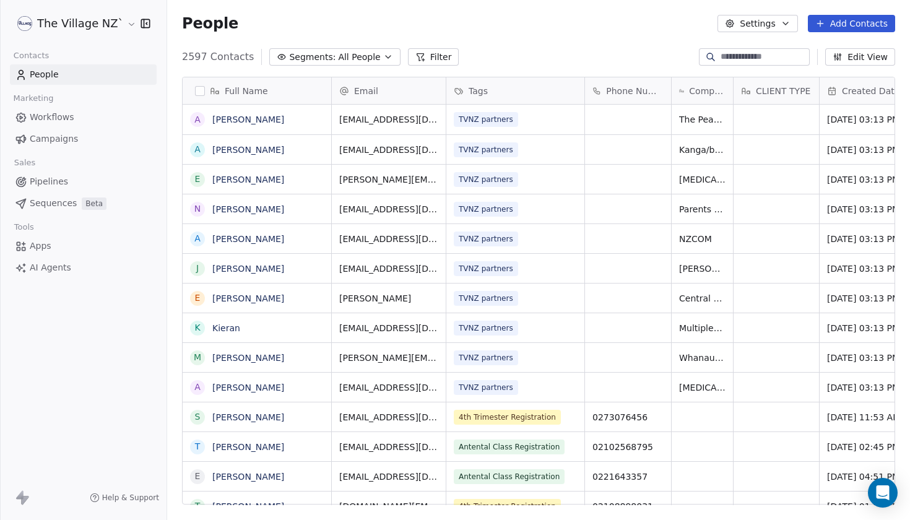
click at [383, 59] on icon "button" at bounding box center [388, 57] width 10 height 10
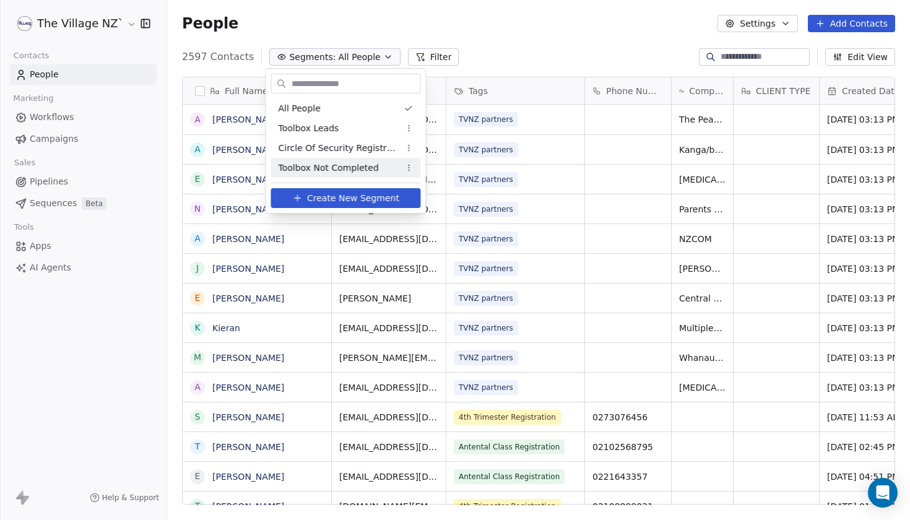
click at [333, 201] on span "Create New Segment" at bounding box center [353, 198] width 92 height 13
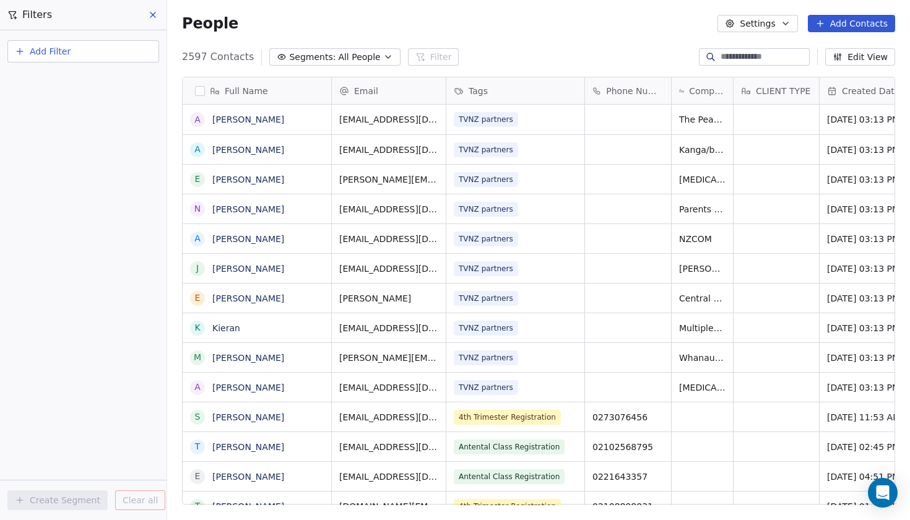
click at [55, 49] on span "Add Filter" at bounding box center [50, 51] width 41 height 13
click at [76, 84] on span "Contact properties" at bounding box center [60, 80] width 80 height 13
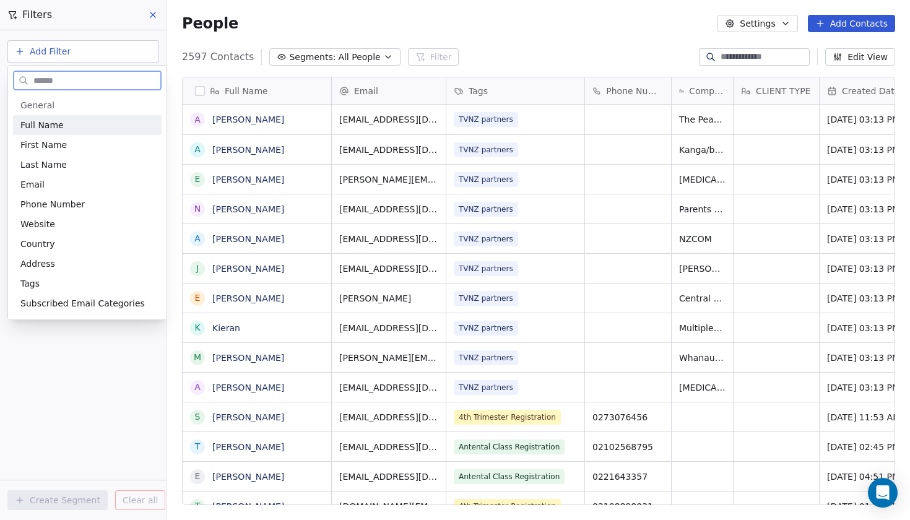
click at [45, 132] on div "Full Name" at bounding box center [87, 125] width 149 height 20
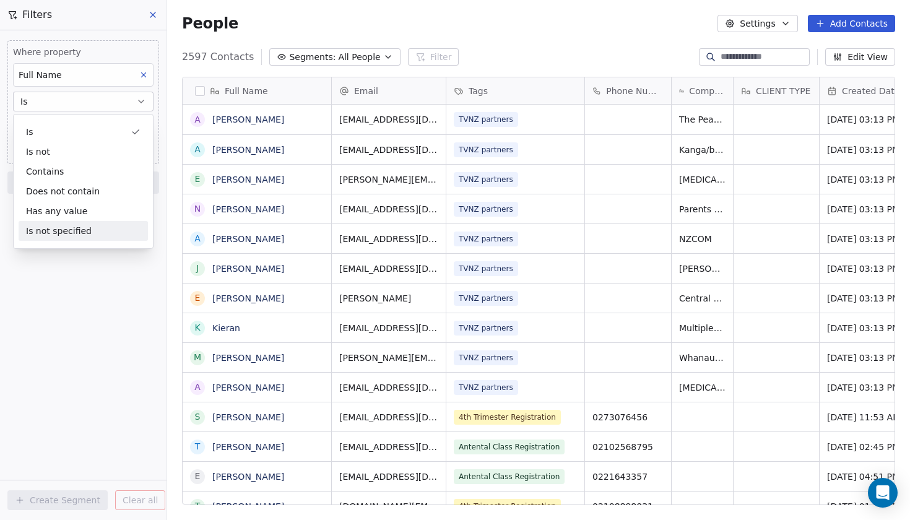
click at [64, 285] on div "Where property Full Name Is Add filter to this group Add another filter Create …" at bounding box center [83, 275] width 167 height 490
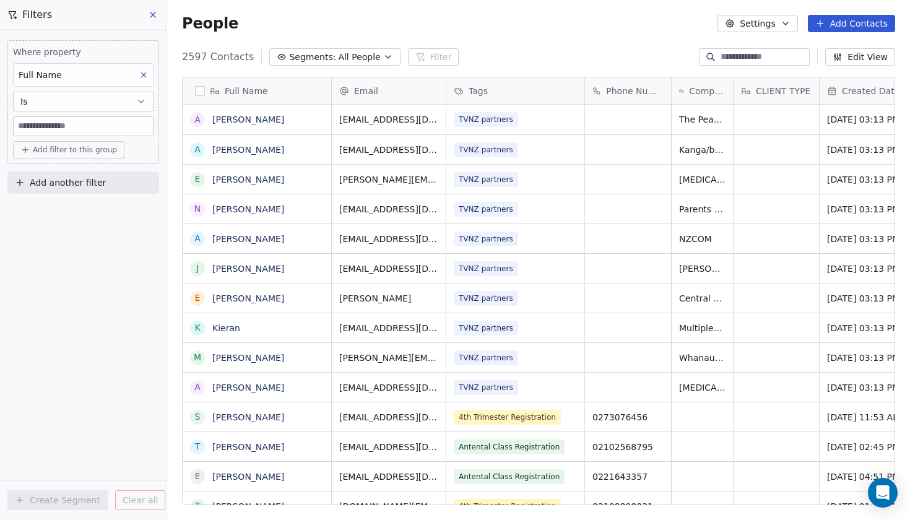
click at [154, 15] on icon at bounding box center [152, 14] width 5 height 5
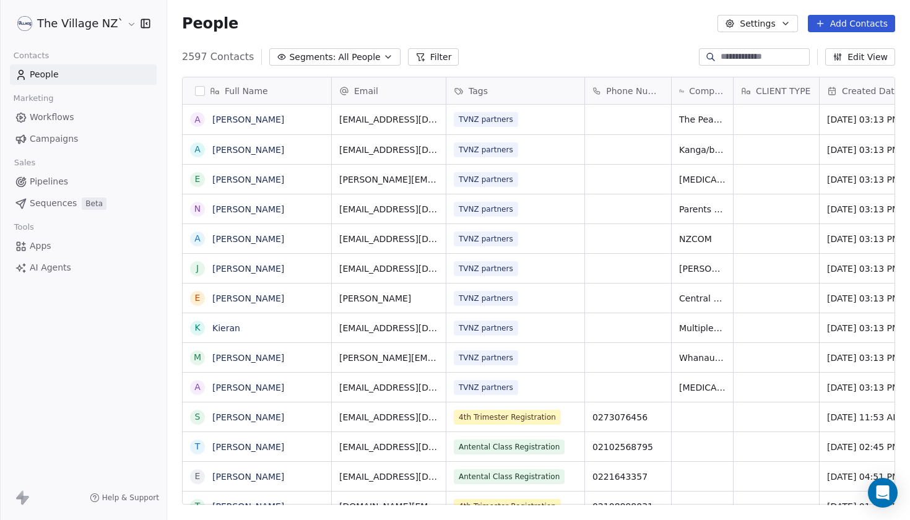
click at [384, 56] on button "Segments: All People" at bounding box center [334, 56] width 131 height 17
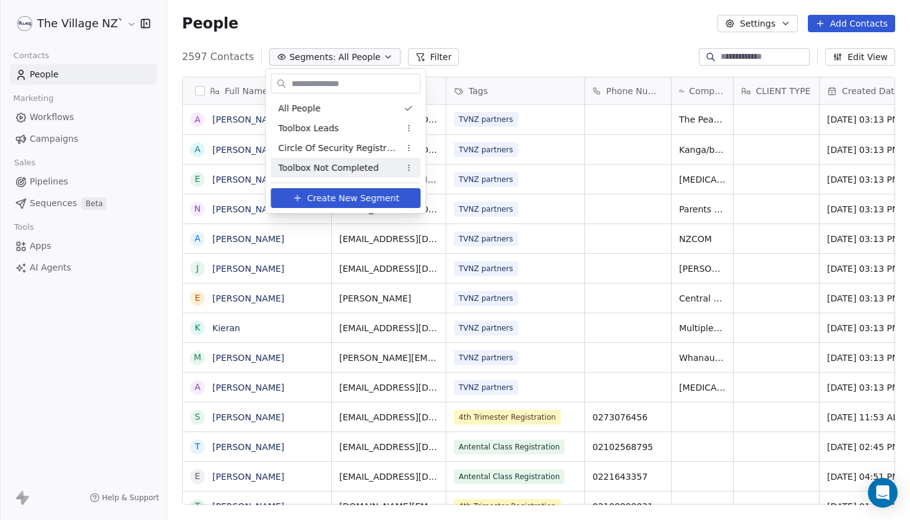
click at [357, 198] on span "Create New Segment" at bounding box center [353, 198] width 92 height 13
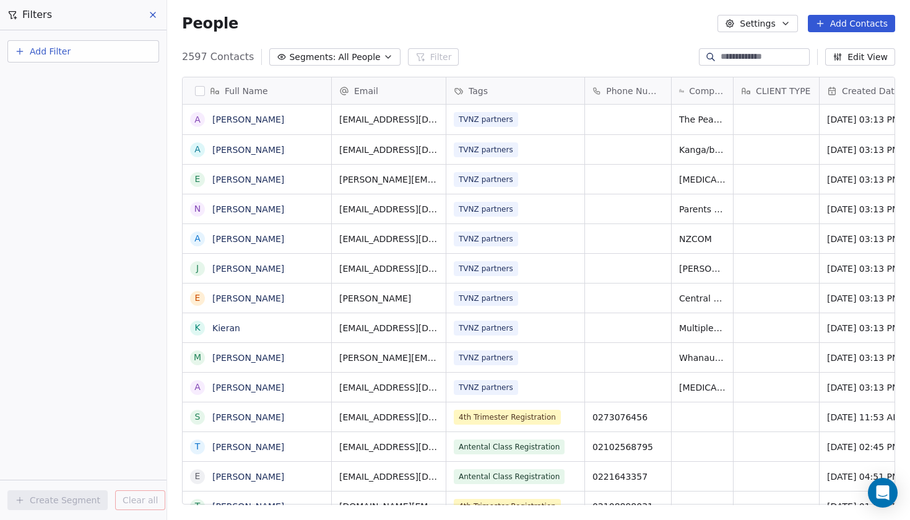
click at [90, 51] on button "Add Filter" at bounding box center [83, 51] width 152 height 22
click at [63, 100] on span "Contact activity" at bounding box center [54, 100] width 69 height 13
click at [66, 288] on html "The Village NZ` Contacts People Marketing Workflows Campaigns Sales Pipelines S…" at bounding box center [455, 260] width 910 height 520
click at [152, 13] on icon at bounding box center [153, 15] width 10 height 10
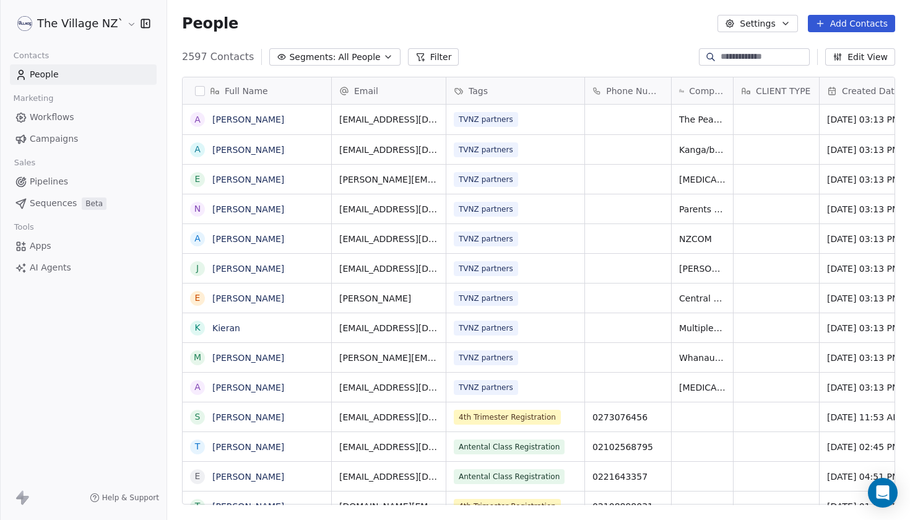
click at [53, 137] on span "Campaigns" at bounding box center [54, 138] width 48 height 13
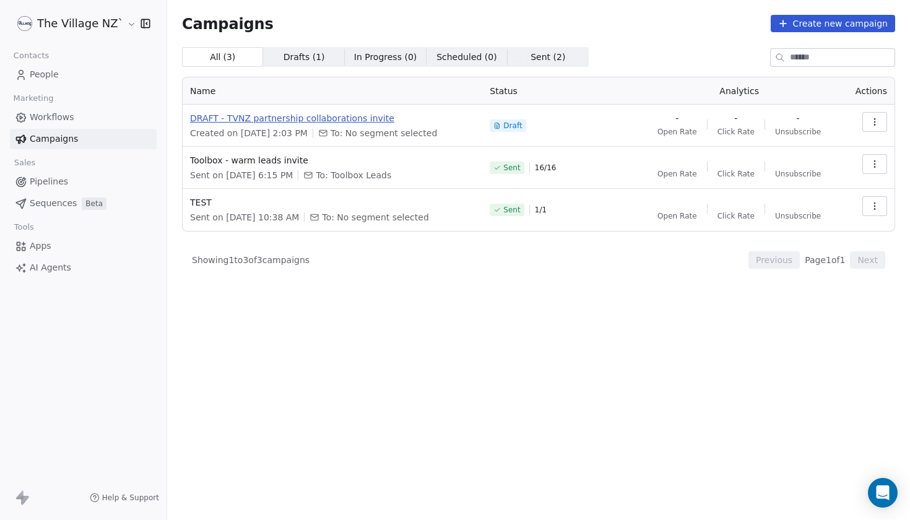
click at [276, 118] on span "DRAFT - TVNZ partnership collaborations invite" at bounding box center [332, 118] width 285 height 12
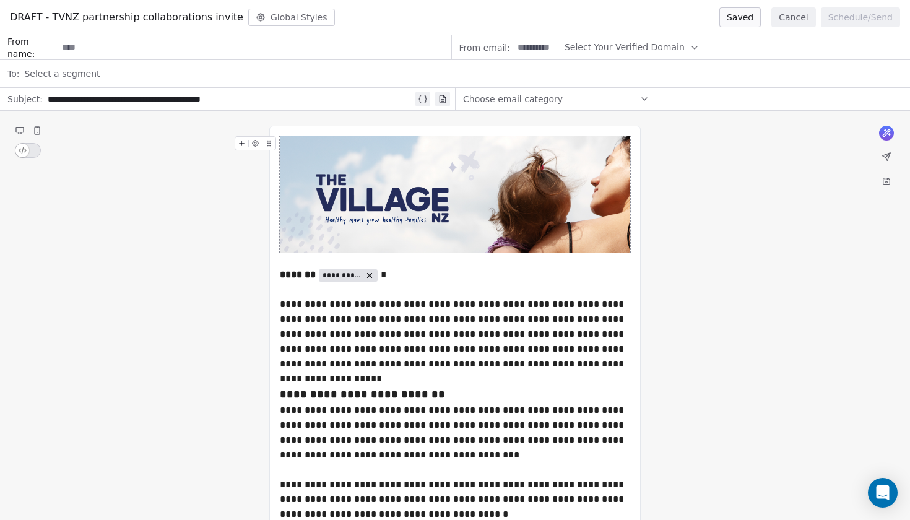
click at [129, 75] on div "Select a segment" at bounding box center [463, 73] width 878 height 27
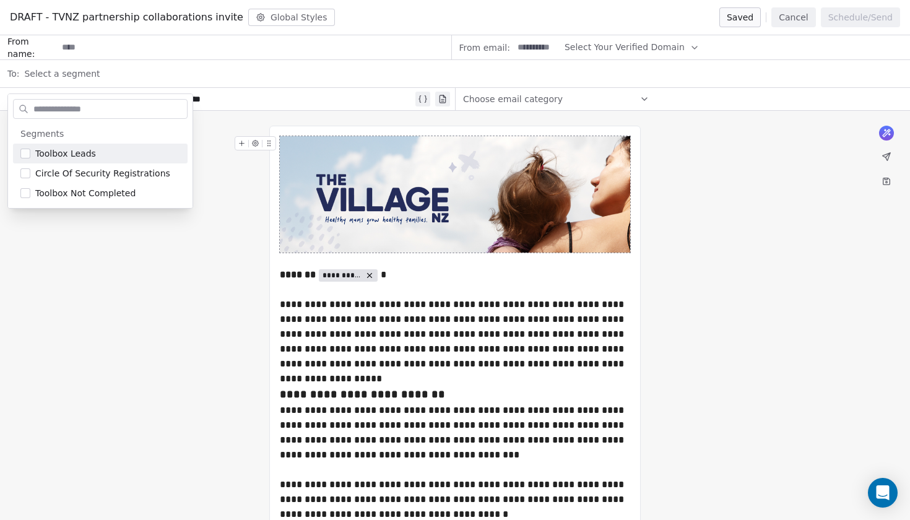
click at [812, 15] on button "Cancel" at bounding box center [793, 17] width 44 height 20
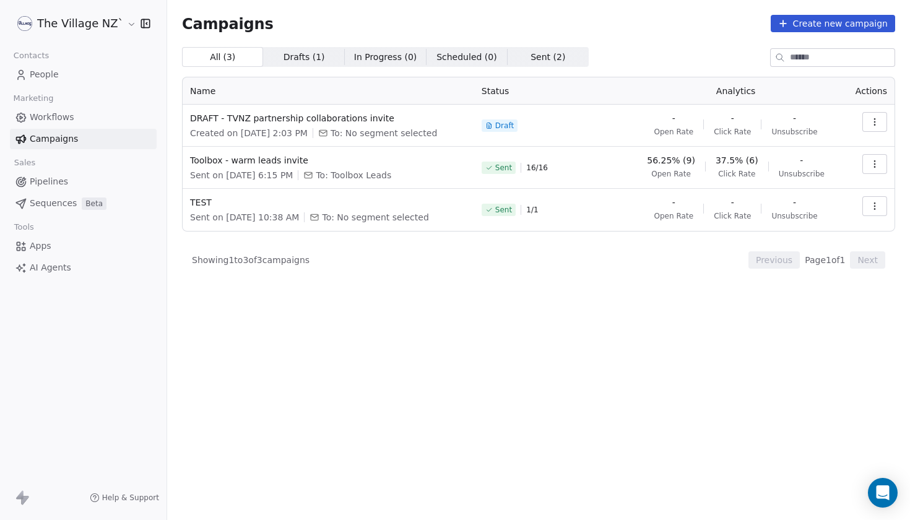
click at [40, 75] on span "People" at bounding box center [44, 74] width 29 height 13
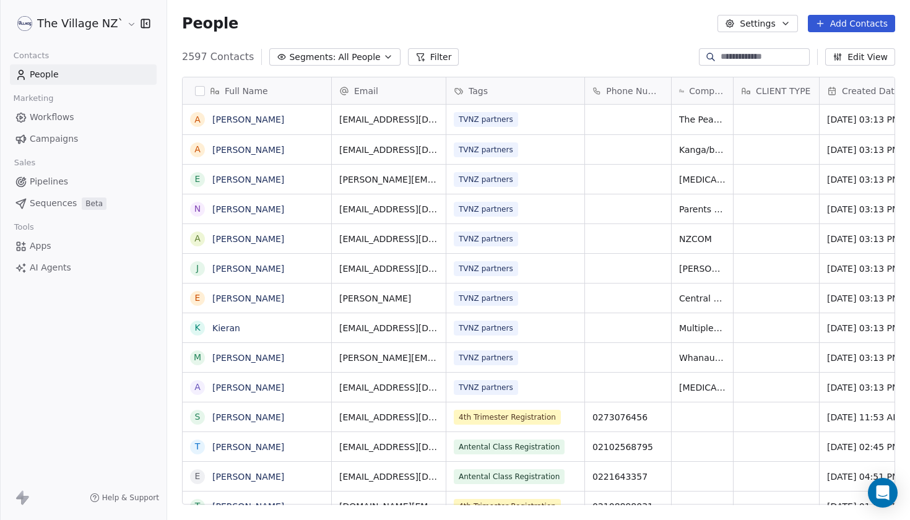
scroll to position [457, 743]
click at [339, 56] on span "All People" at bounding box center [359, 57] width 42 height 13
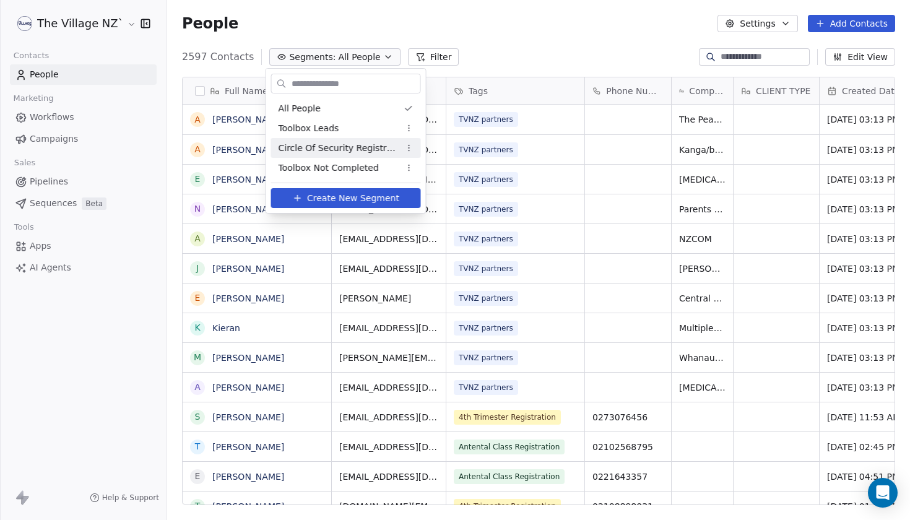
click at [366, 196] on span "Create New Segment" at bounding box center [353, 198] width 92 height 13
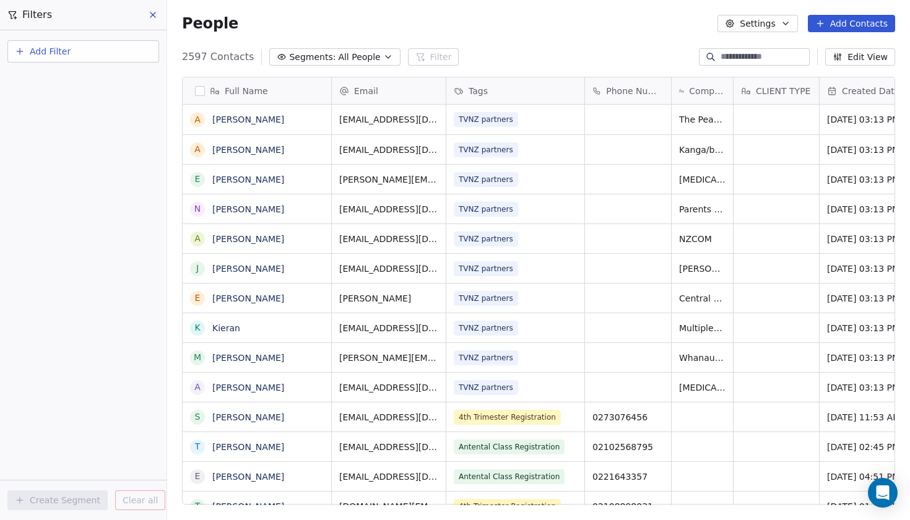
click at [22, 54] on icon "button" at bounding box center [20, 51] width 10 height 10
click at [44, 80] on span "Contact properties" at bounding box center [60, 80] width 80 height 13
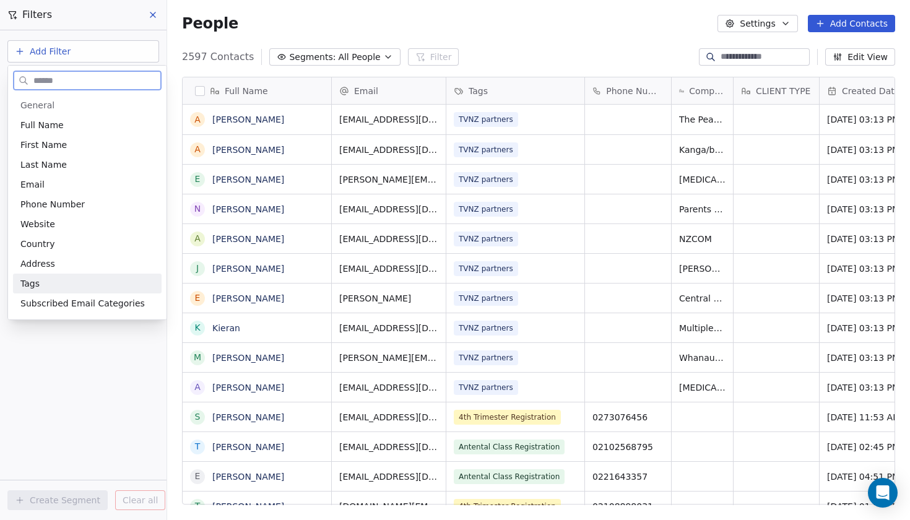
click at [38, 286] on span "Tags" at bounding box center [29, 283] width 19 height 12
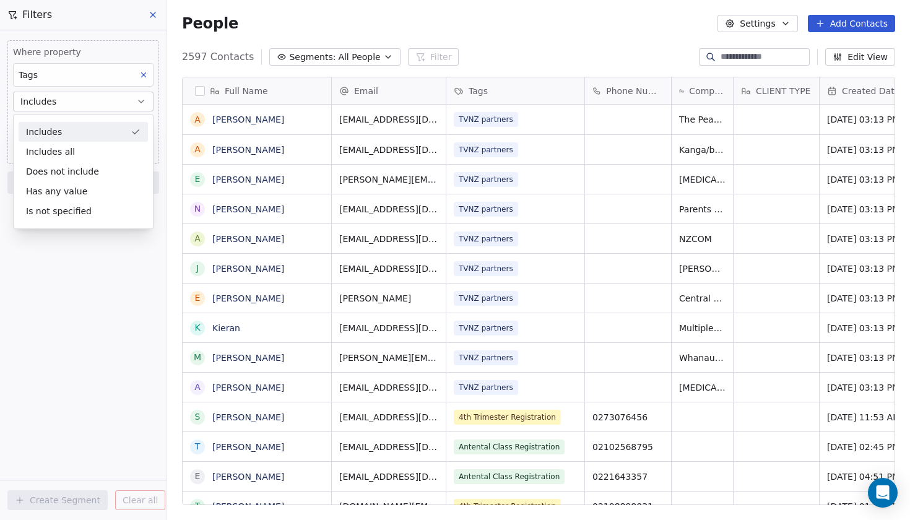
click at [71, 134] on div "Includes" at bounding box center [83, 132] width 129 height 20
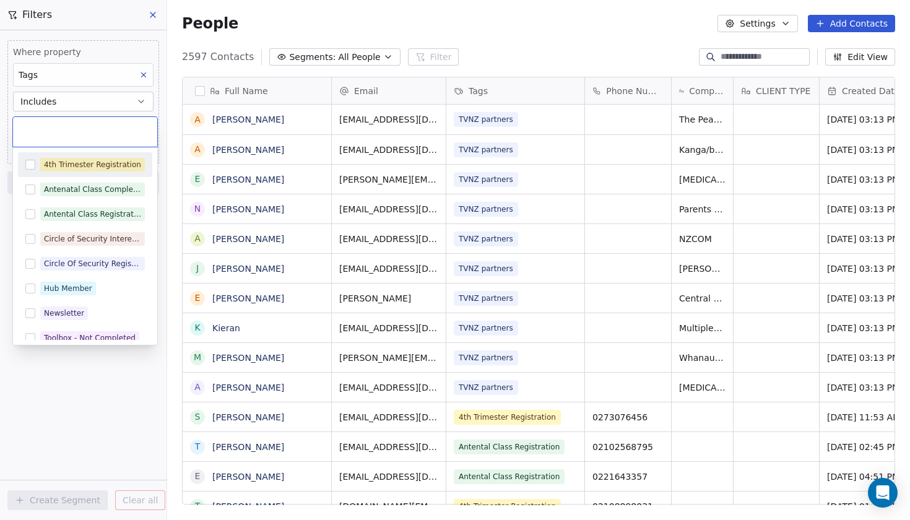
click at [69, 127] on body "The Village NZ` Contacts People Marketing Workflows Campaigns Sales Pipelines S…" at bounding box center [455, 260] width 910 height 520
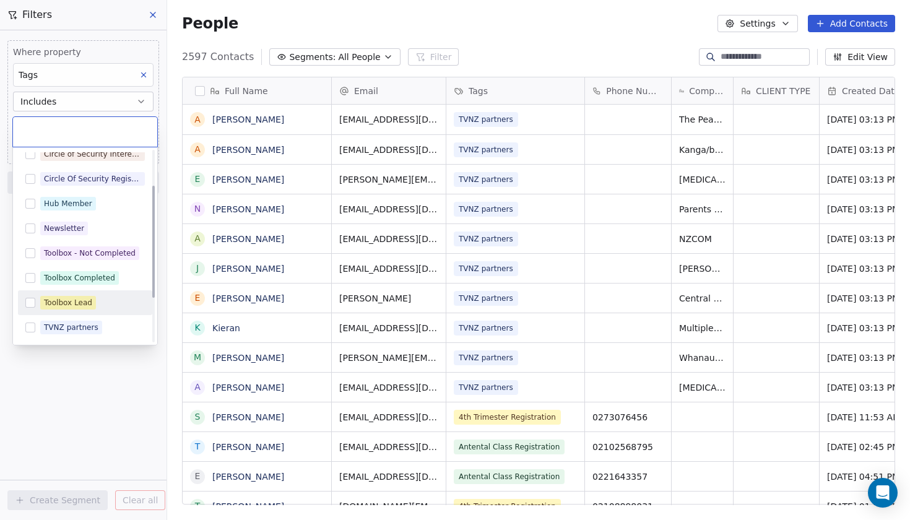
scroll to position [110, 0]
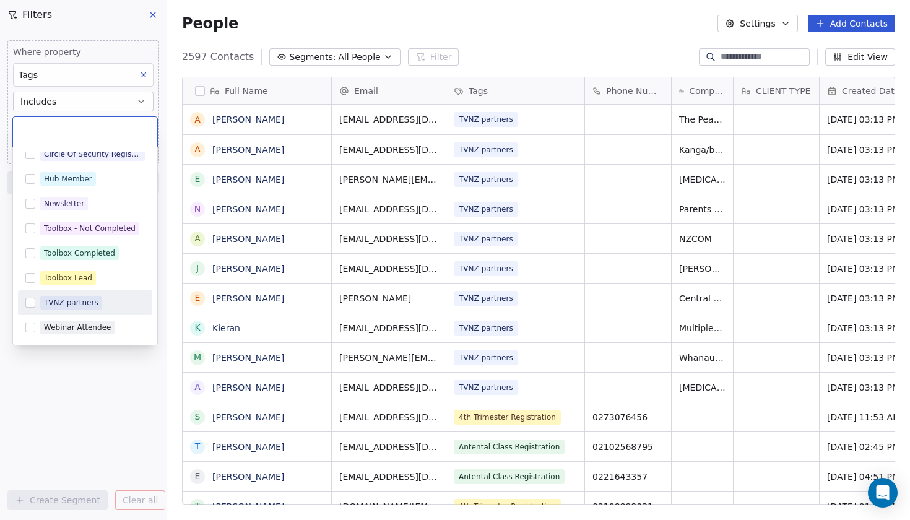
click at [30, 303] on button "Suggestions" at bounding box center [30, 303] width 10 height 10
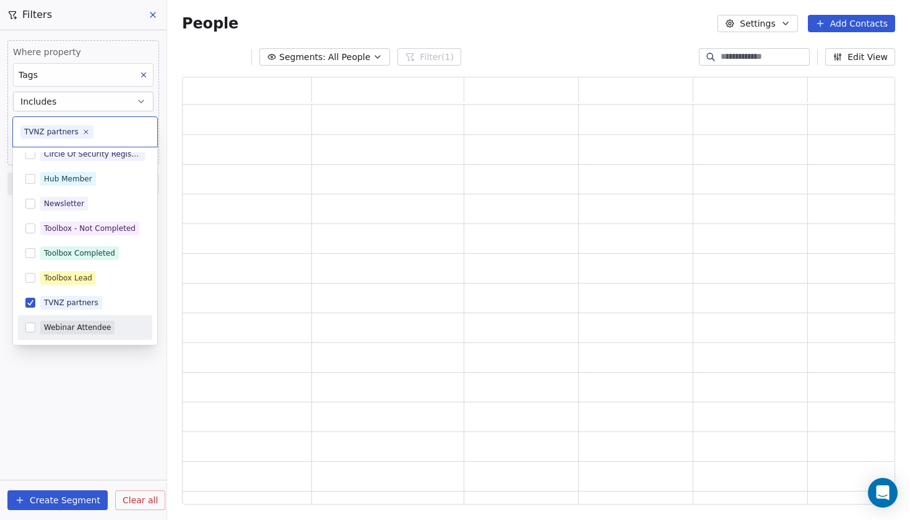
click at [115, 378] on html "The Village NZ` Contacts People Marketing Workflows Campaigns Sales Pipelines S…" at bounding box center [455, 260] width 910 height 520
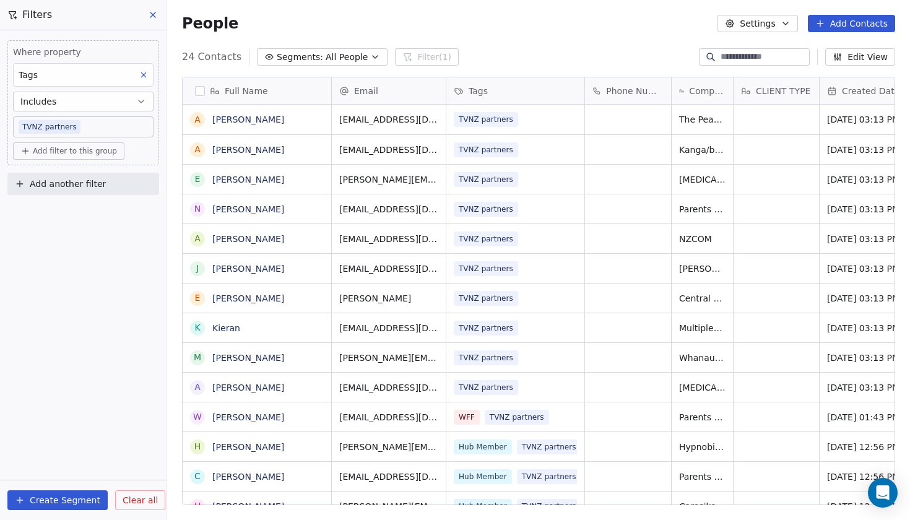
scroll to position [457, 743]
click at [53, 501] on button "Create Segment" at bounding box center [57, 500] width 100 height 20
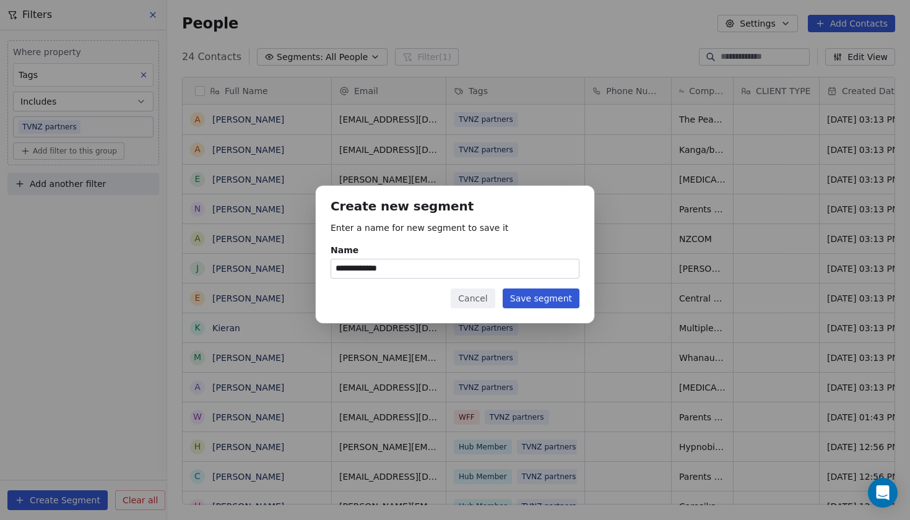
type input "**********"
click at [561, 296] on button "Save segment" at bounding box center [541, 298] width 77 height 20
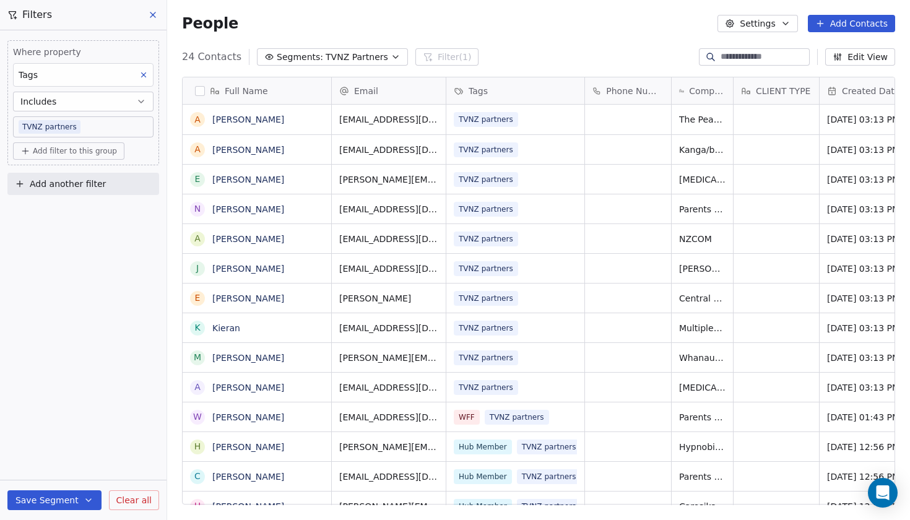
click at [152, 17] on icon at bounding box center [153, 15] width 10 height 10
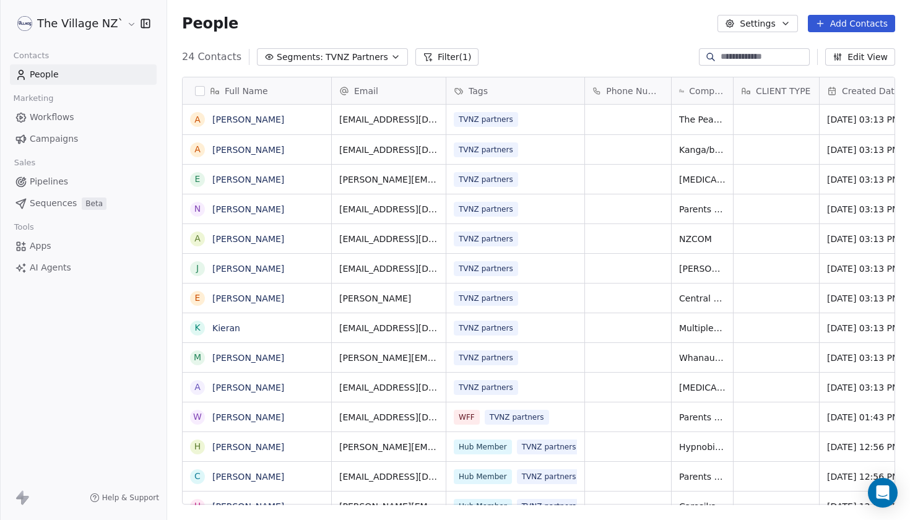
click at [47, 143] on span "Campaigns" at bounding box center [54, 138] width 48 height 13
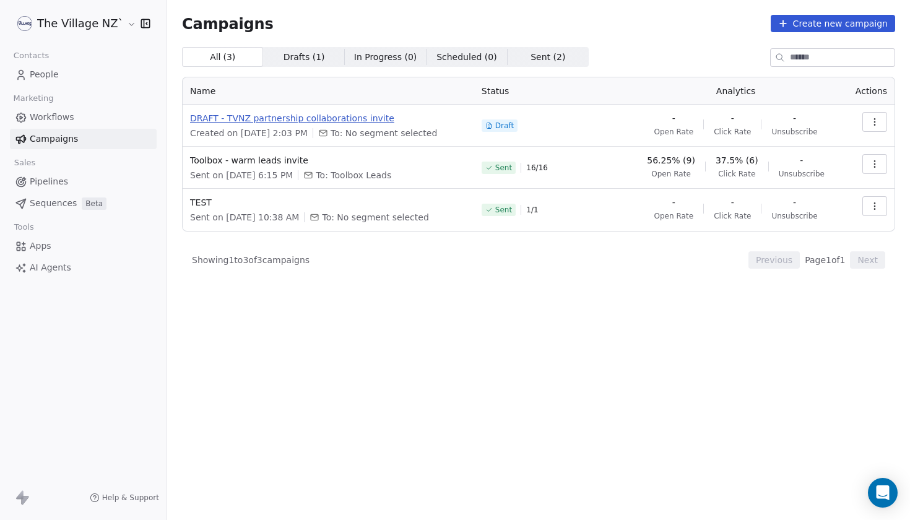
click at [236, 124] on span "DRAFT - TVNZ partnership collaborations invite" at bounding box center [328, 118] width 277 height 12
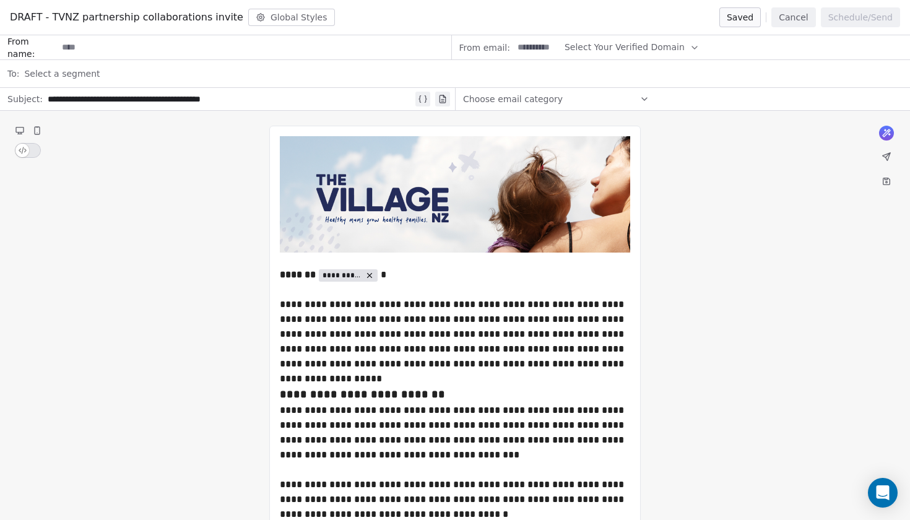
click at [107, 100] on div "**********" at bounding box center [230, 99] width 365 height 15
drag, startPoint x: 238, startPoint y: 103, endPoint x: 49, endPoint y: 100, distance: 188.8
click at [49, 100] on div "**********" at bounding box center [230, 99] width 365 height 15
click at [182, 97] on div at bounding box center [230, 99] width 365 height 15
click at [227, 102] on div at bounding box center [230, 99] width 365 height 15
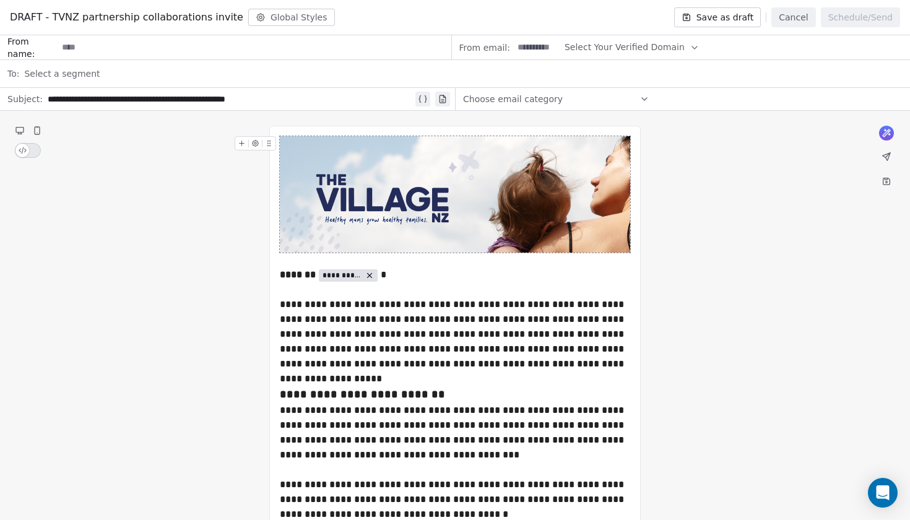
click at [149, 98] on div "**********" at bounding box center [230, 99] width 365 height 15
click at [166, 97] on div "**********" at bounding box center [230, 99] width 365 height 15
click at [293, 106] on div "**********" at bounding box center [230, 99] width 365 height 15
drag, startPoint x: 288, startPoint y: 97, endPoint x: 53, endPoint y: 89, distance: 235.4
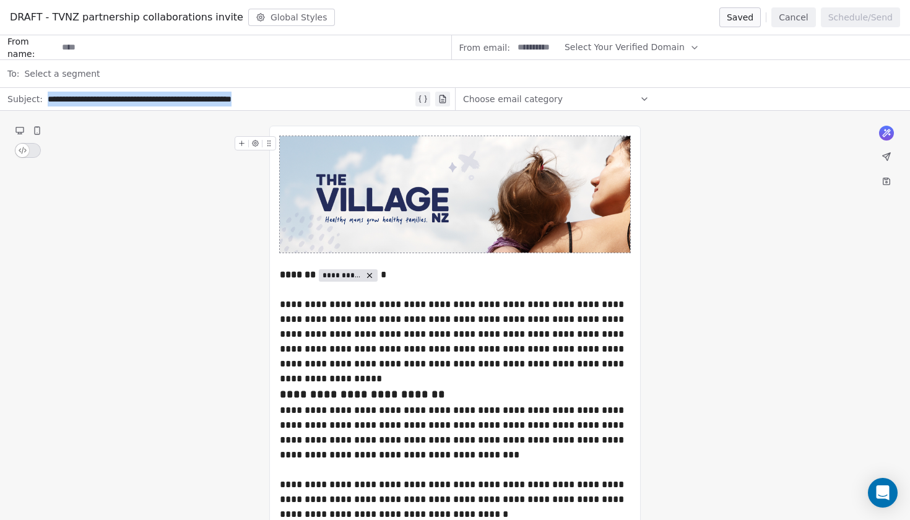
click at [53, 89] on div "**********" at bounding box center [239, 99] width 383 height 20
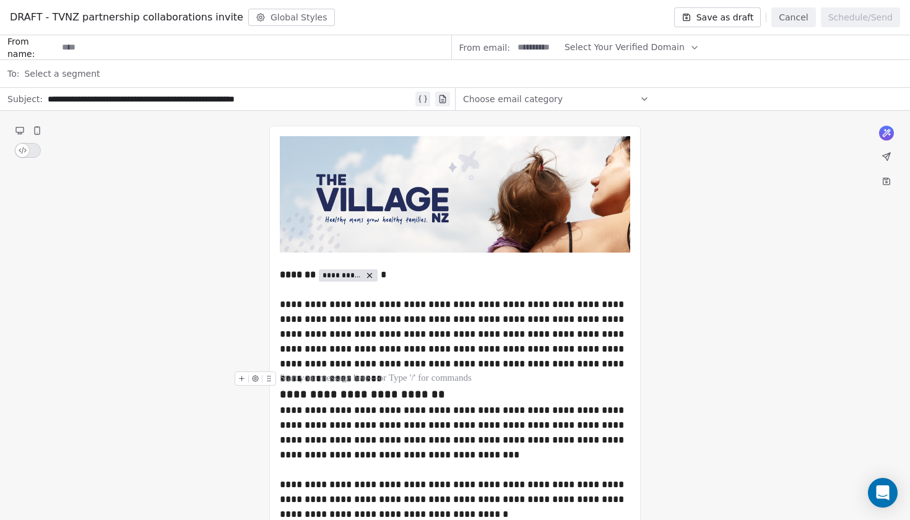
click at [493, 378] on div at bounding box center [455, 378] width 350 height 15
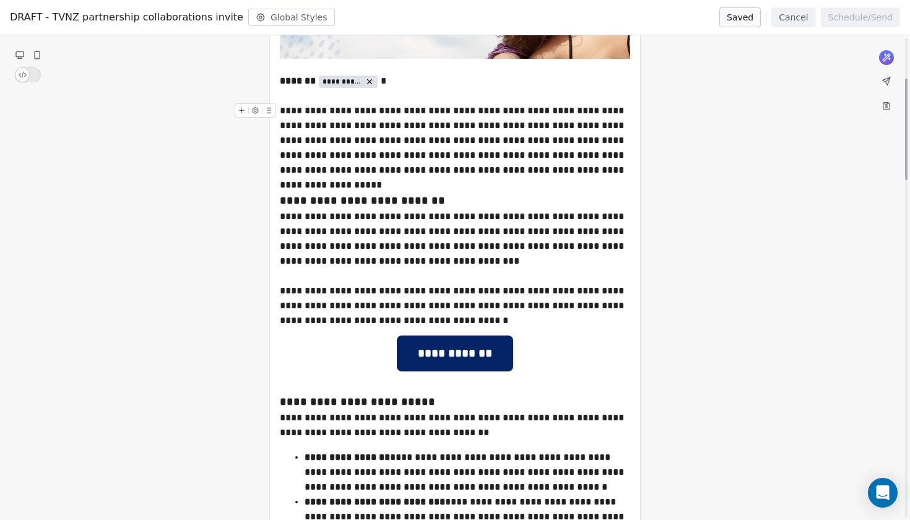
scroll to position [195, 0]
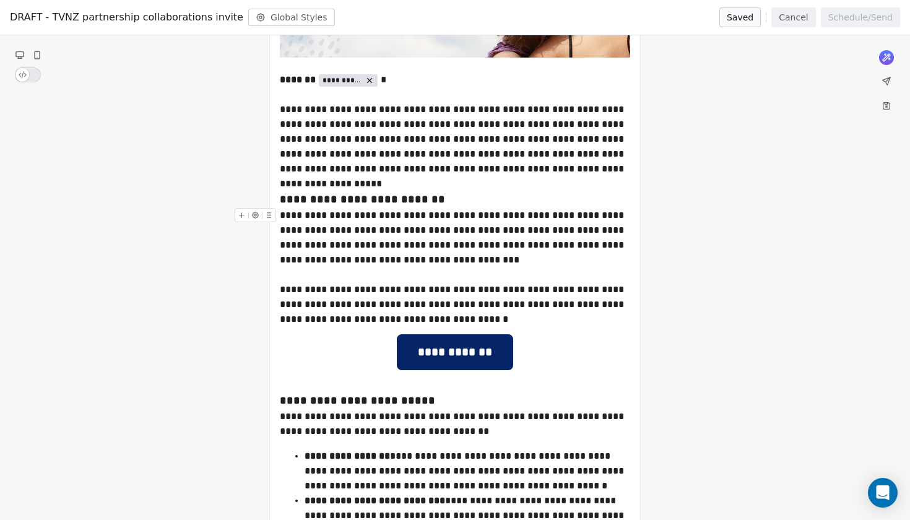
click at [375, 246] on div "**********" at bounding box center [455, 237] width 350 height 59
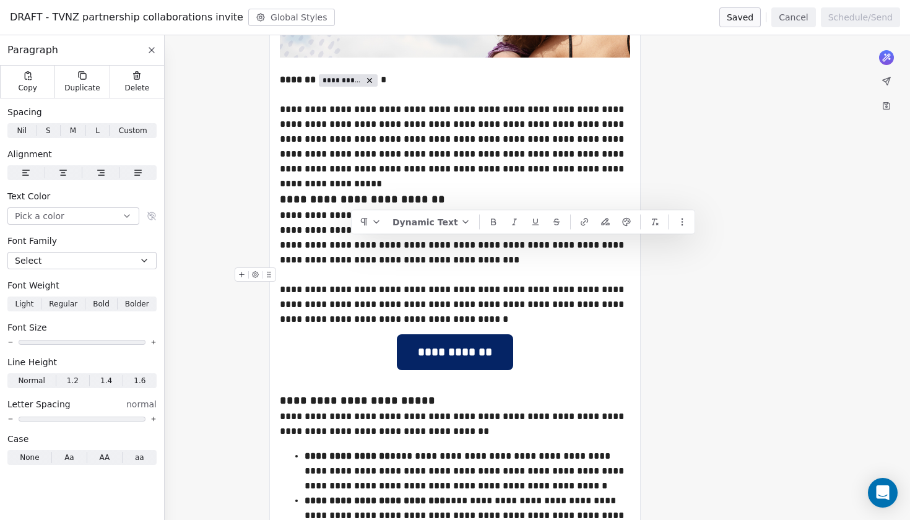
click at [396, 269] on div at bounding box center [455, 274] width 350 height 15
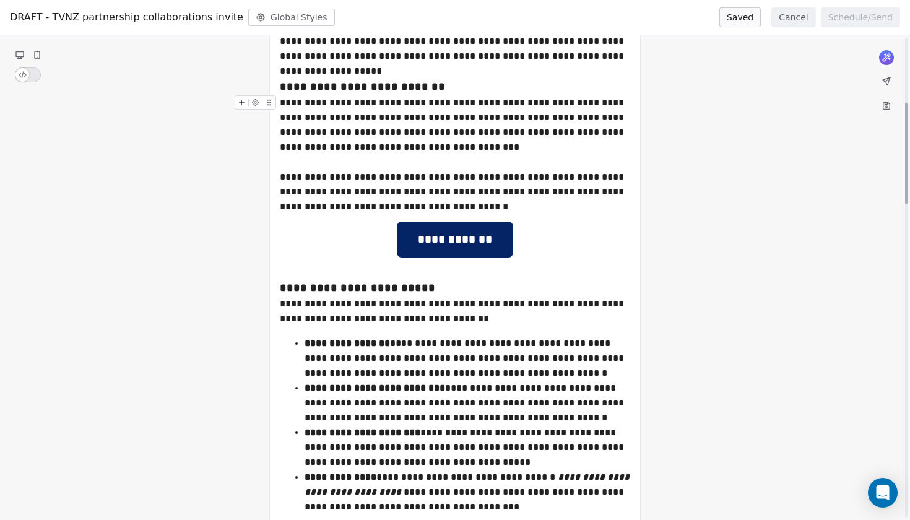
scroll to position [311, 0]
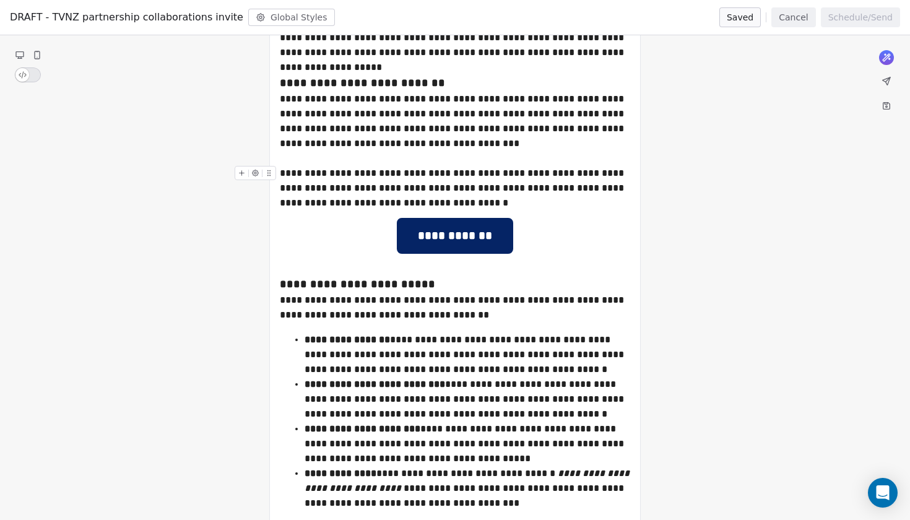
click at [384, 177] on div "**********" at bounding box center [455, 188] width 350 height 45
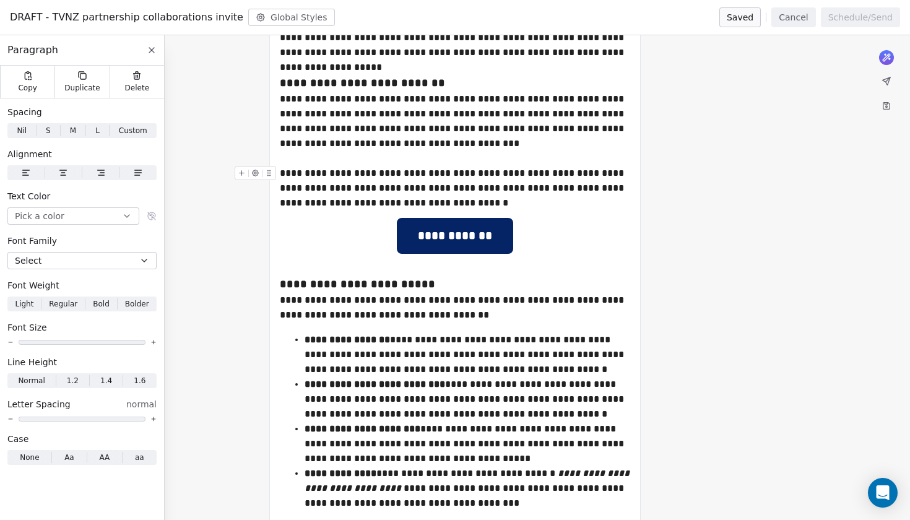
click at [547, 175] on div "**********" at bounding box center [455, 188] width 350 height 45
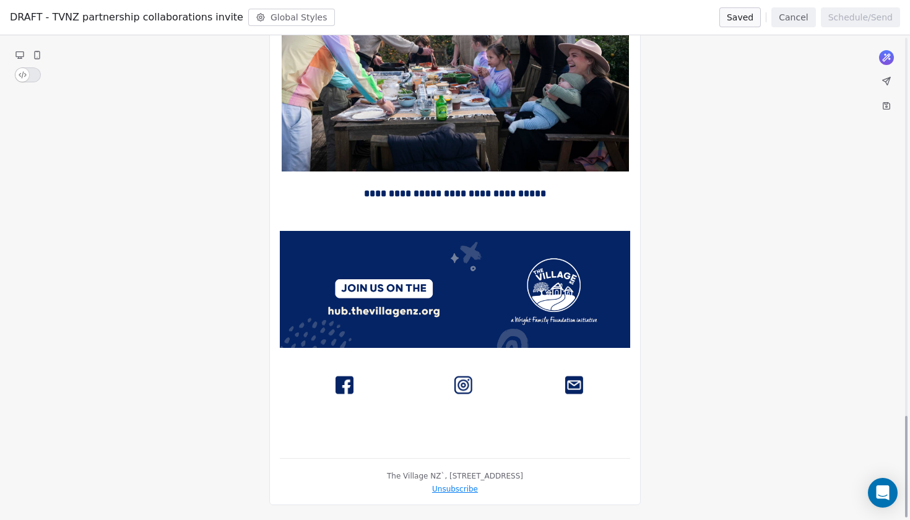
scroll to position [1802, 0]
